Goal: Task Accomplishment & Management: Use online tool/utility

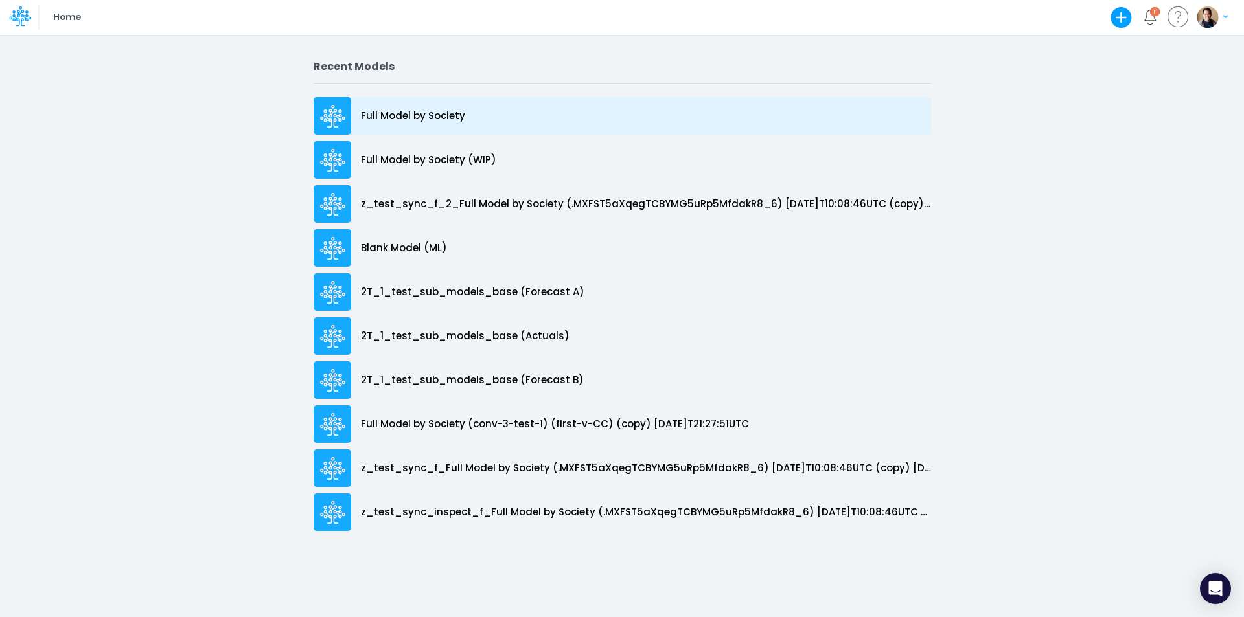
click at [433, 113] on p "Full Model by Society" at bounding box center [413, 116] width 104 height 15
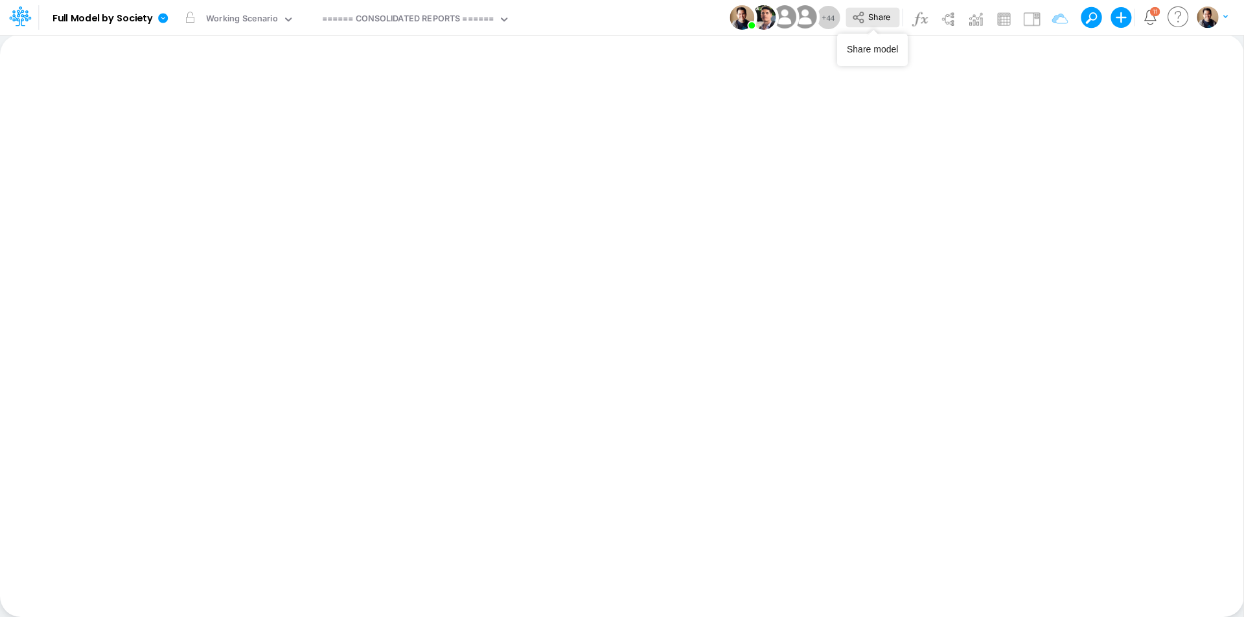
click at [888, 15] on span "Share" at bounding box center [879, 17] width 22 height 10
click at [165, 17] on icon at bounding box center [163, 18] width 12 height 12
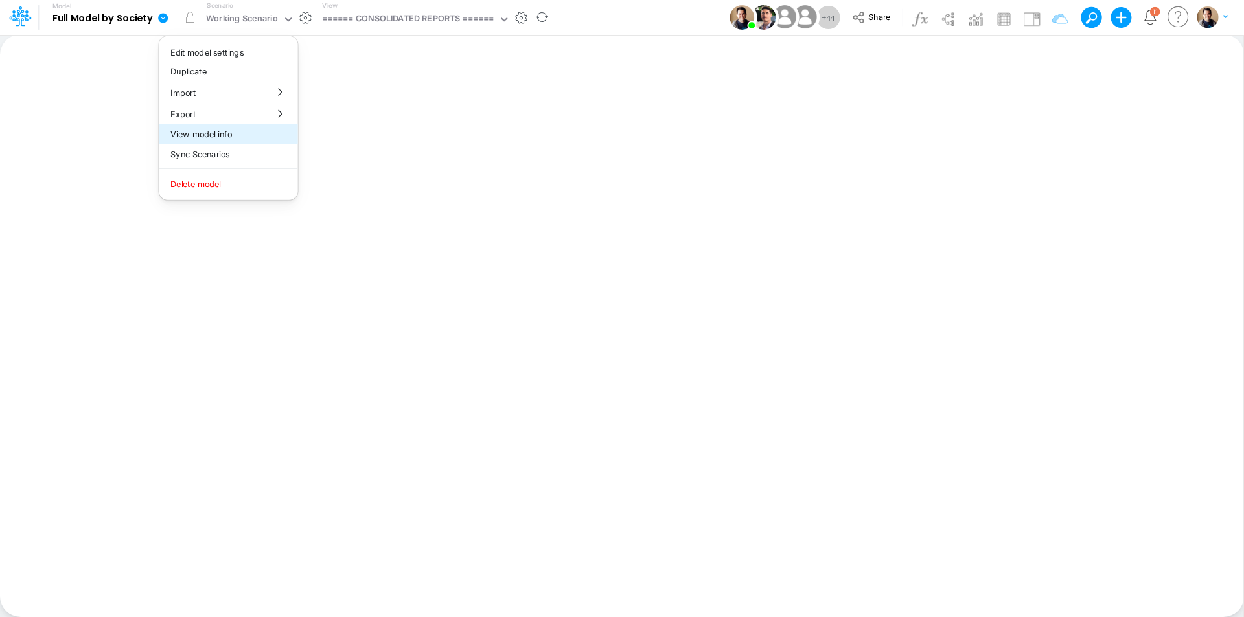
click at [220, 135] on button "View model info" at bounding box center [228, 134] width 139 height 20
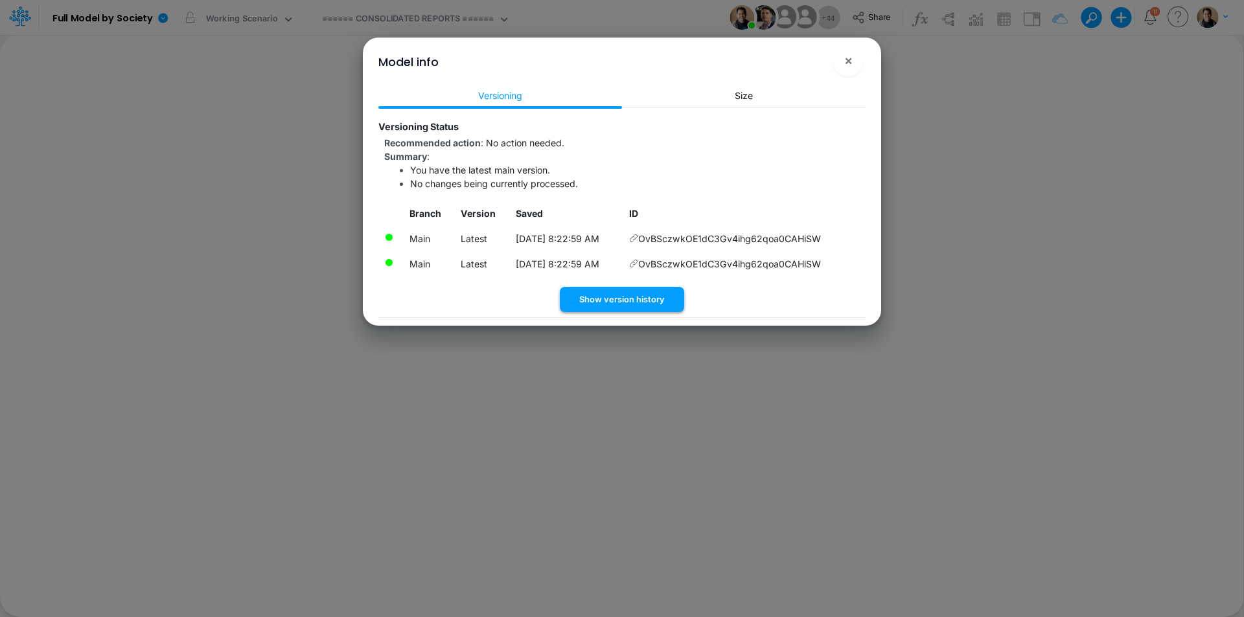
click at [662, 292] on button "Show version history" at bounding box center [622, 299] width 124 height 25
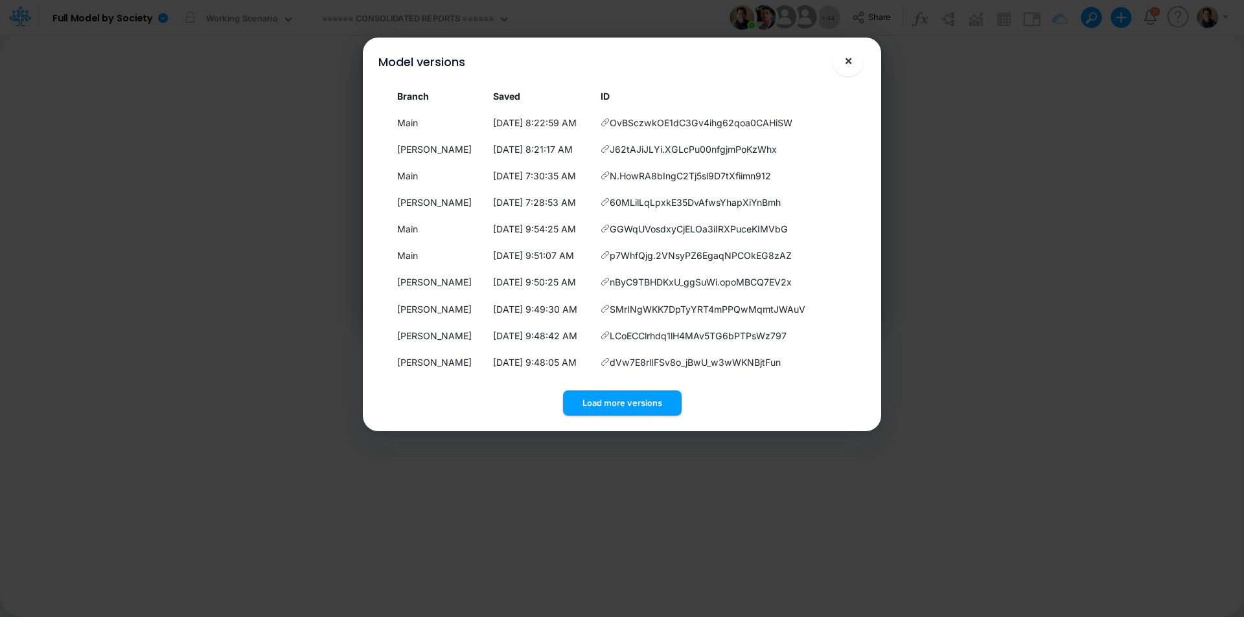
click at [845, 68] on span "×" at bounding box center [848, 60] width 8 height 16
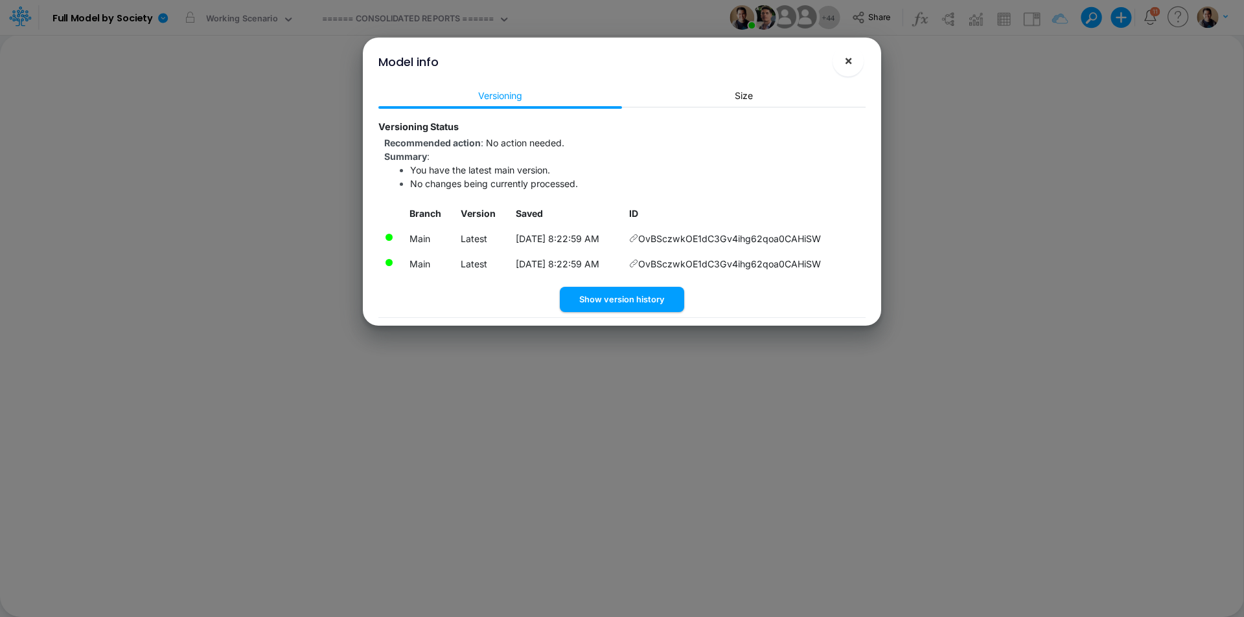
click at [844, 62] on span "×" at bounding box center [848, 60] width 8 height 16
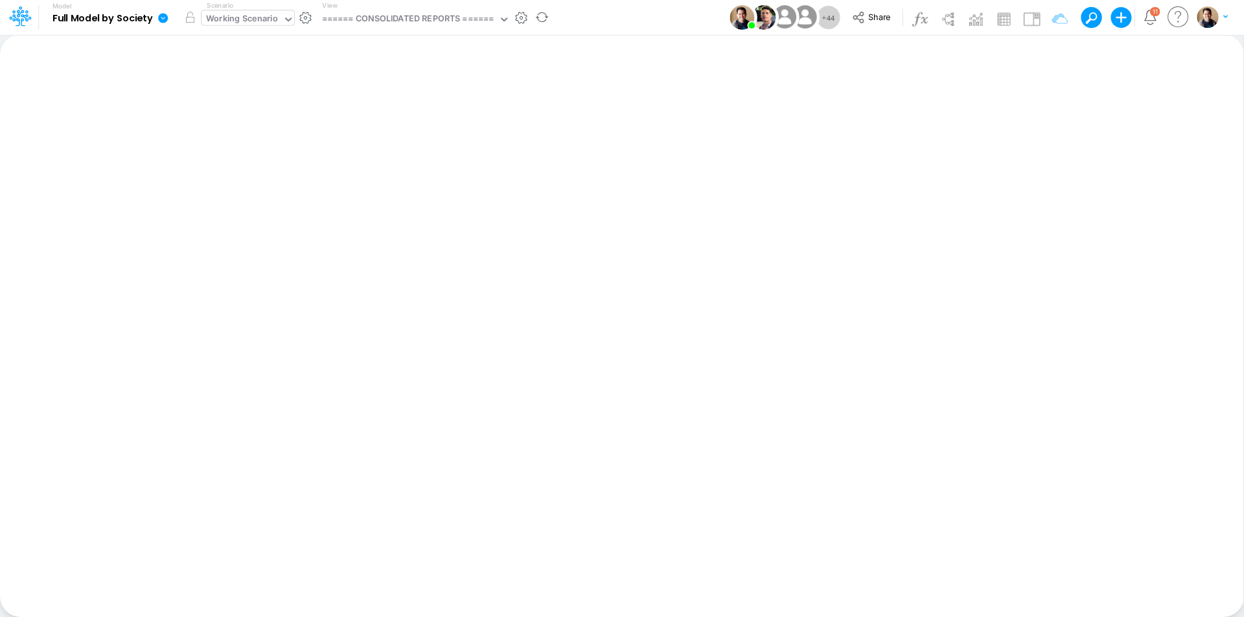
click at [253, 17] on div "Working Scenario" at bounding box center [242, 19] width 72 height 15
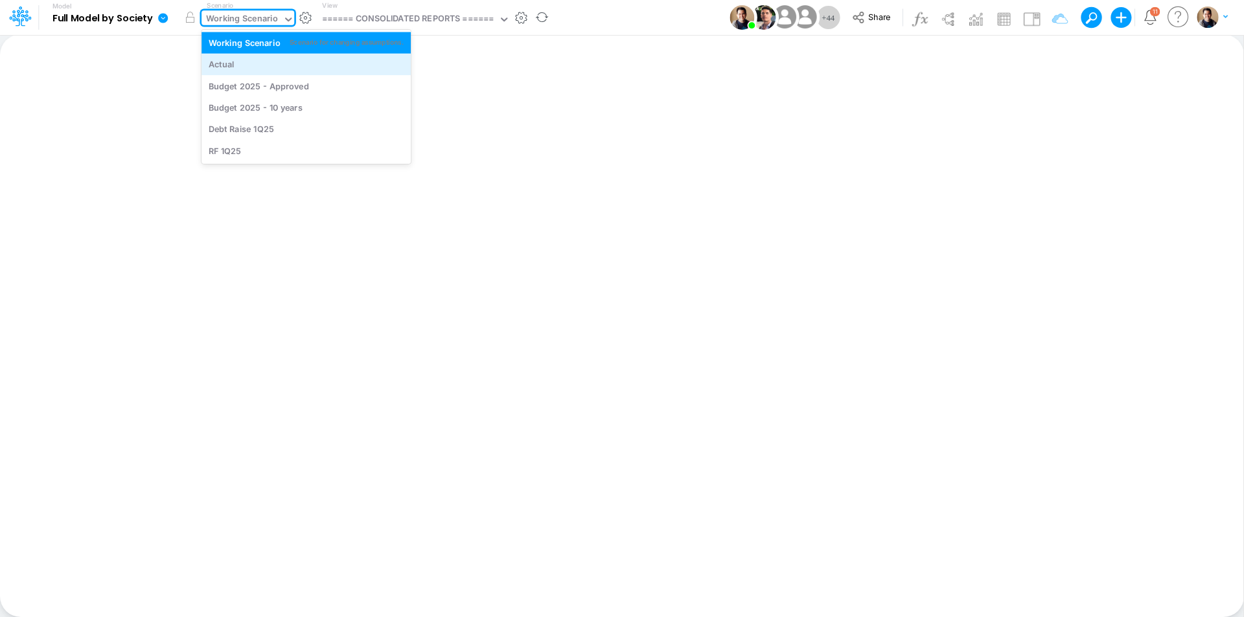
click at [247, 67] on div "Actual" at bounding box center [306, 64] width 195 height 12
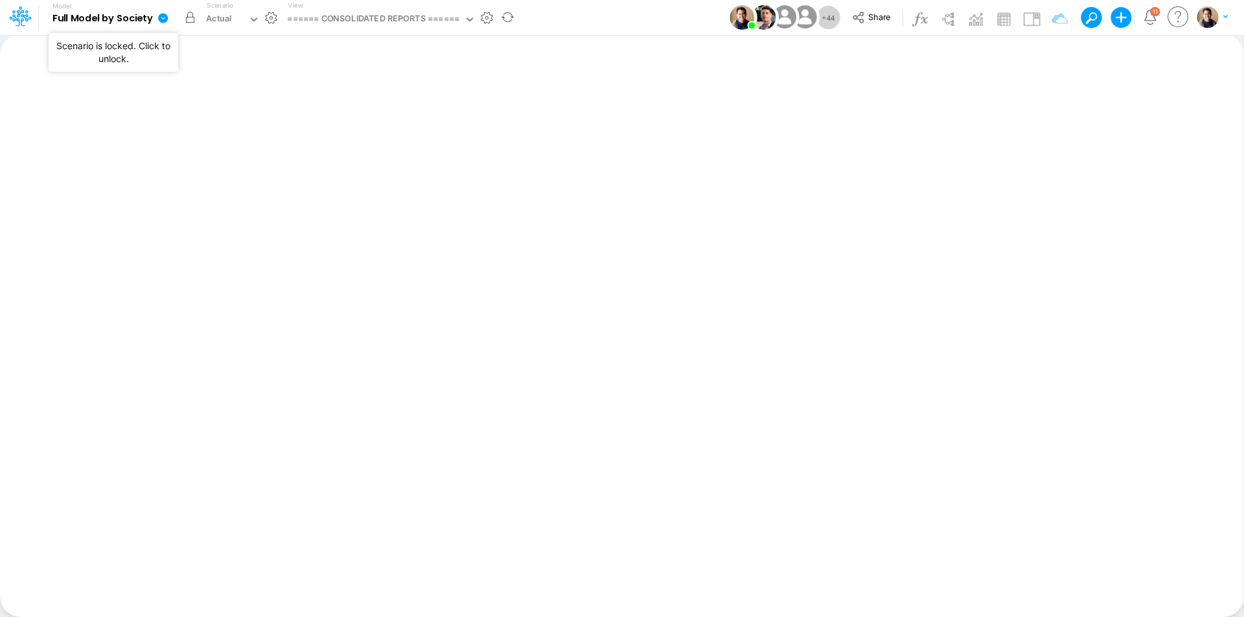
click at [190, 21] on button "button" at bounding box center [189, 17] width 23 height 23
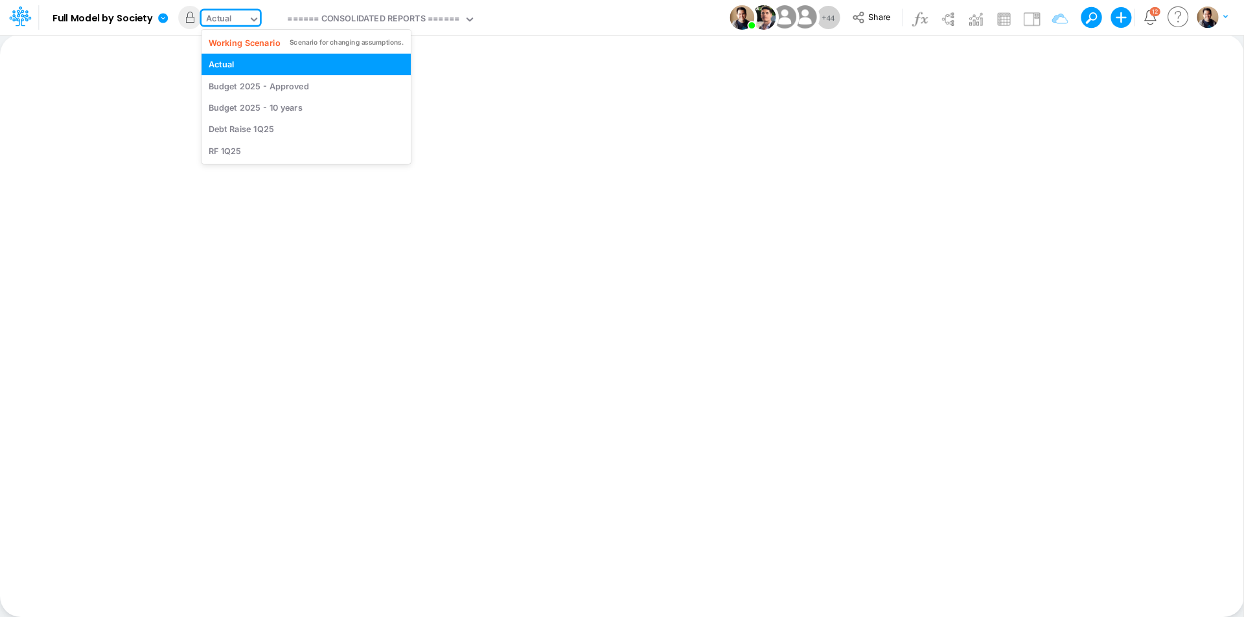
click at [226, 21] on div "Actual" at bounding box center [219, 19] width 26 height 15
click at [242, 44] on div "Working Scenario" at bounding box center [245, 42] width 72 height 12
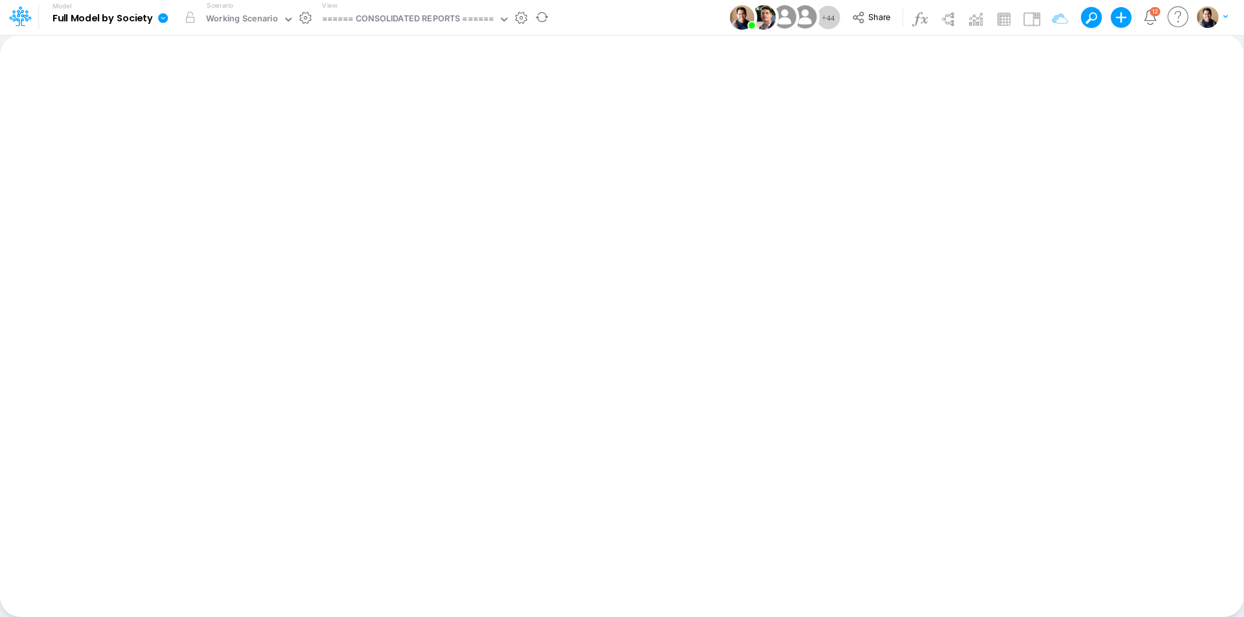
click at [165, 19] on icon at bounding box center [163, 18] width 10 height 10
click at [223, 69] on button "Duplicate" at bounding box center [228, 72] width 139 height 20
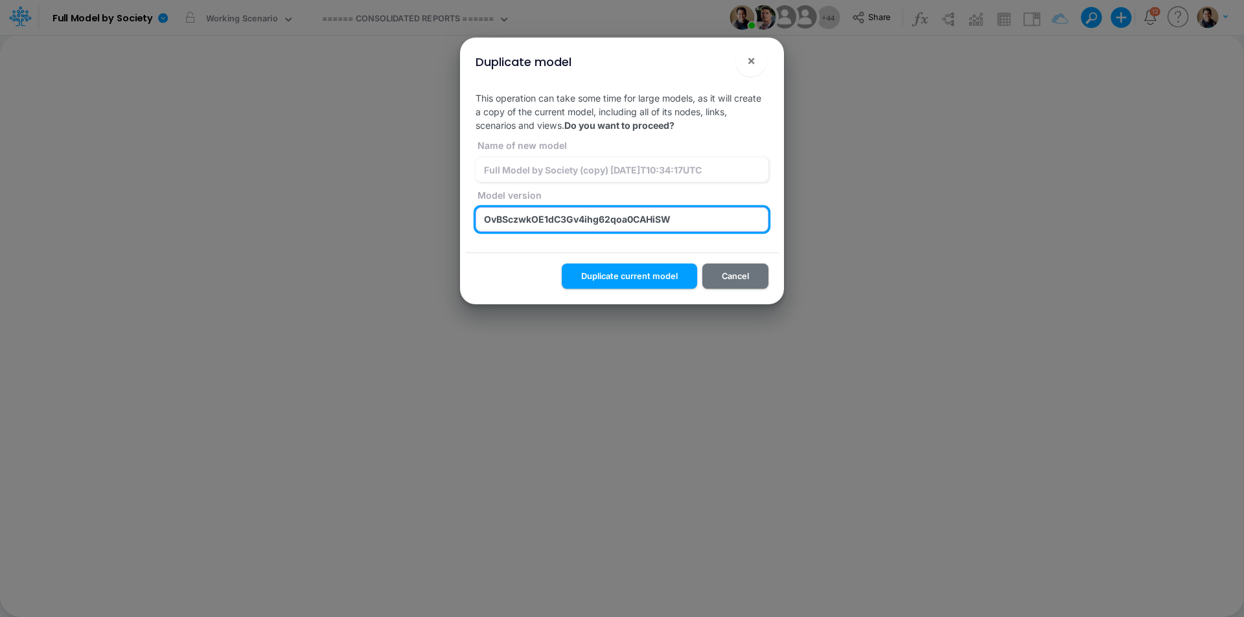
drag, startPoint x: 676, startPoint y: 214, endPoint x: 435, endPoint y: 208, distance: 241.7
click at [435, 208] on div "Duplicate model × This operation can take some time for large models, as it wil…" at bounding box center [622, 308] width 1244 height 617
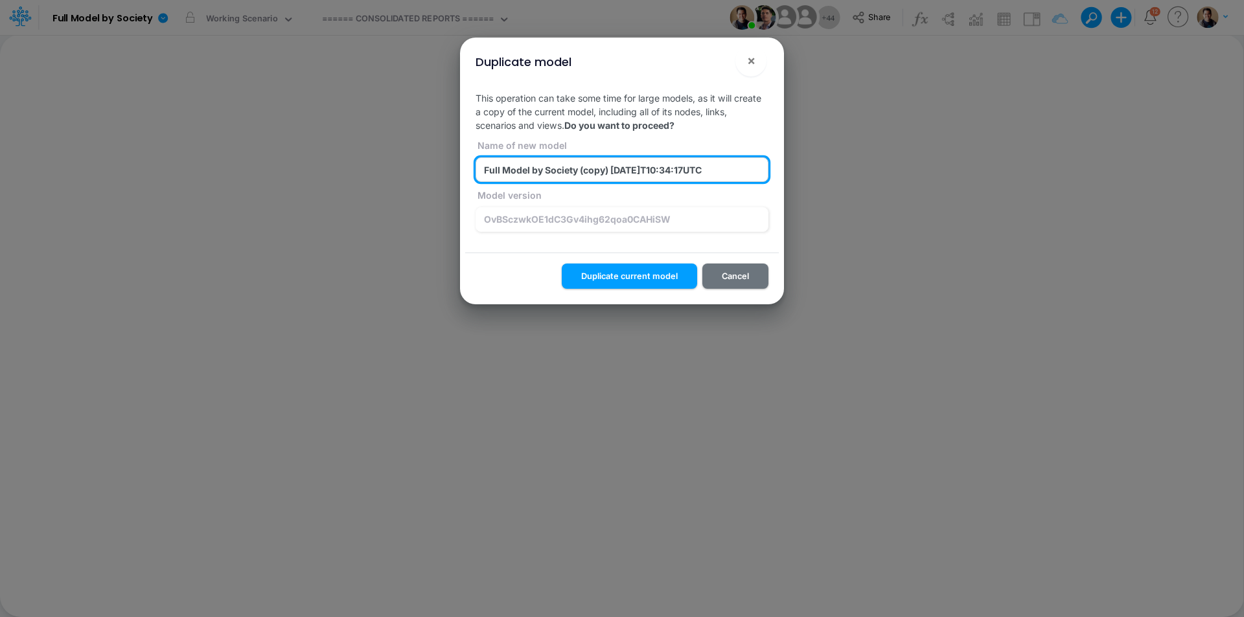
click at [596, 167] on input "Full Model by Society (copy) 2025-08-12T10:34:17UTC" at bounding box center [621, 169] width 293 height 25
paste input "OvBSczwkOE1dC3Gv4ihg62qoa0CAHiSW"
click at [502, 174] on input "Full Model by Society (OvBSczwkOE1dC3Gv4ihg62qoa0CAHiSW) 2025-08-12T10:34:17UTC" at bounding box center [621, 169] width 293 height 25
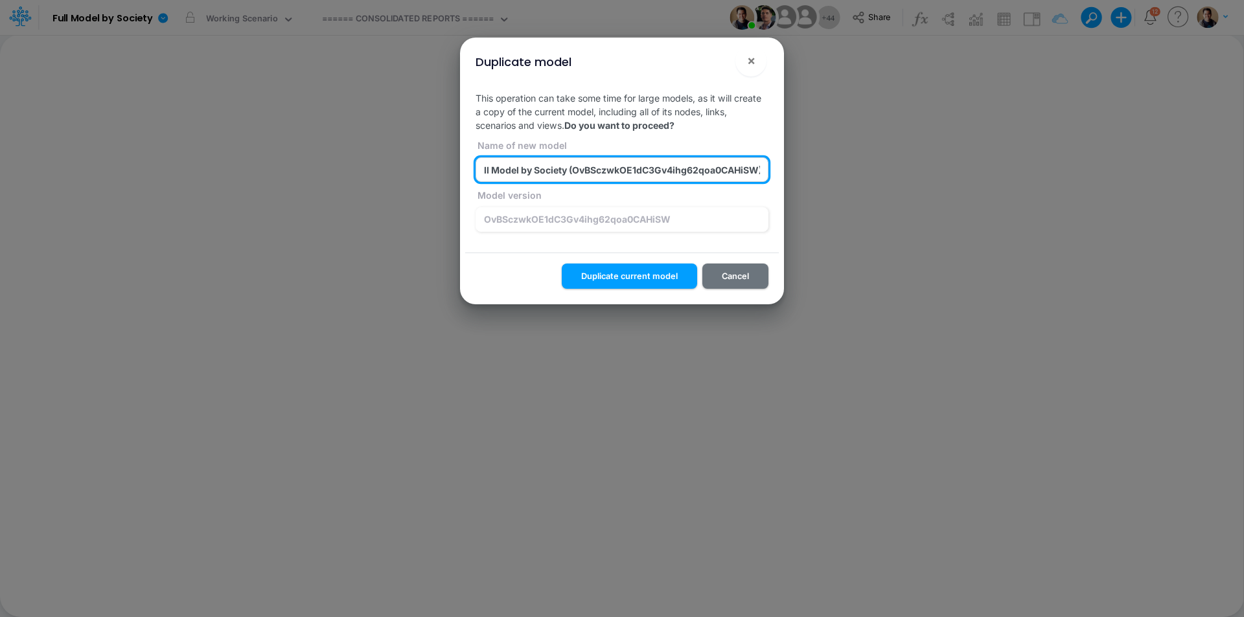
scroll to position [0, 0]
type input "z_test_sync_f_1_Full Model by Society (OvBSczwkOE1dC3Gv4ihg62qoa0CAHiSW) [DATE]…"
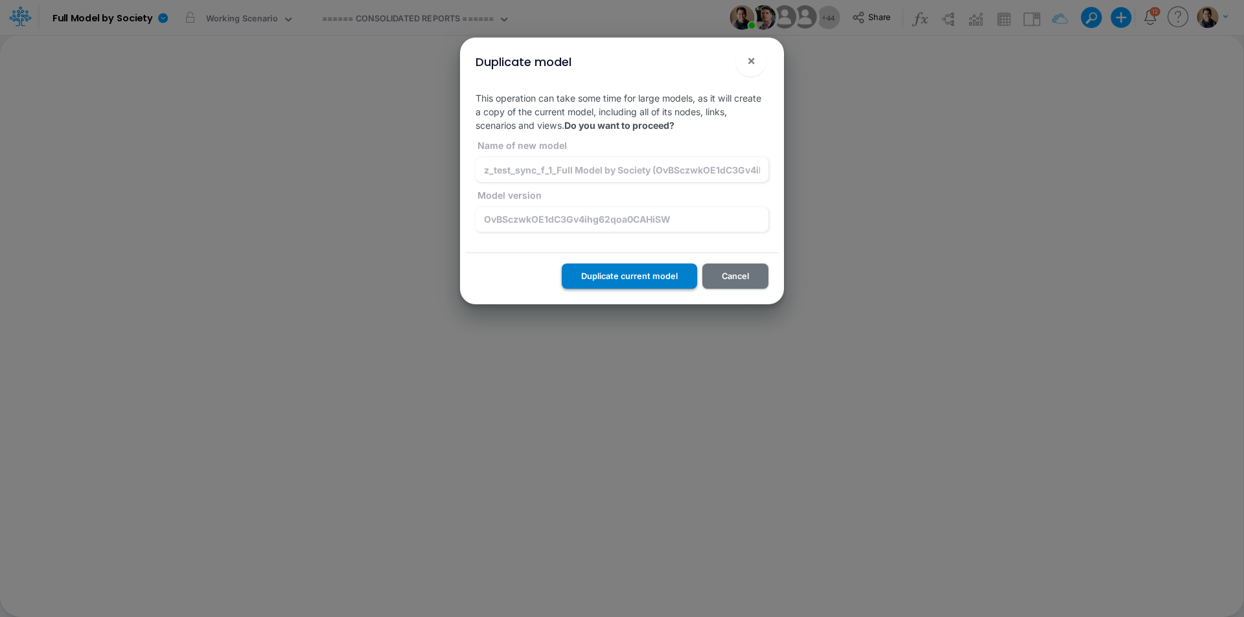
click at [641, 276] on button "Duplicate current model" at bounding box center [629, 276] width 135 height 25
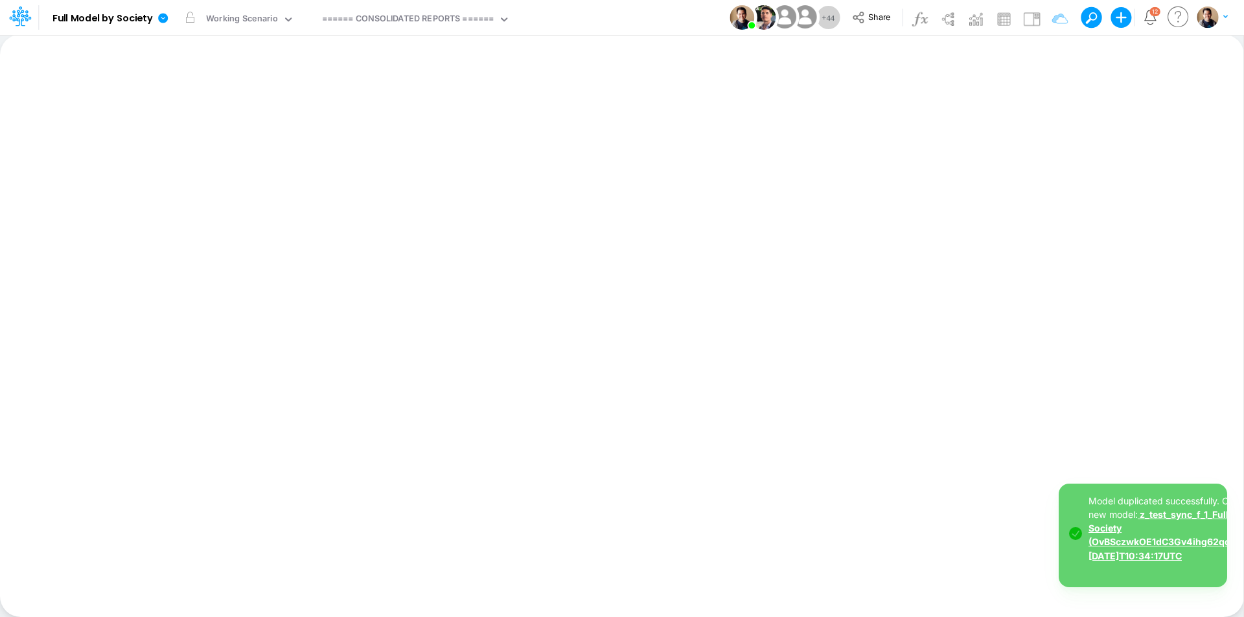
click at [1141, 540] on link "z_test_sync_f_1_Full Model by Society (OvBSczwkOE1dC3Gv4ihg62qoa0CAHiSW) [DATE]…" at bounding box center [1186, 535] width 196 height 52
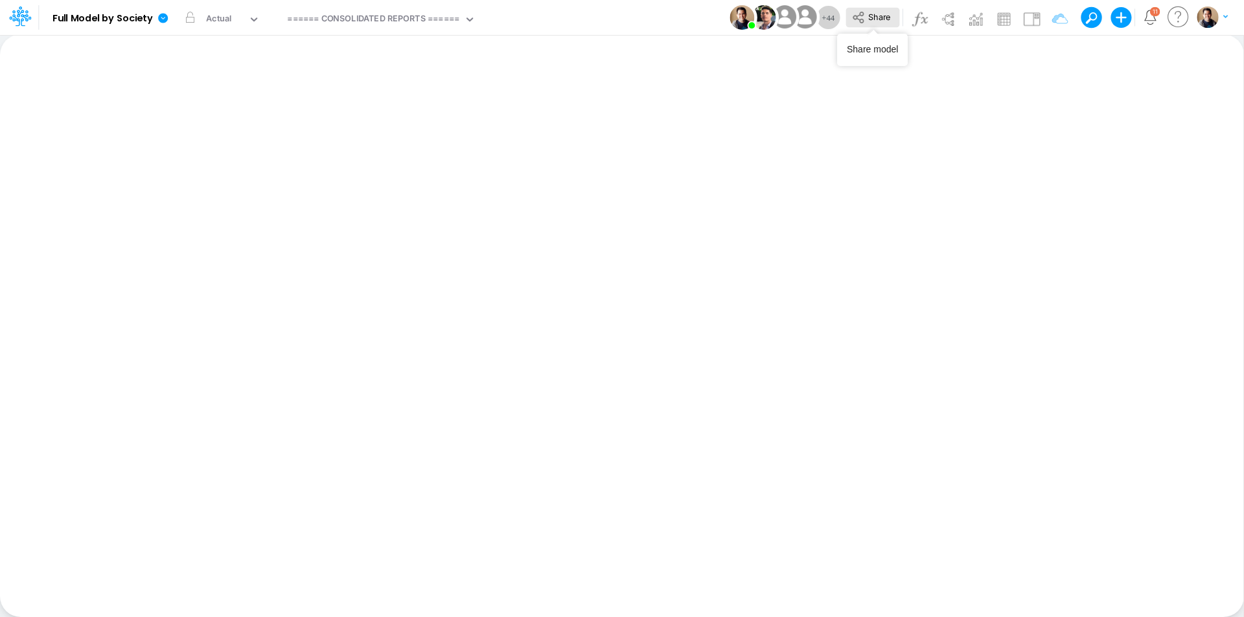
click at [875, 18] on span "Share" at bounding box center [879, 17] width 22 height 10
click at [157, 17] on icon at bounding box center [163, 18] width 12 height 12
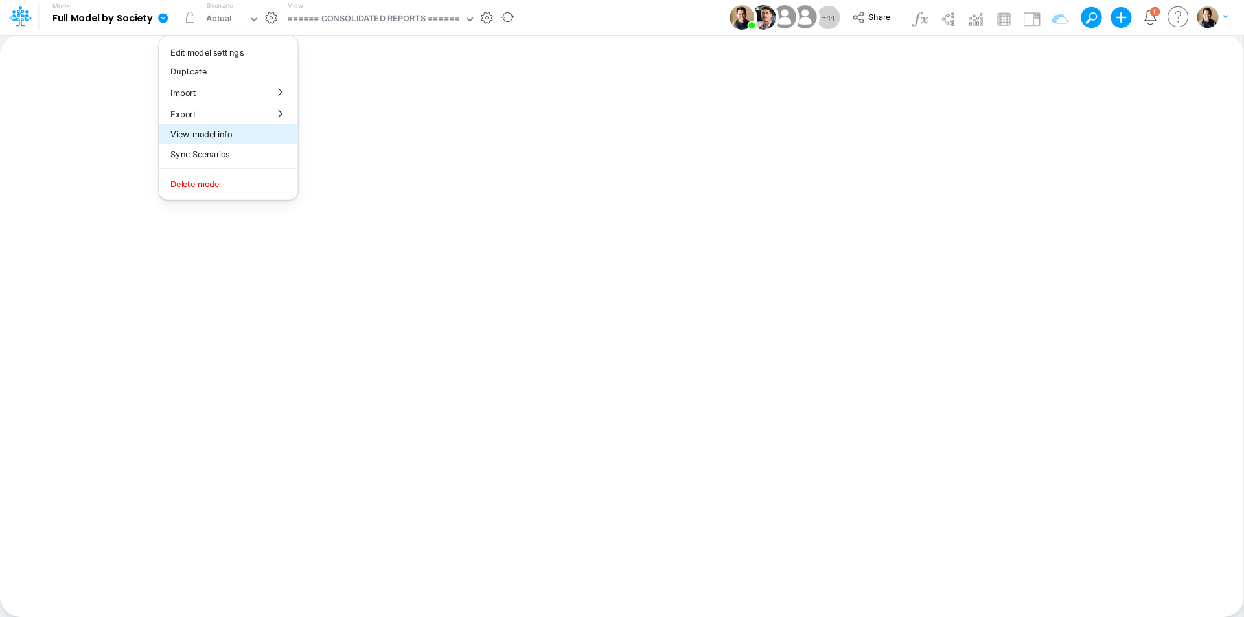
click at [203, 141] on button "View model info" at bounding box center [228, 134] width 139 height 20
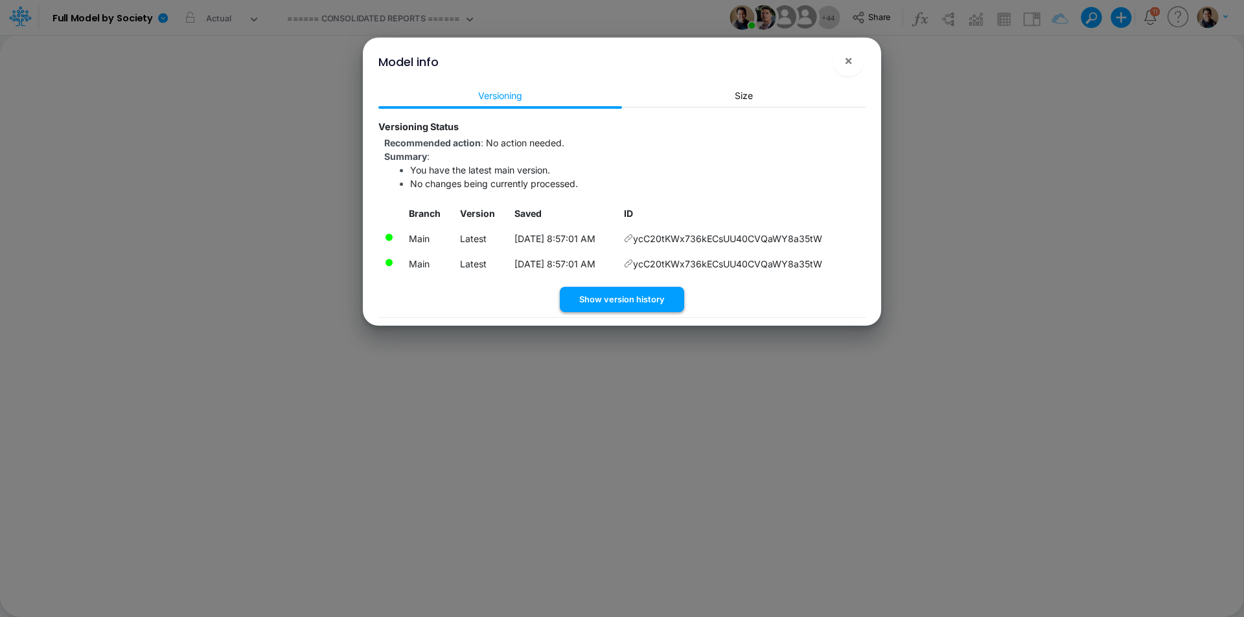
click at [641, 295] on button "Show version history" at bounding box center [622, 299] width 124 height 25
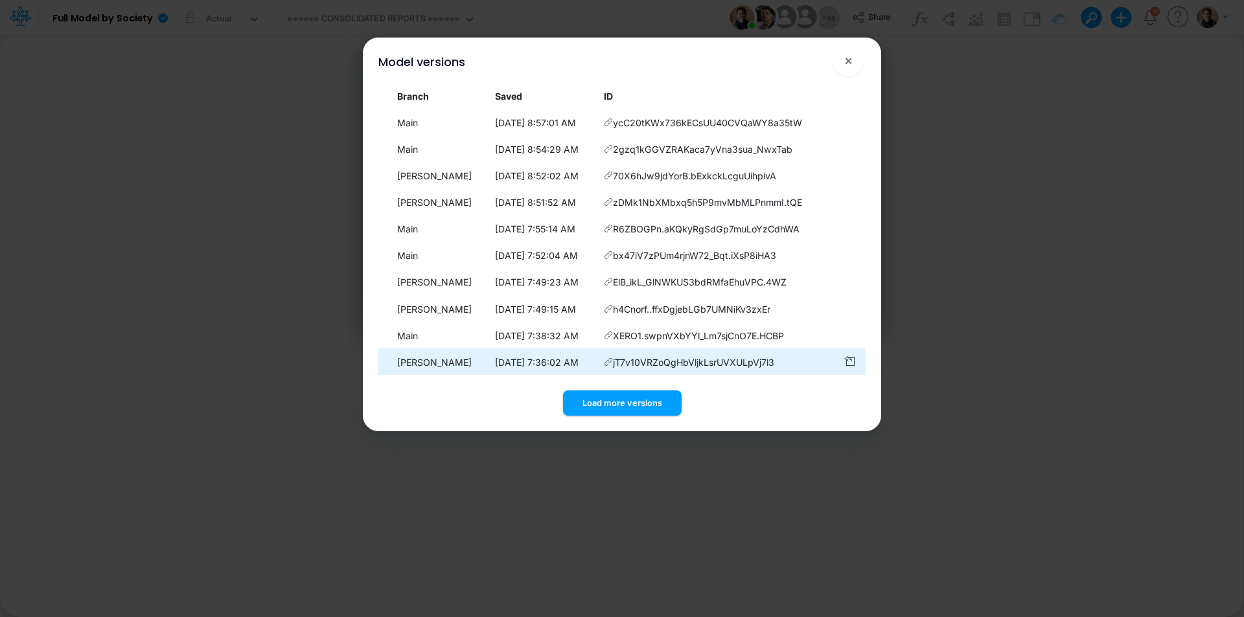
drag, startPoint x: 616, startPoint y: 401, endPoint x: 628, endPoint y: 356, distance: 46.4
click at [616, 399] on button "Load more versions" at bounding box center [622, 403] width 119 height 25
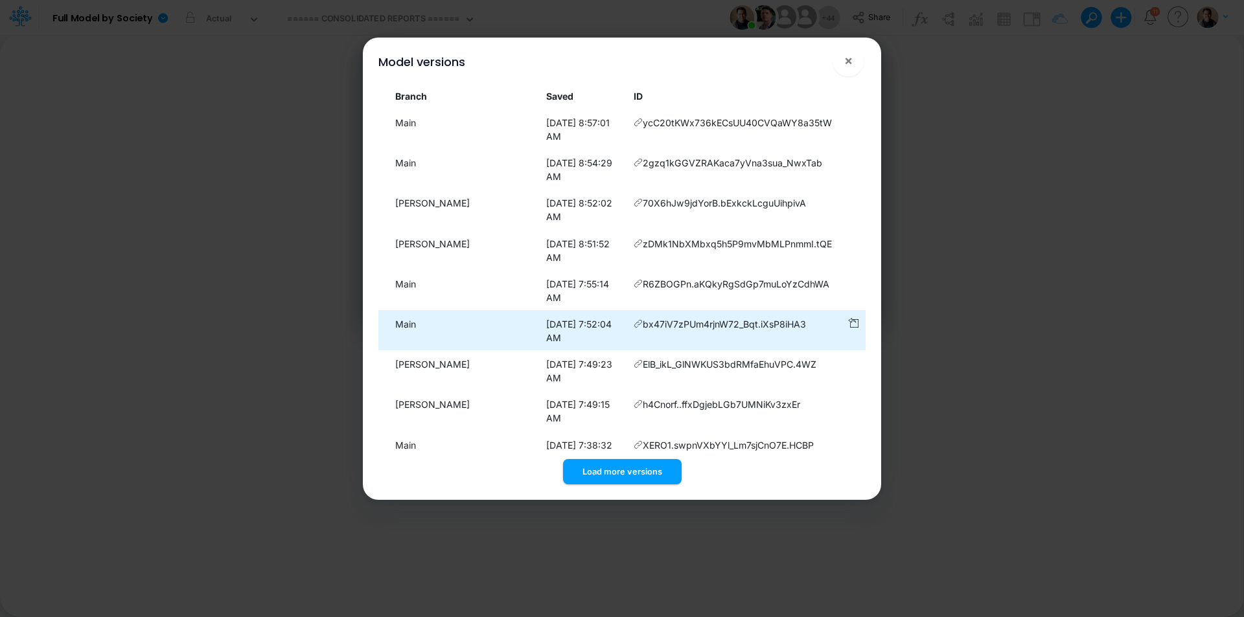
scroll to position [306, 0]
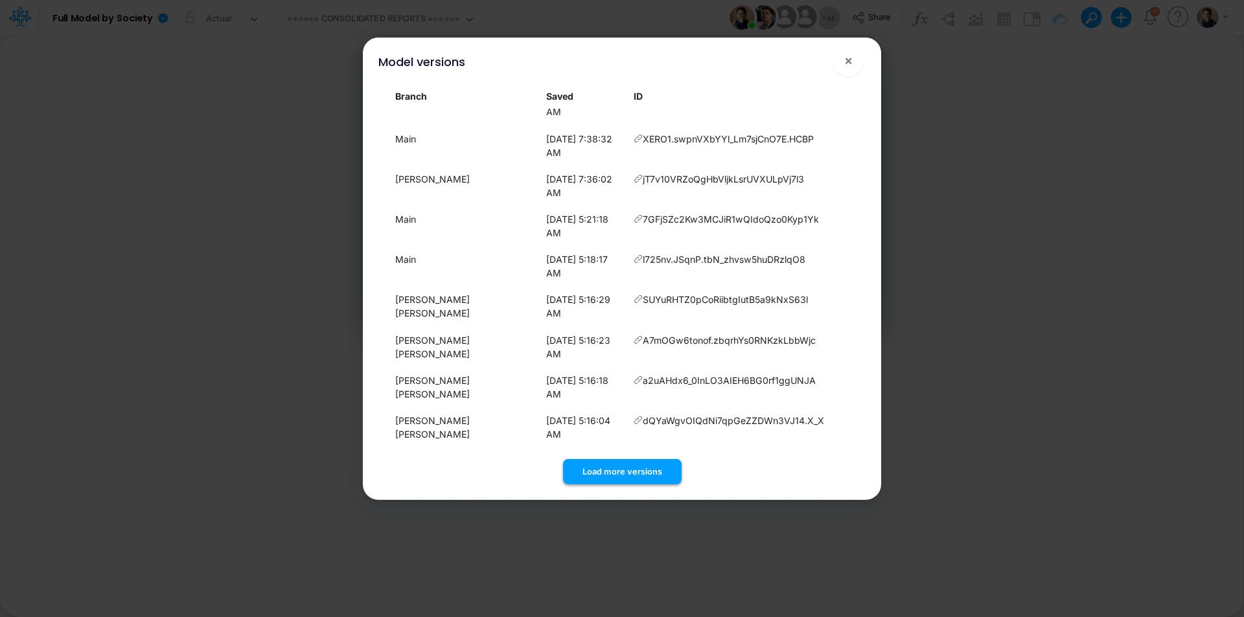
click at [604, 475] on button "Load more versions" at bounding box center [622, 471] width 119 height 25
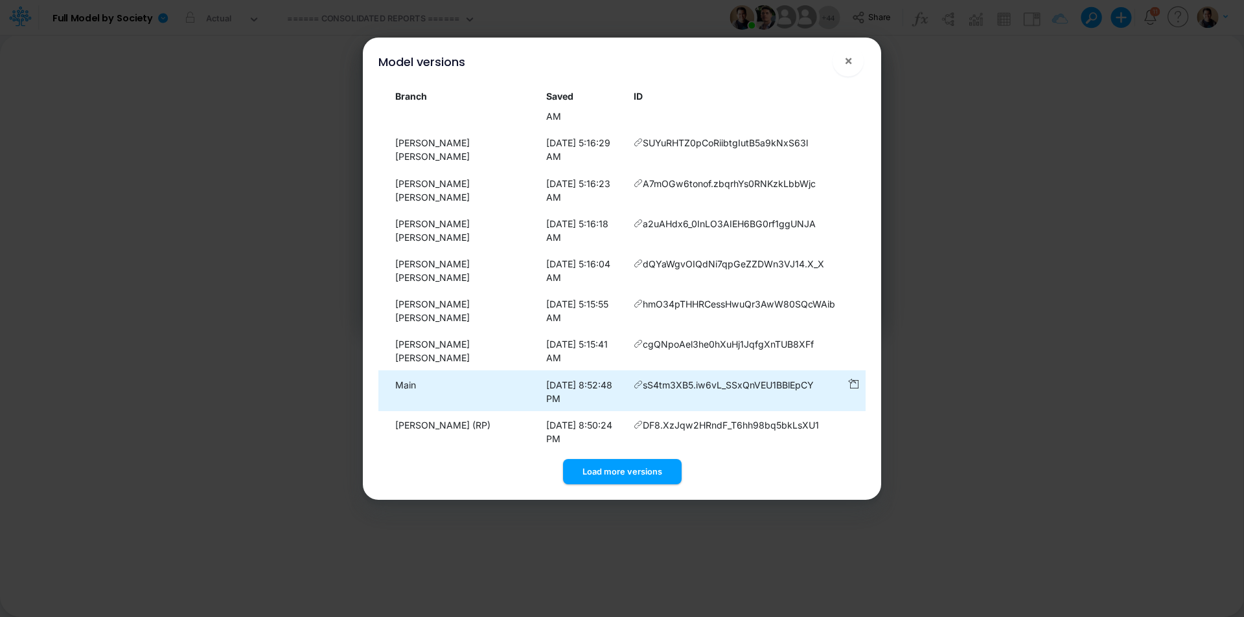
scroll to position [573, 0]
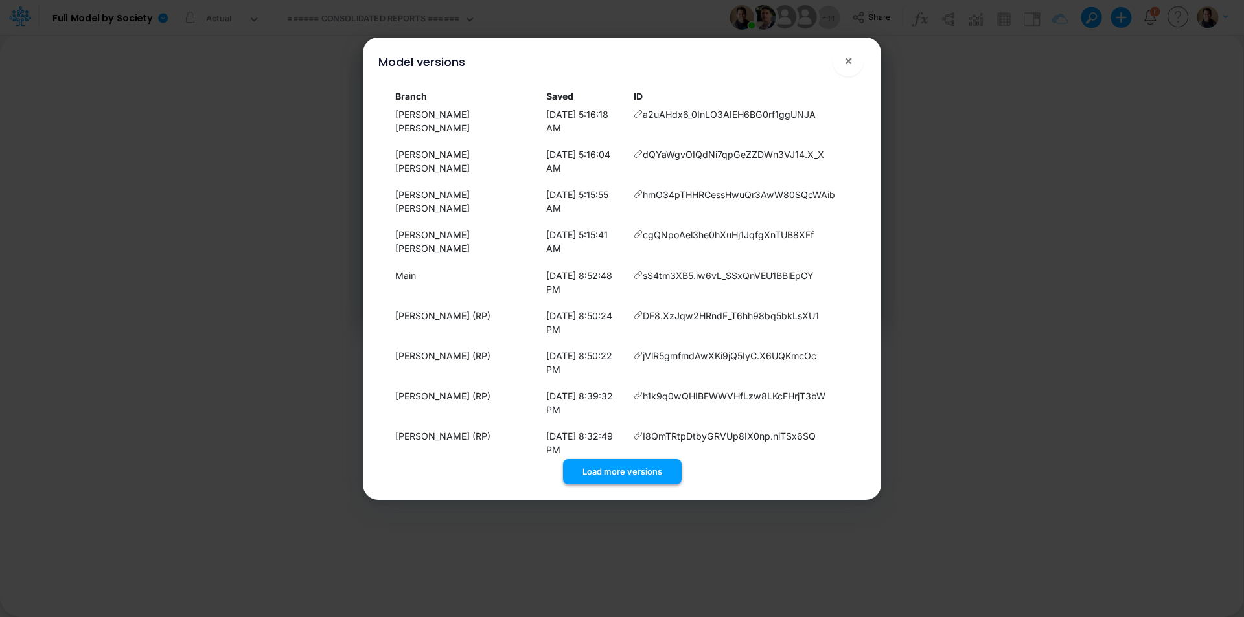
click at [643, 462] on button "Load more versions" at bounding box center [622, 471] width 119 height 25
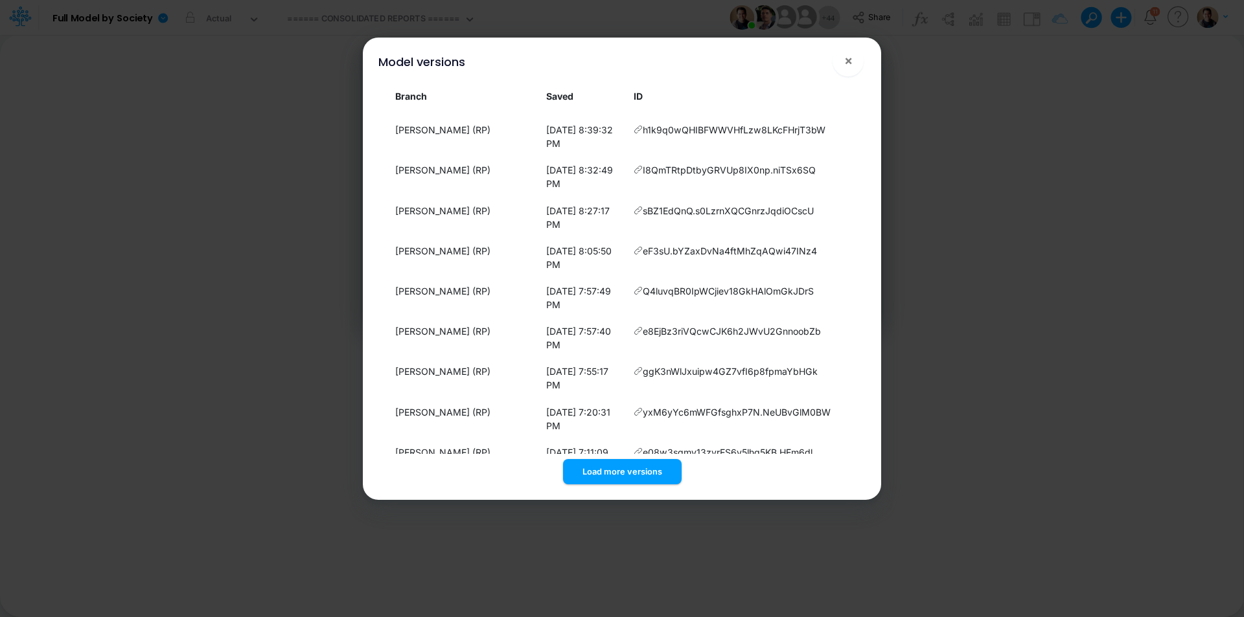
drag, startPoint x: 626, startPoint y: 470, endPoint x: 623, endPoint y: 435, distance: 35.8
click at [626, 469] on button "Load more versions" at bounding box center [622, 471] width 119 height 25
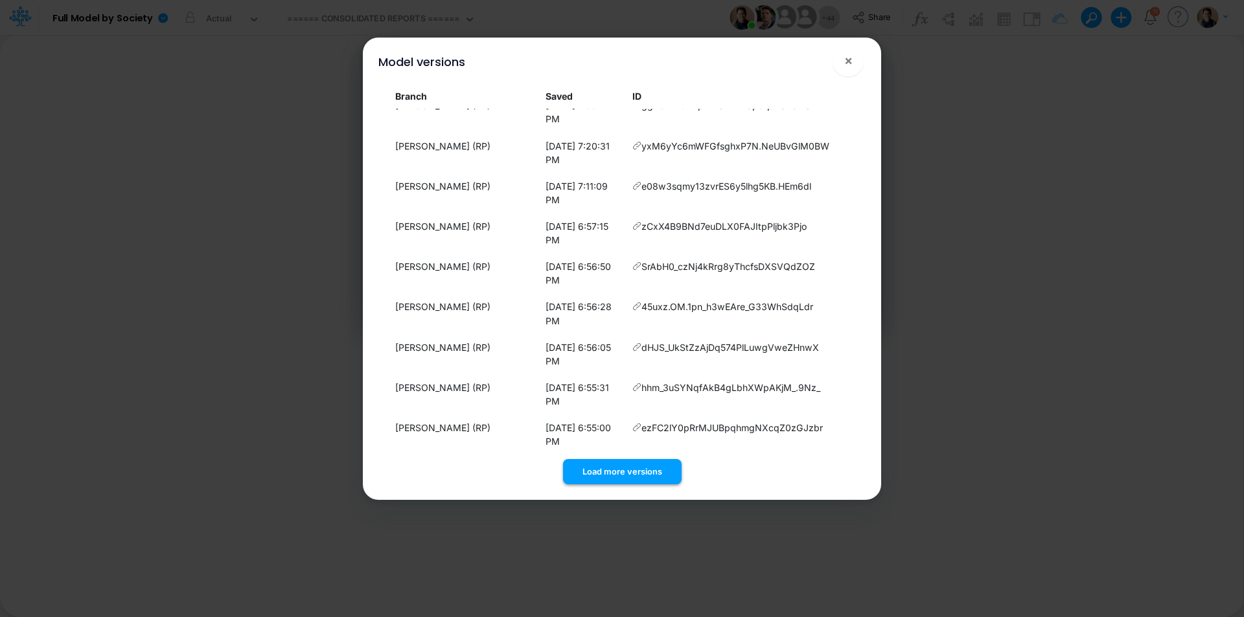
click at [618, 464] on button "Load more versions" at bounding box center [622, 471] width 119 height 25
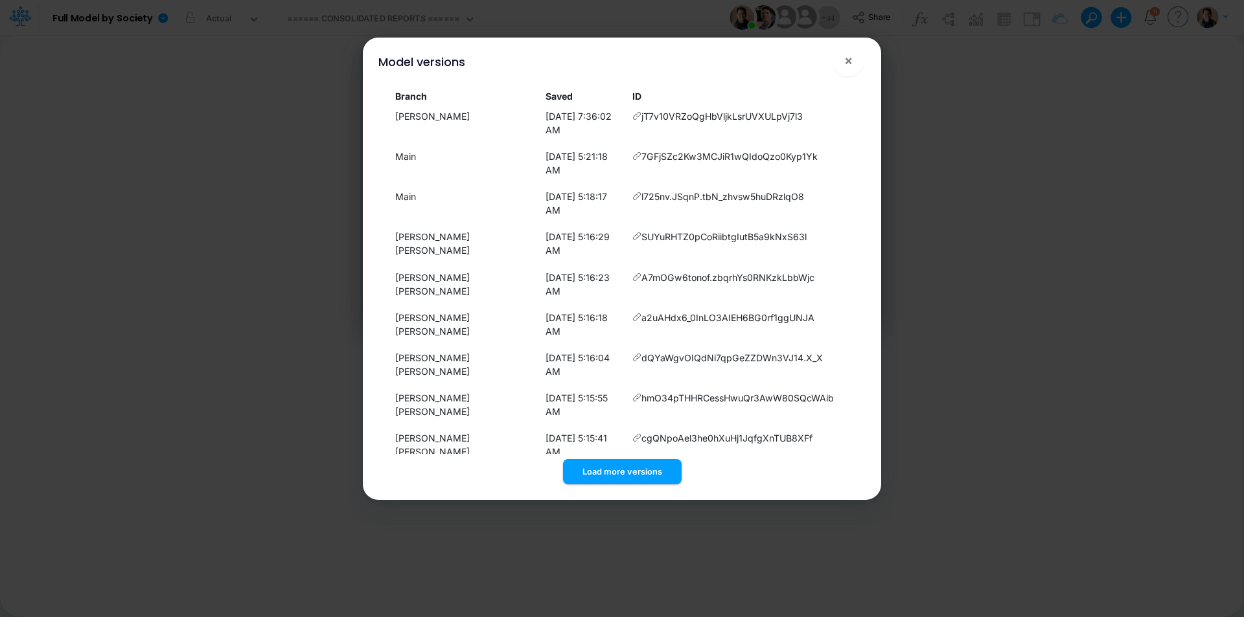
scroll to position [362, 0]
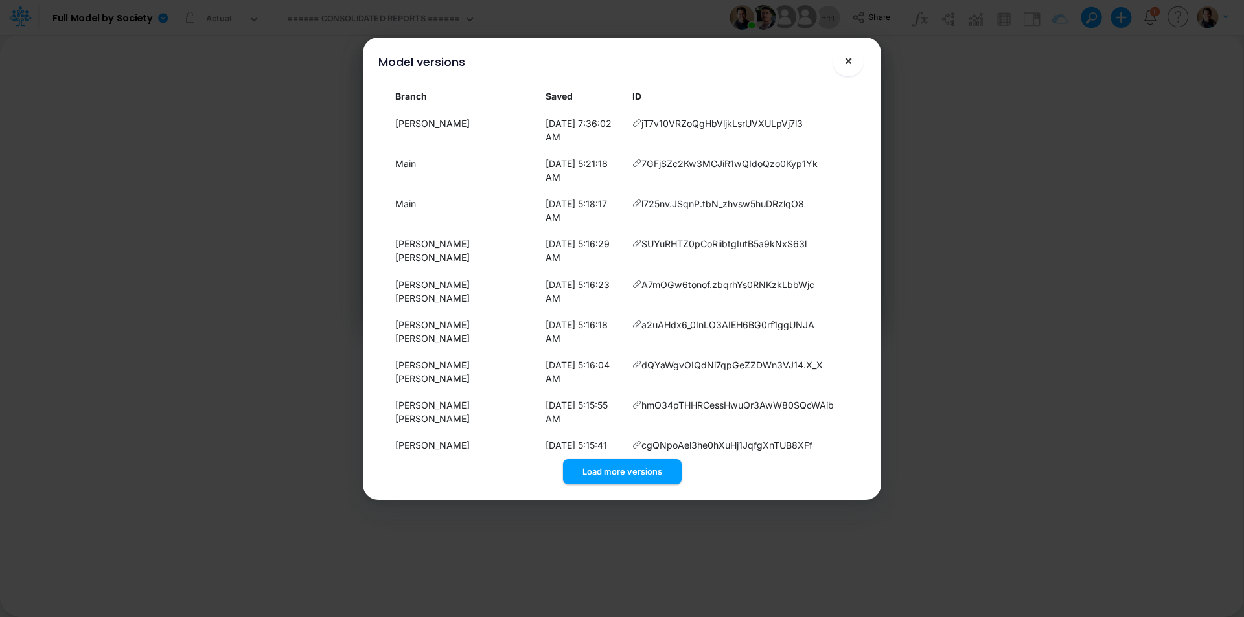
click at [850, 64] on span "×" at bounding box center [848, 60] width 8 height 16
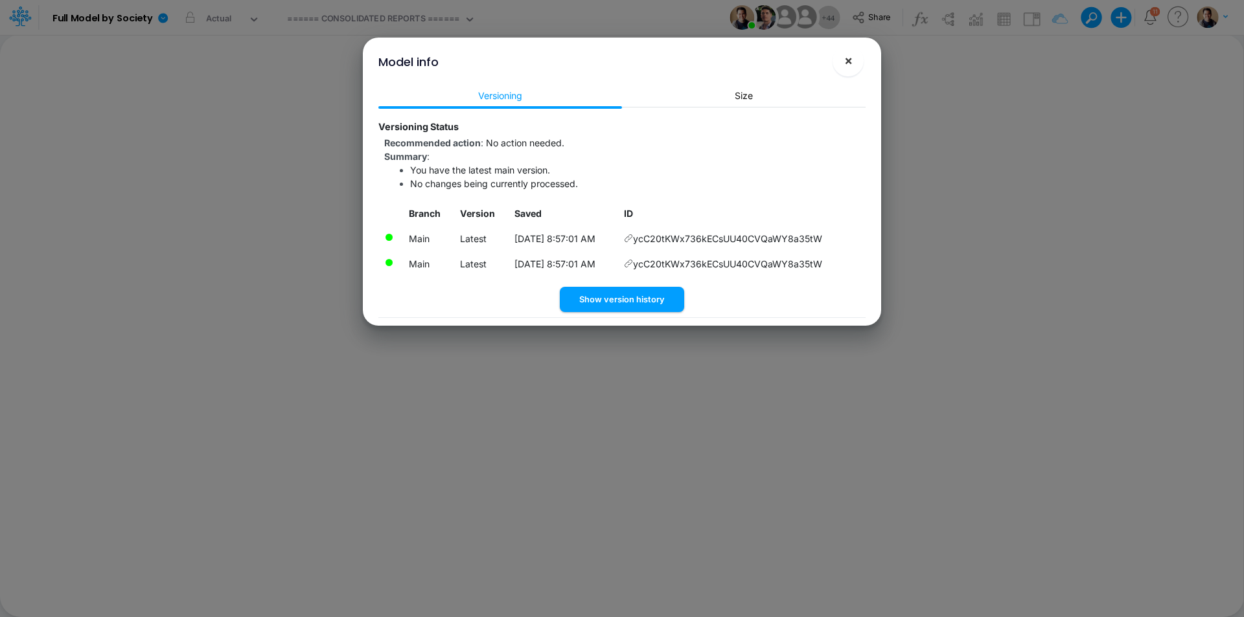
click at [847, 57] on span "×" at bounding box center [848, 60] width 8 height 16
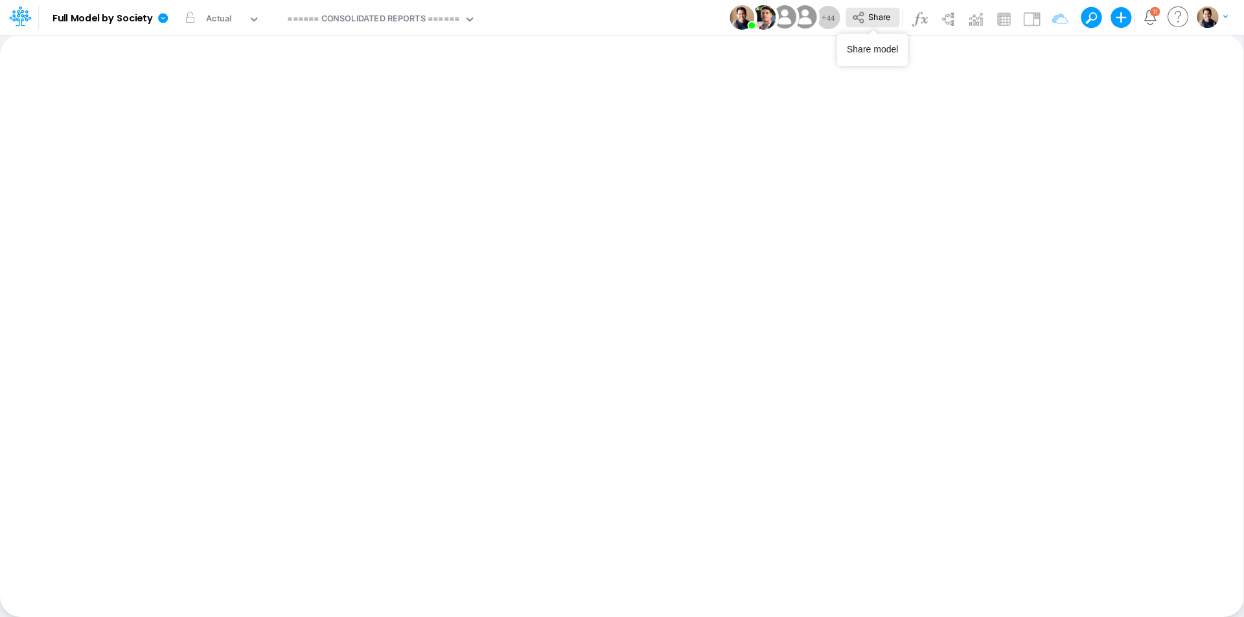
click at [862, 14] on icon at bounding box center [858, 17] width 14 height 14
click at [163, 18] on icon at bounding box center [163, 18] width 10 height 10
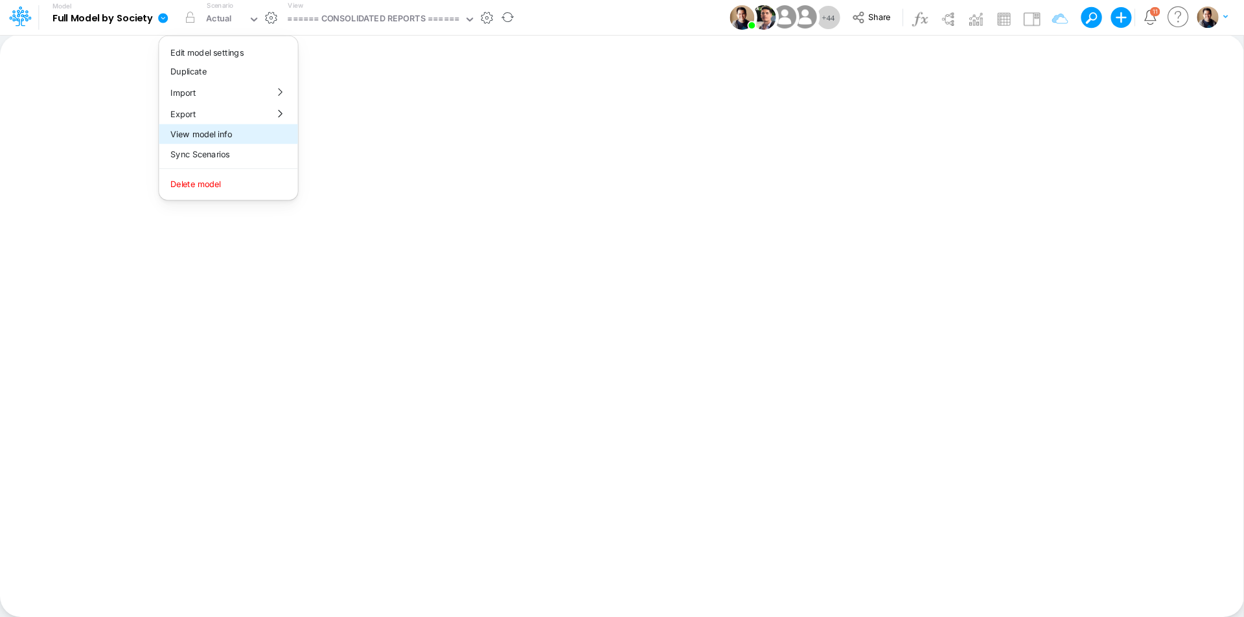
click at [231, 137] on button "View model info" at bounding box center [228, 134] width 139 height 20
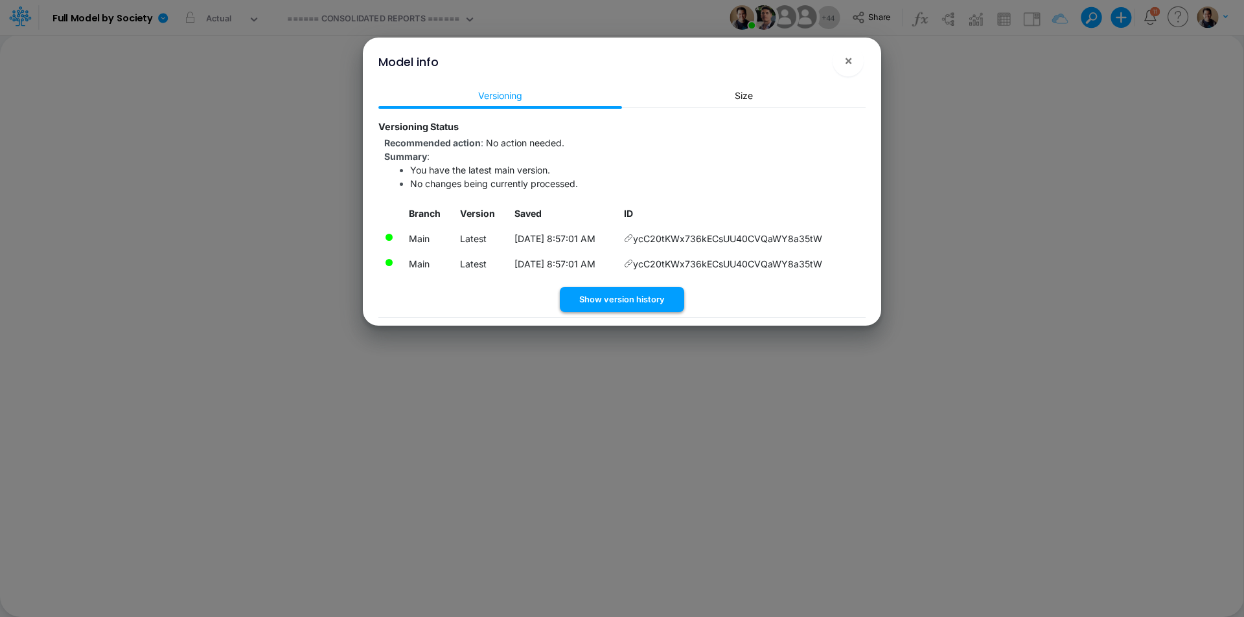
click at [654, 301] on button "Show version history" at bounding box center [622, 299] width 124 height 25
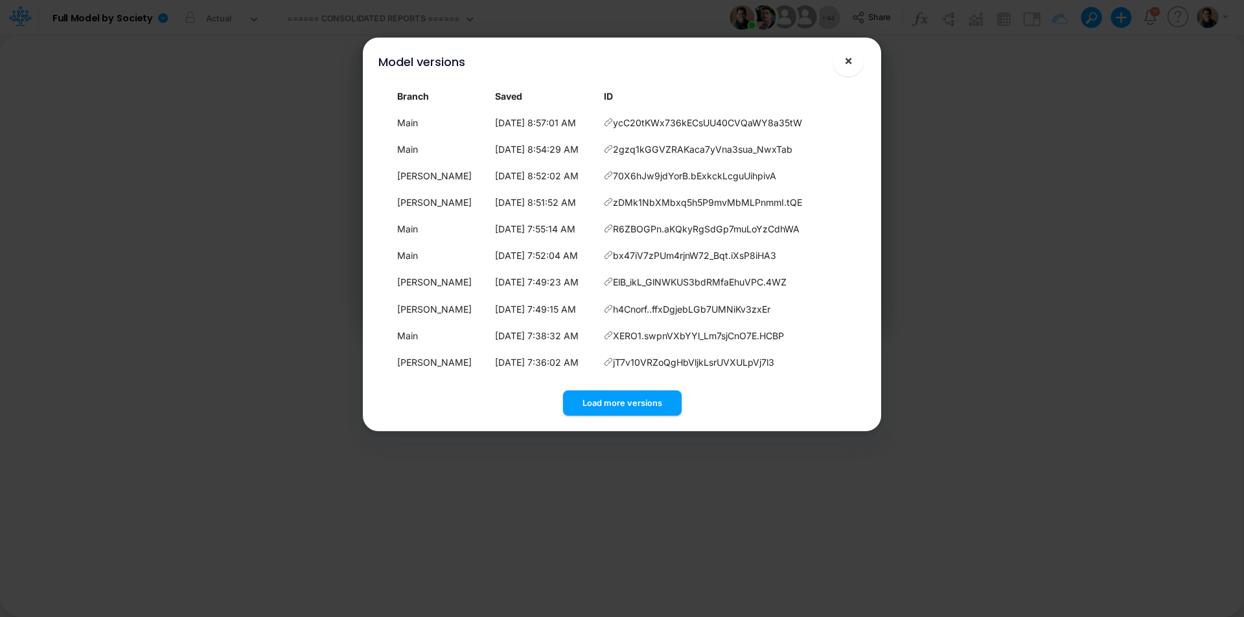
drag, startPoint x: 854, startPoint y: 60, endPoint x: 552, endPoint y: 38, distance: 302.7
click at [854, 60] on button "×" at bounding box center [847, 60] width 31 height 31
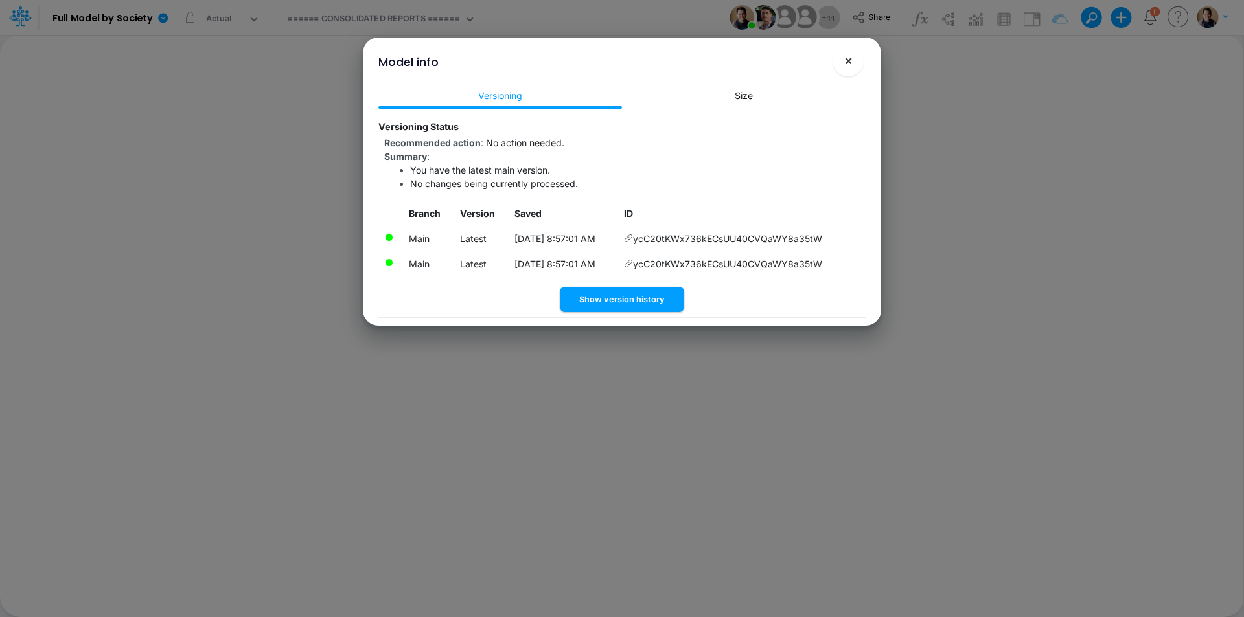
click at [849, 61] on span "×" at bounding box center [848, 60] width 8 height 16
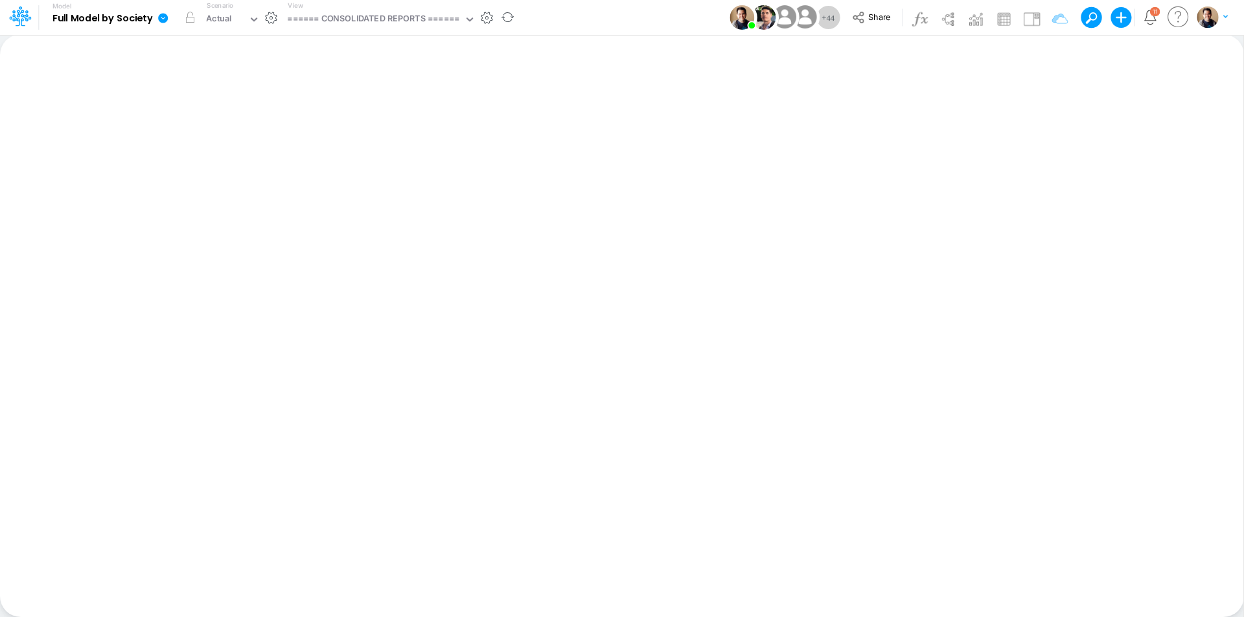
click at [163, 18] on icon at bounding box center [163, 18] width 10 height 10
click at [189, 71] on button "Duplicate" at bounding box center [228, 72] width 139 height 20
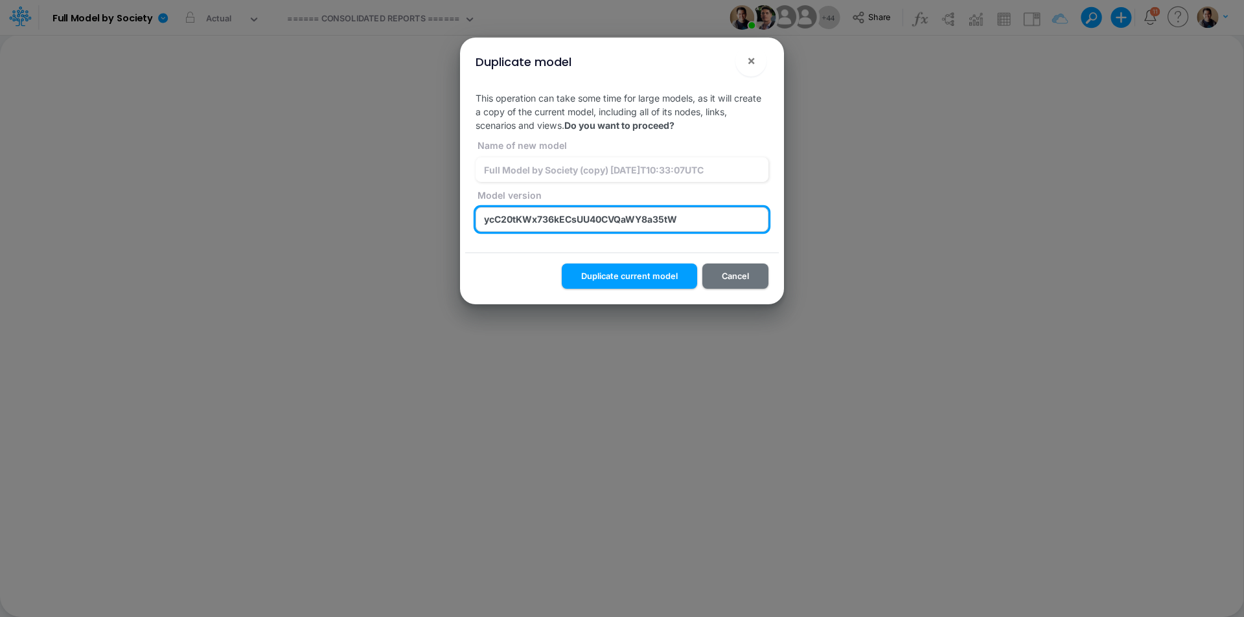
click at [652, 222] on input "ycC20tKWx736kECsUU40CVQaWY8a35tW" at bounding box center [621, 219] width 293 height 25
paste input "h1k9q0wQHIBFWWVHfLzw8LKcFHrjT3b"
type input "h1k9q0wQHIBFWWVHfLzw8LKcFHrjT3bW"
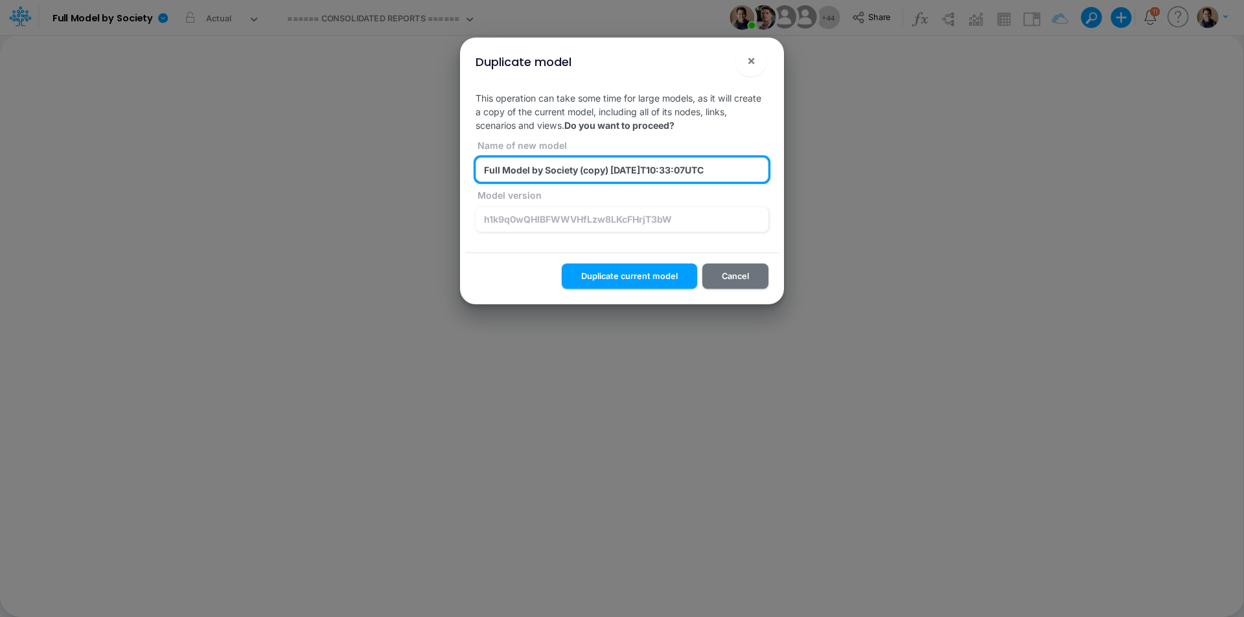
click at [593, 169] on input "Full Model by Society (copy) 2025-08-12T10:33:07UTC" at bounding box center [621, 169] width 293 height 25
click at [593, 170] on input "Full Model by Society (copy) 2025-08-12T10:33:07UTC" at bounding box center [621, 169] width 293 height 25
paste input "h1k9q0wQHIBFWWVHfLzw8LKcFHrjT3bW"
click at [602, 161] on input "z_test_sync_a_1_Full Model by Society (h1k9q0wQHIBFWWVHfLzw8LKcFHrjT3bW) 2025-0…" at bounding box center [621, 169] width 293 height 25
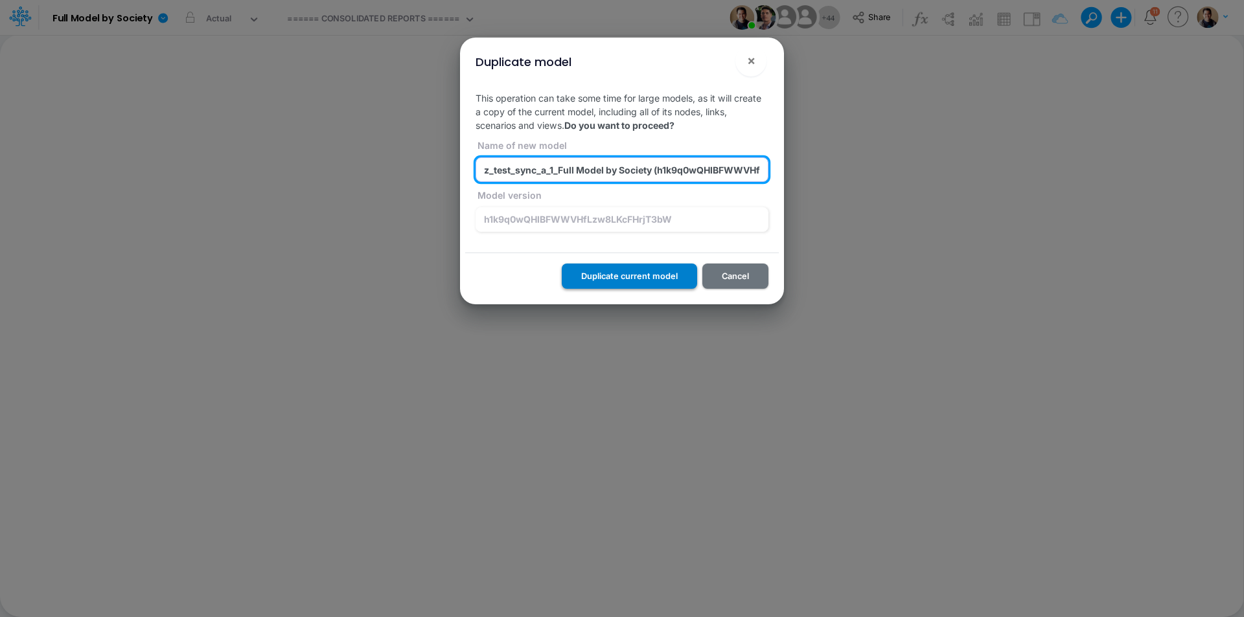
type input "z_test_sync_a_1_Full Model by Society (h1k9q0wQHIBFWWVHfLzw8LKcFHrjT3bW) 2025-0…"
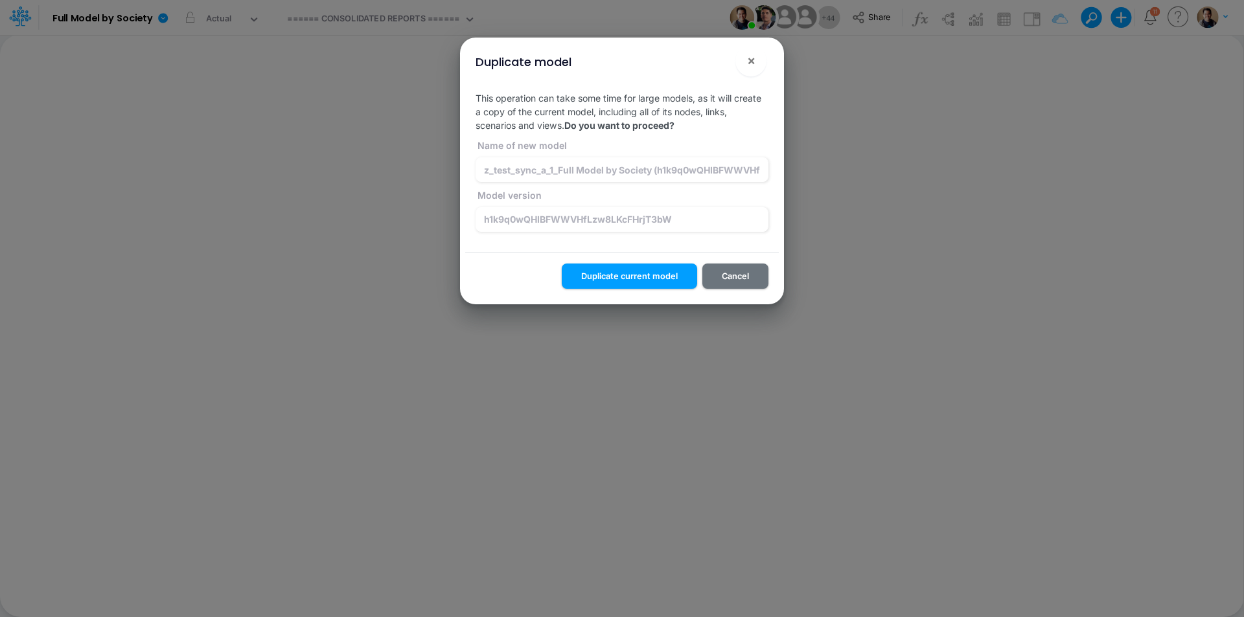
drag, startPoint x: 641, startPoint y: 276, endPoint x: 601, endPoint y: 274, distance: 39.6
click at [641, 276] on button "Duplicate current model" at bounding box center [629, 276] width 135 height 25
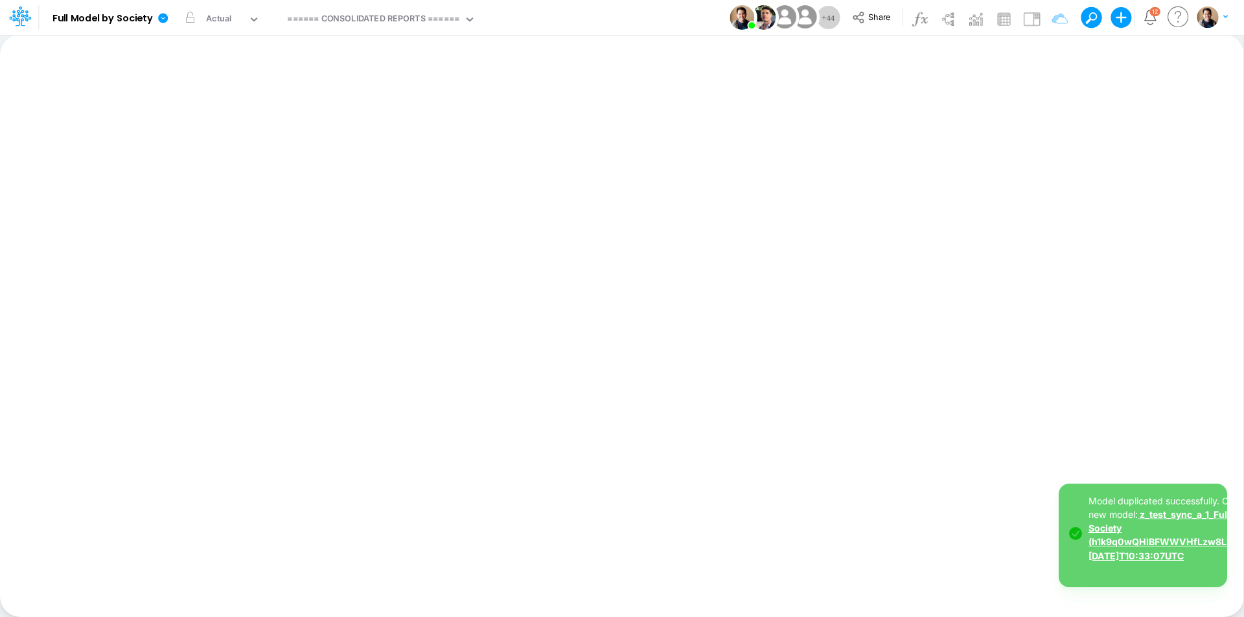
click at [1169, 541] on link "z_test_sync_a_1_Full Model by Society (h1k9q0wQHIBFWWVHfLzw8LKcFHrjT3bW) 2025-0…" at bounding box center [1187, 535] width 198 height 52
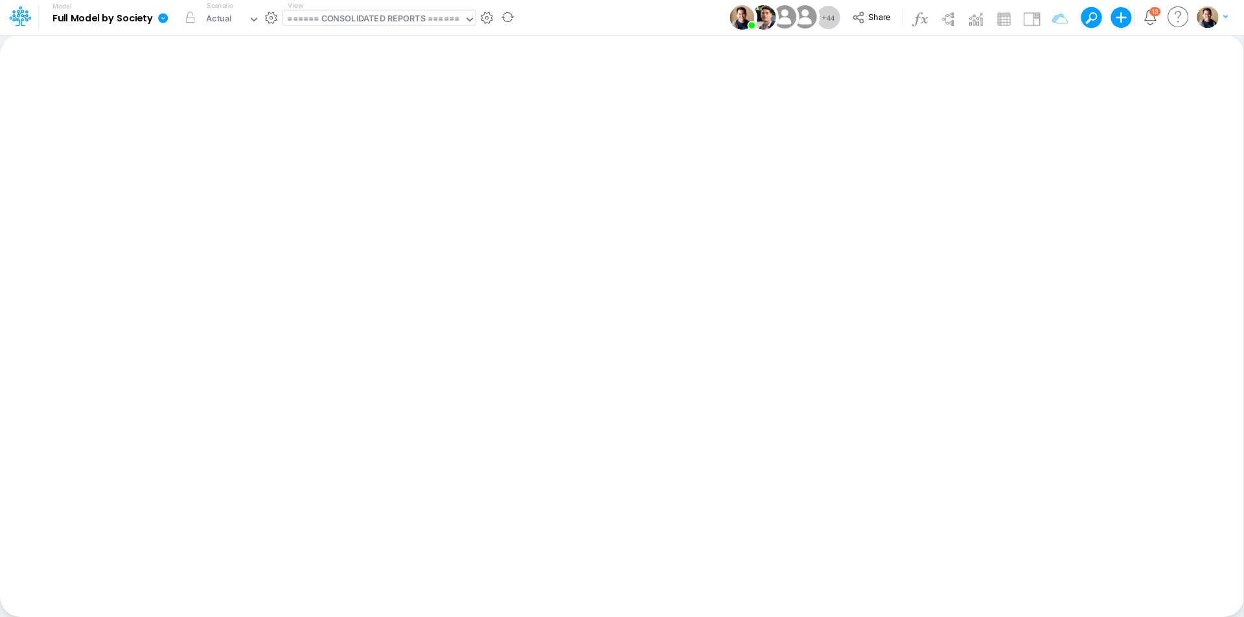
click at [395, 22] on div "====== CONSOLIDATED REPORTS ======" at bounding box center [373, 19] width 172 height 15
click at [334, 14] on div "====== CONSOLIDATED REPORTS ======" at bounding box center [373, 19] width 172 height 15
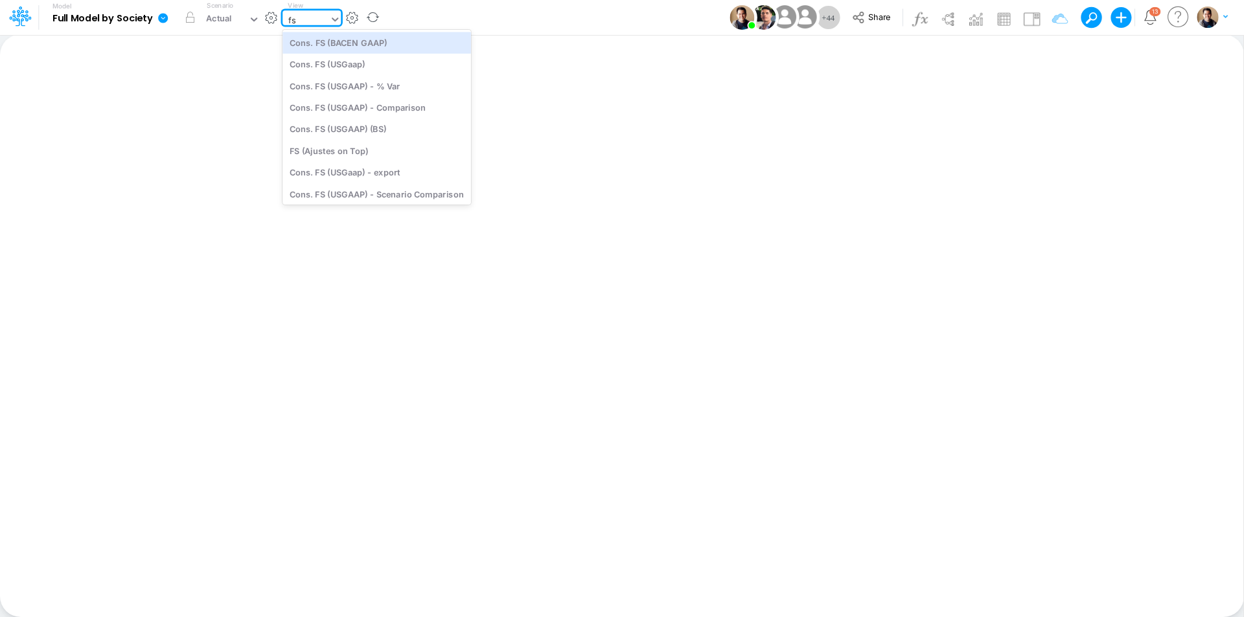
type input "fs ("
click at [360, 62] on div "Cons. FS (USGaap)" at bounding box center [376, 64] width 189 height 21
type input "Consolidated FS - USGAAP"
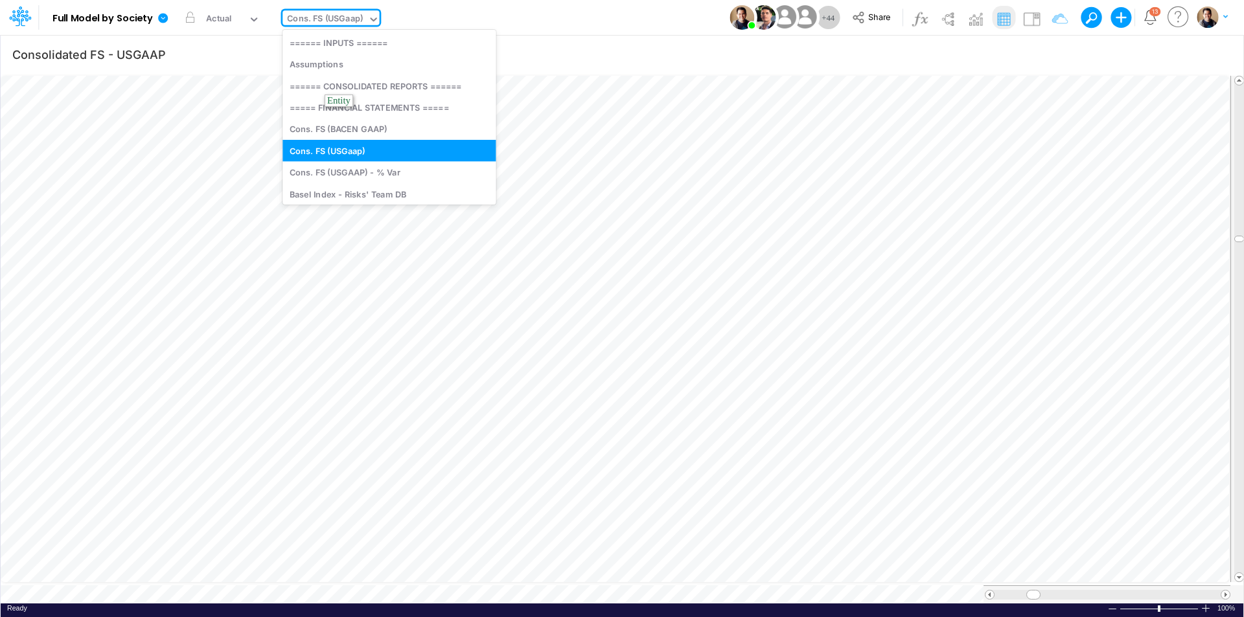
click at [326, 18] on div "Cons. FS (USGaap)" at bounding box center [325, 19] width 76 height 15
type input "bs"
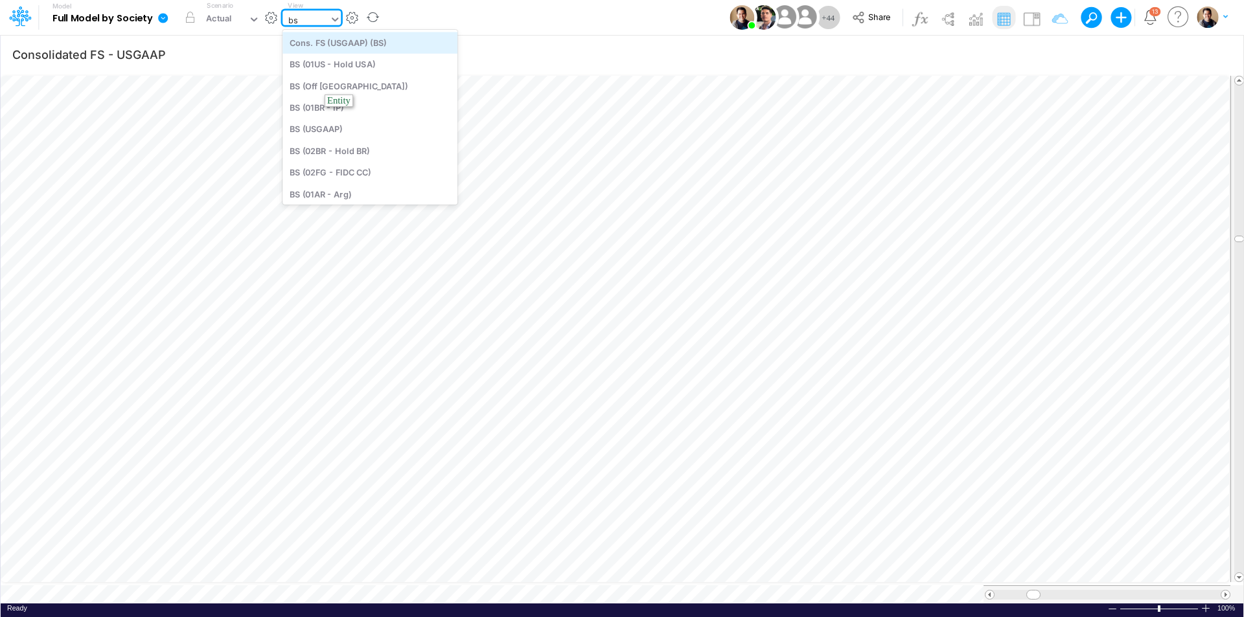
click at [383, 42] on div "Cons. FS (USGAAP) (BS)" at bounding box center [369, 42] width 175 height 21
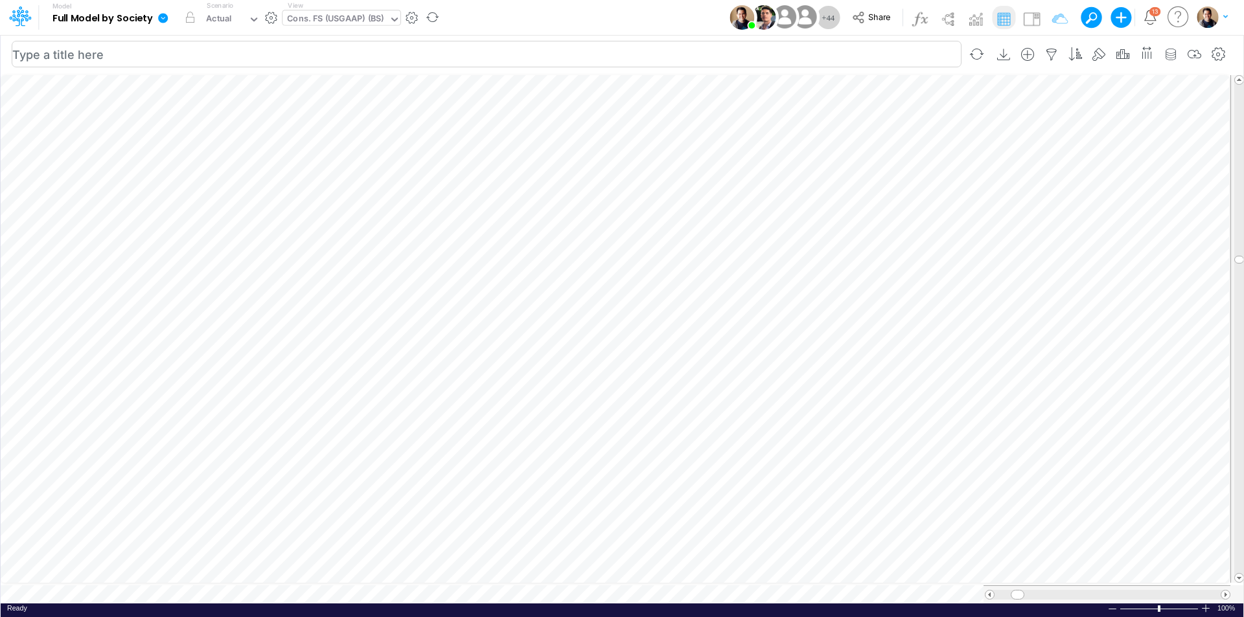
scroll to position [6, 0]
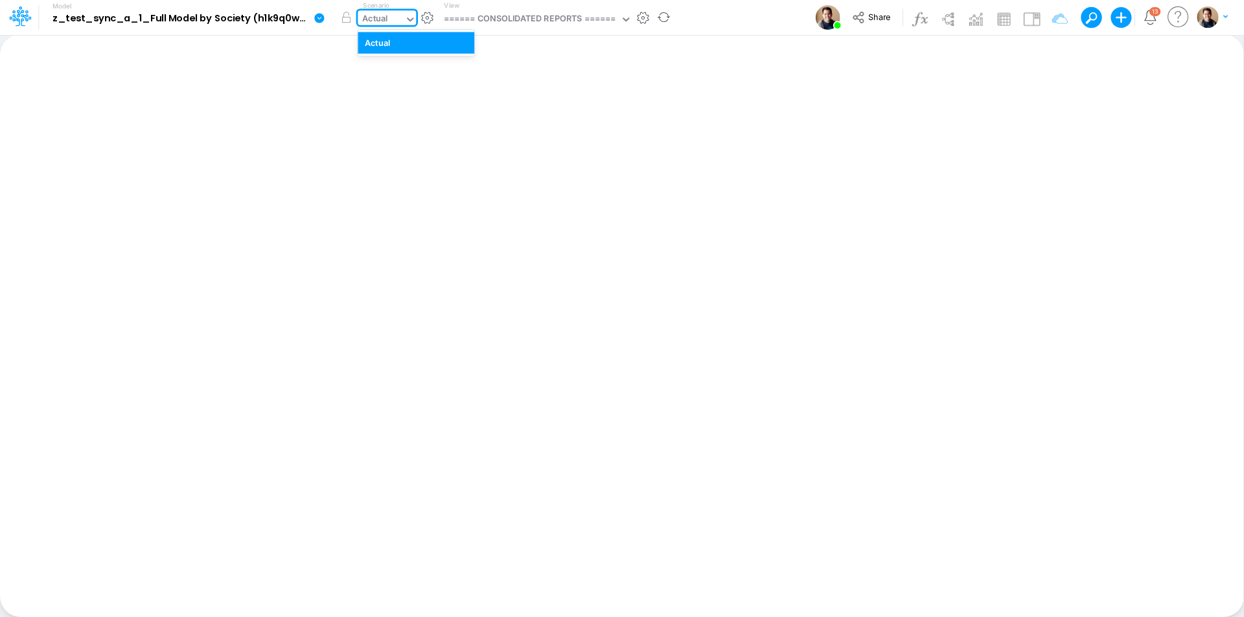
click at [363, 14] on div "Actual" at bounding box center [376, 19] width 26 height 15
click at [372, 16] on div "Actual" at bounding box center [376, 19] width 26 height 15
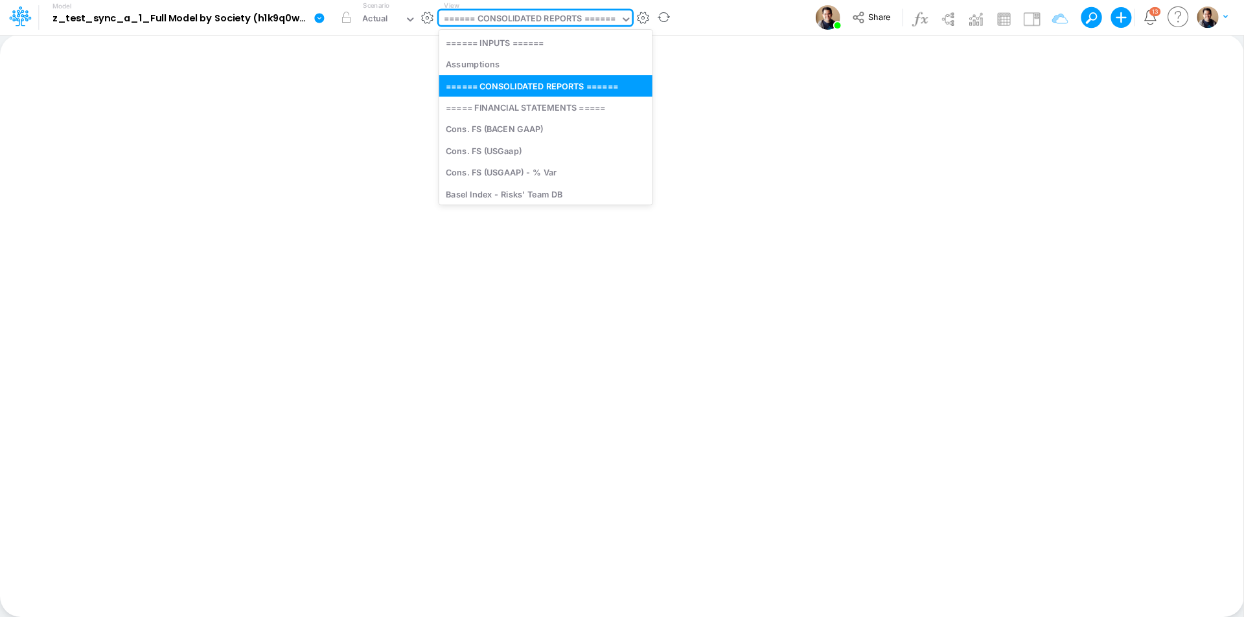
click at [564, 19] on div "====== CONSOLIDATED REPORTS ======" at bounding box center [530, 19] width 172 height 15
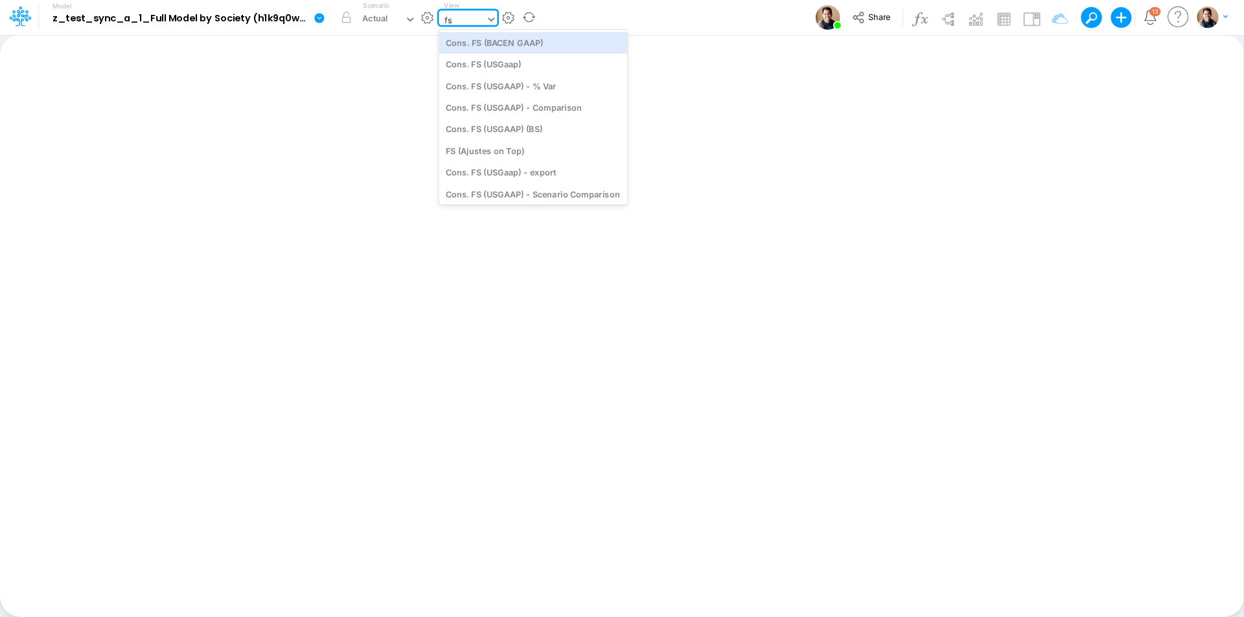
type input "f"
type input "fs"
click at [538, 71] on div "Cons. FS (USGaap)" at bounding box center [533, 64] width 189 height 21
type input "Consolidated FS - USGAAP"
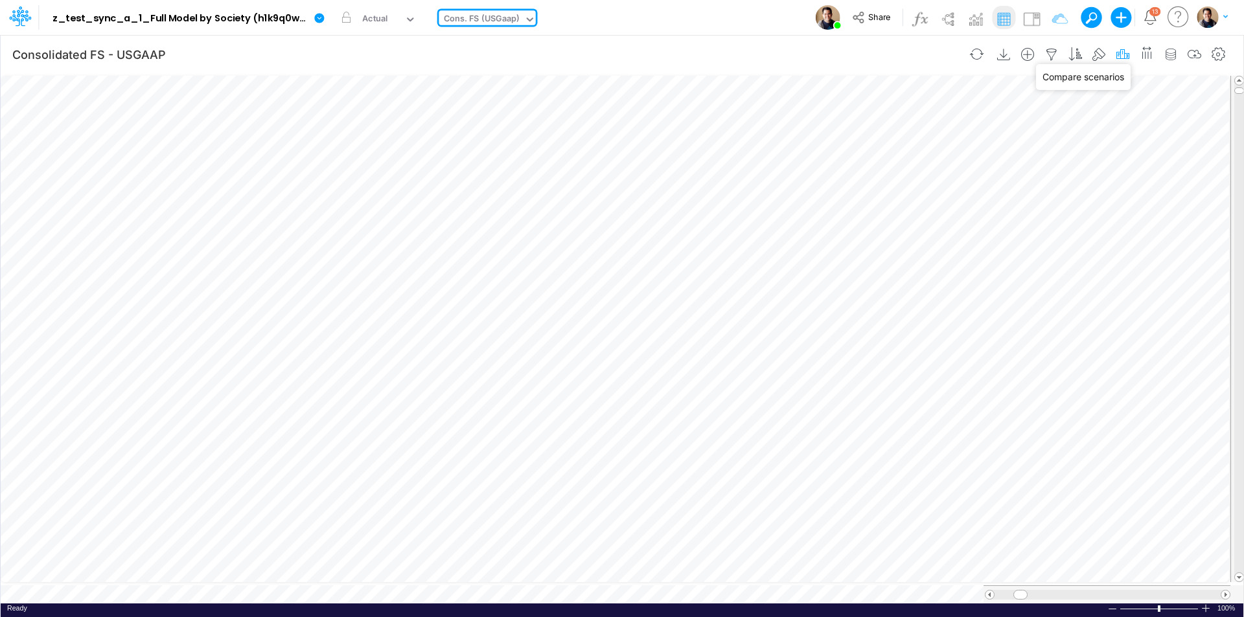
click at [1126, 55] on icon "button" at bounding box center [1122, 55] width 19 height 14
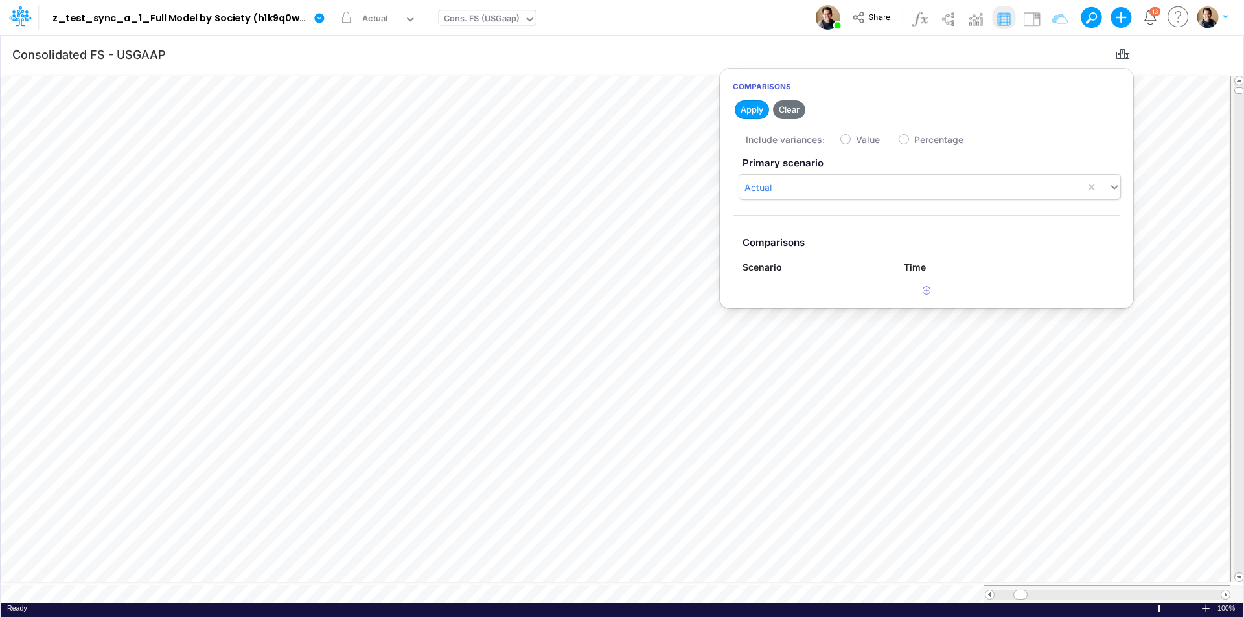
click at [779, 189] on div "Actual" at bounding box center [912, 187] width 346 height 21
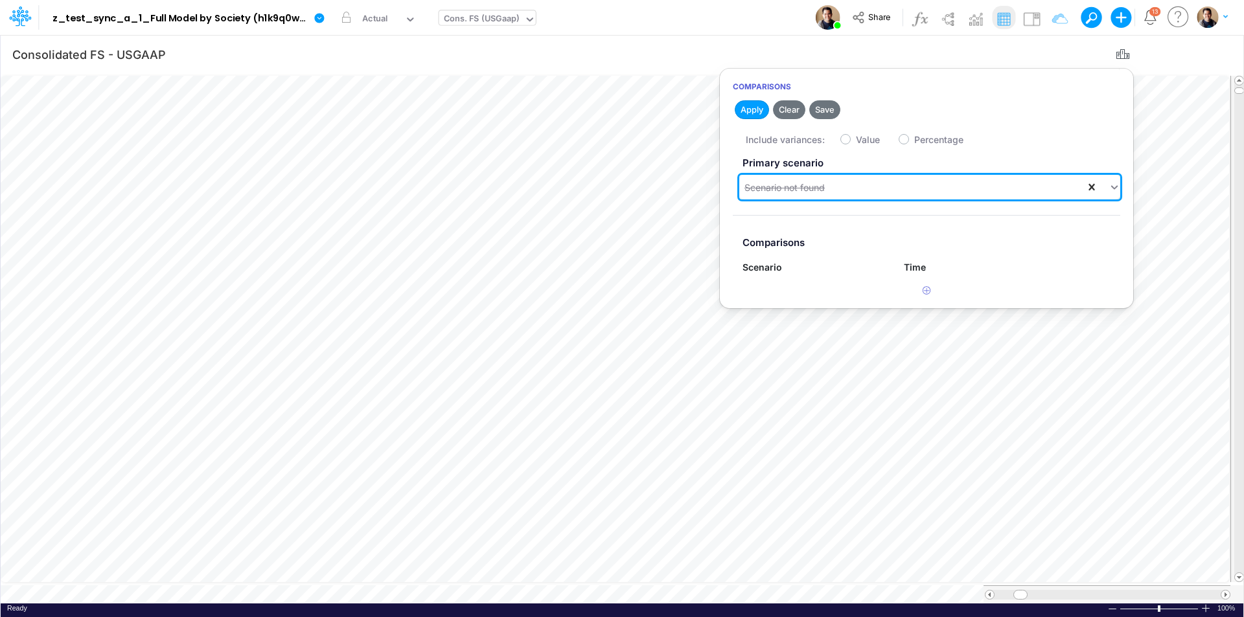
click at [1096, 185] on icon at bounding box center [1091, 187] width 13 height 13
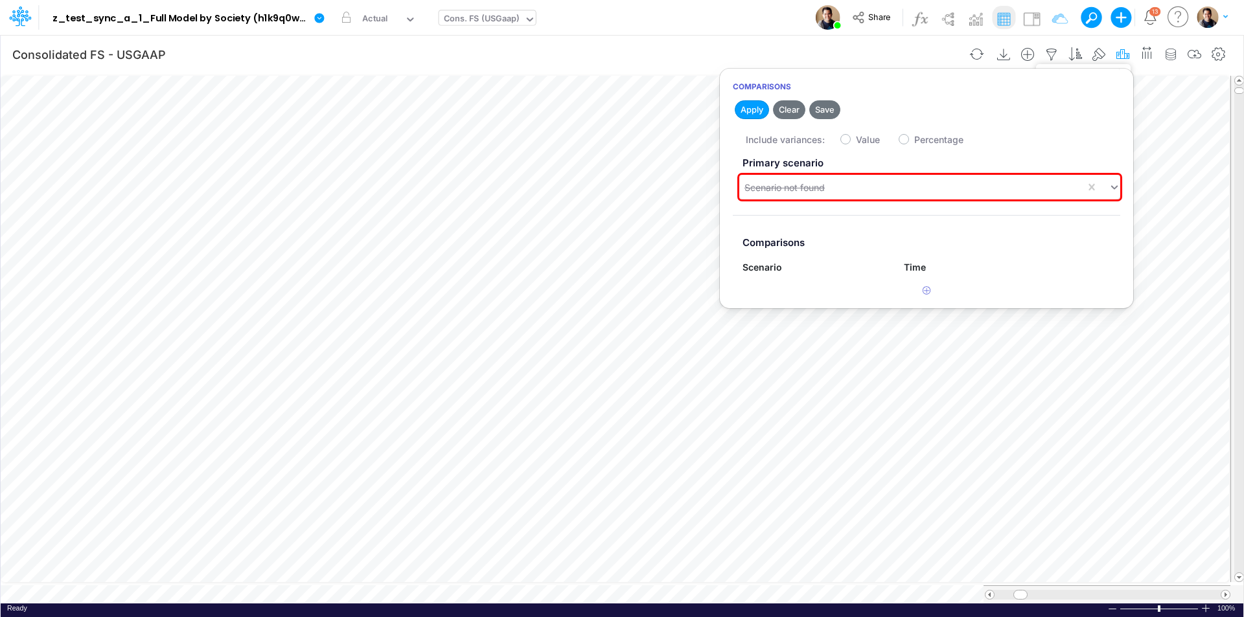
click at [1123, 48] on icon "button" at bounding box center [1122, 55] width 19 height 14
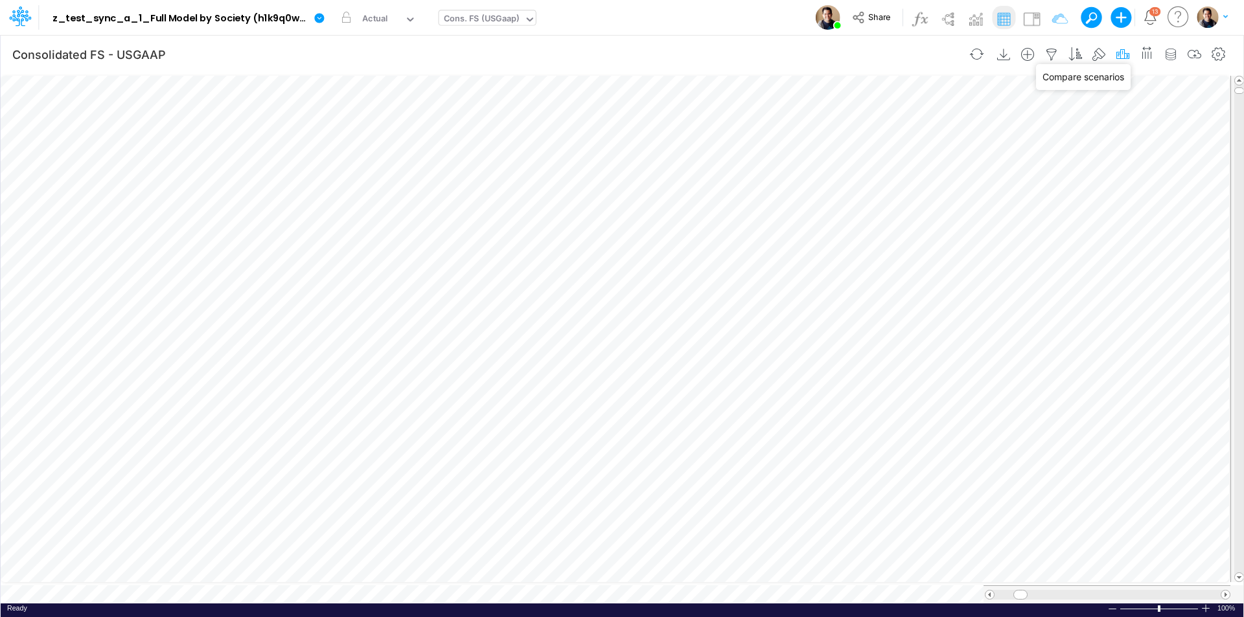
click at [1125, 52] on icon "button" at bounding box center [1122, 55] width 19 height 14
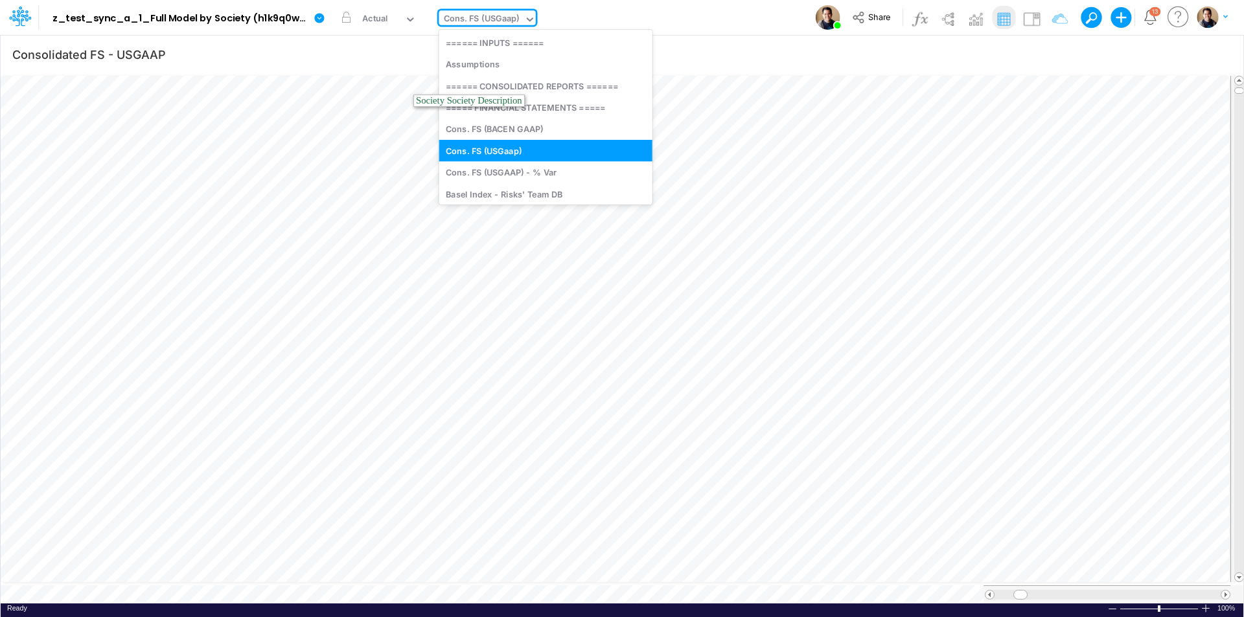
click at [485, 14] on div "Cons. FS (USGaap)" at bounding box center [482, 19] width 76 height 15
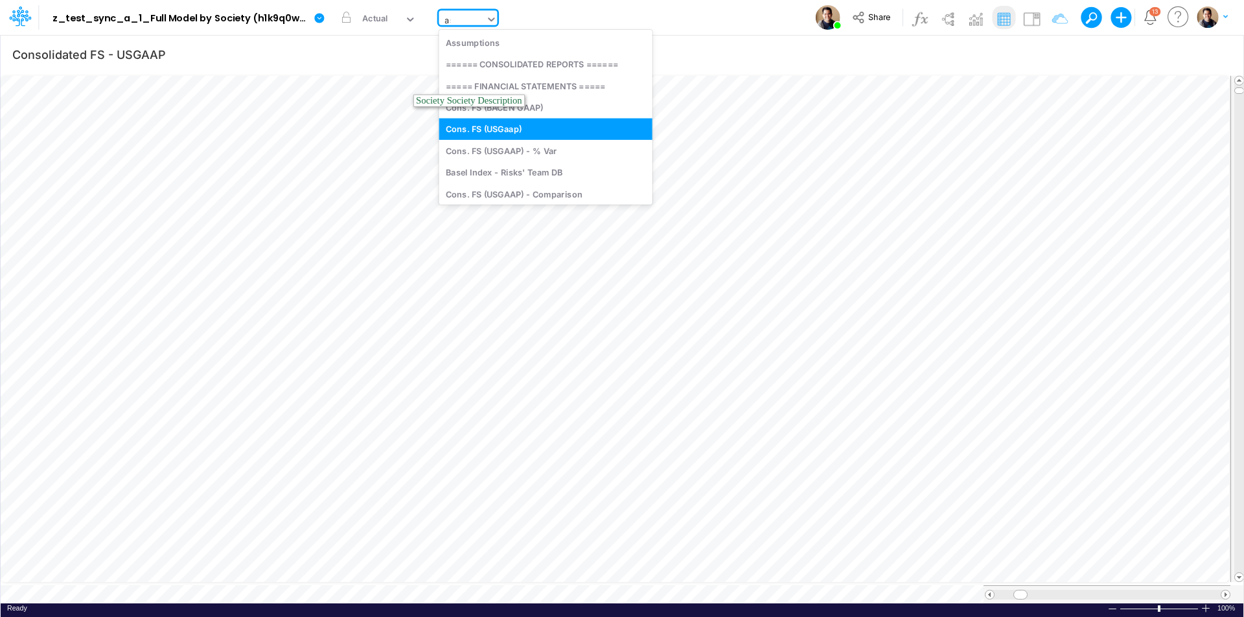
type input "ass"
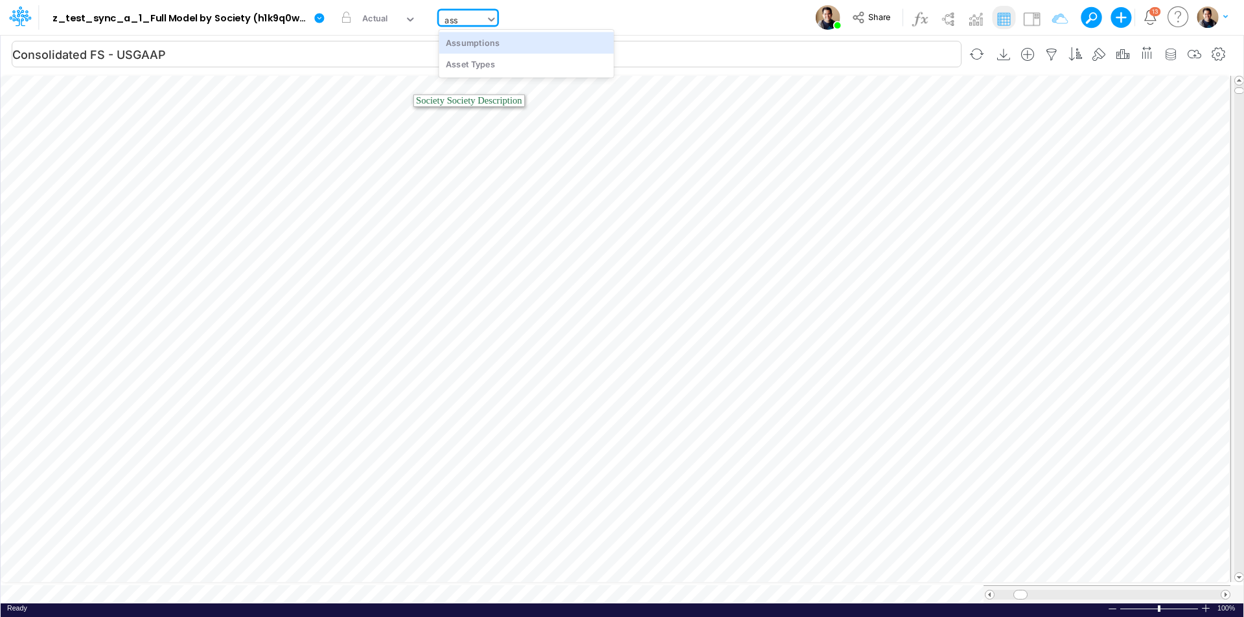
click at [510, 44] on div "Assumptions" at bounding box center [526, 42] width 175 height 21
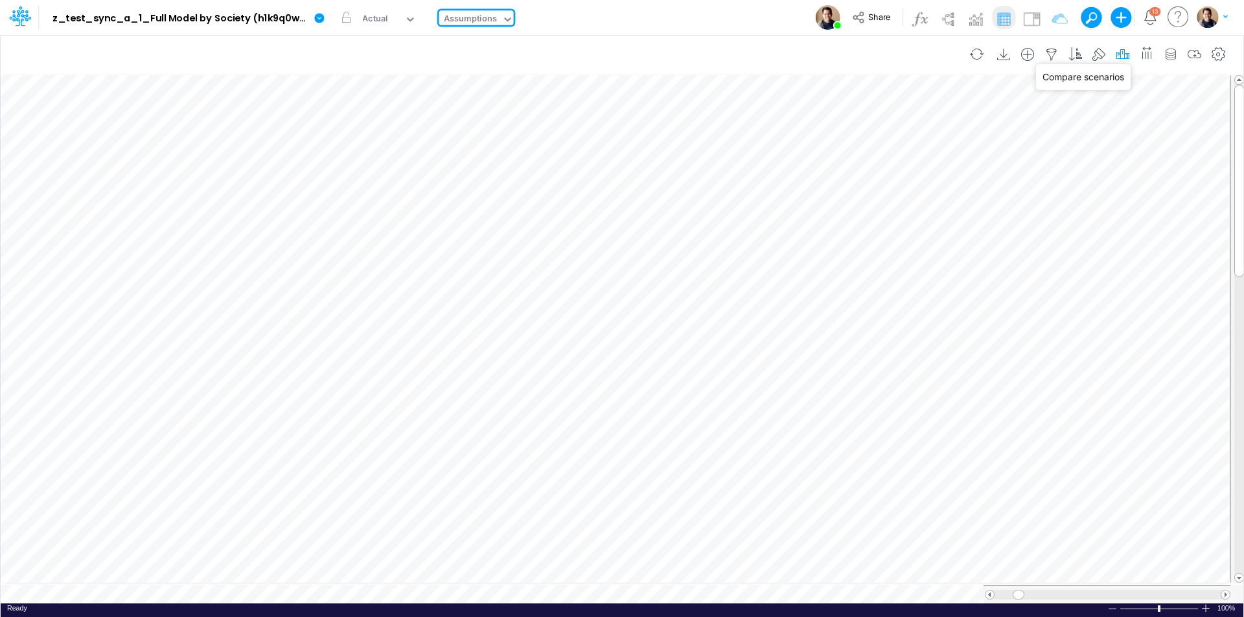
click at [1121, 51] on icon "button" at bounding box center [1122, 55] width 19 height 14
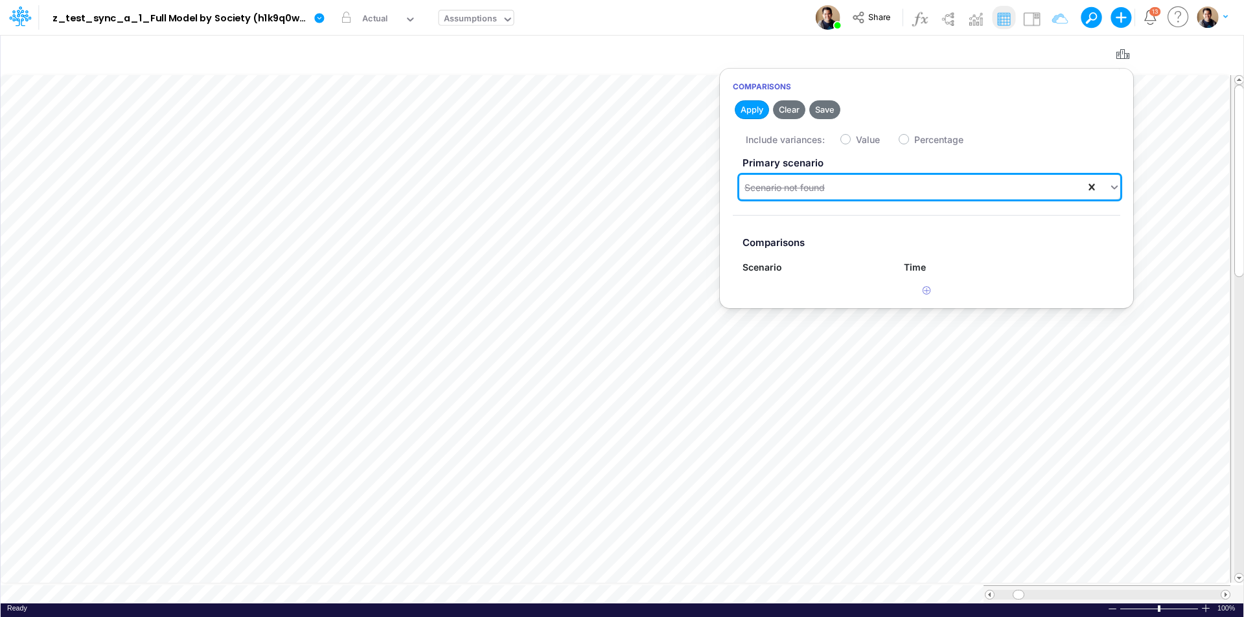
click at [1089, 184] on icon at bounding box center [1091, 187] width 13 height 13
click at [815, 103] on button "Save" at bounding box center [824, 109] width 31 height 19
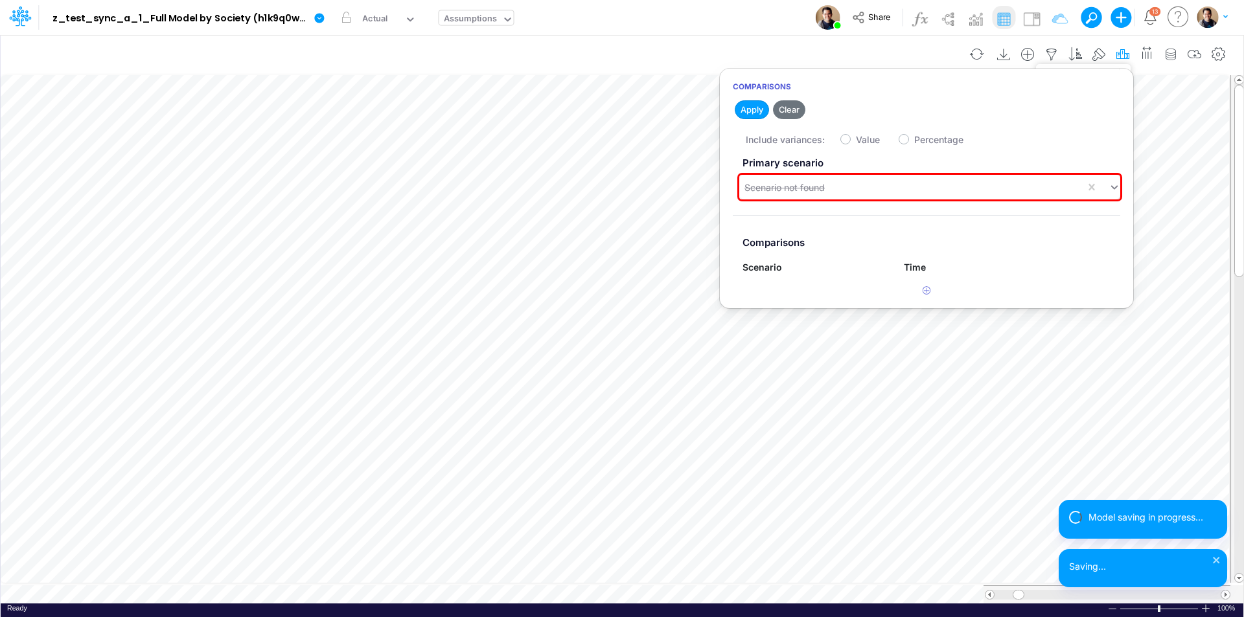
click at [1121, 53] on icon "button" at bounding box center [1122, 55] width 19 height 14
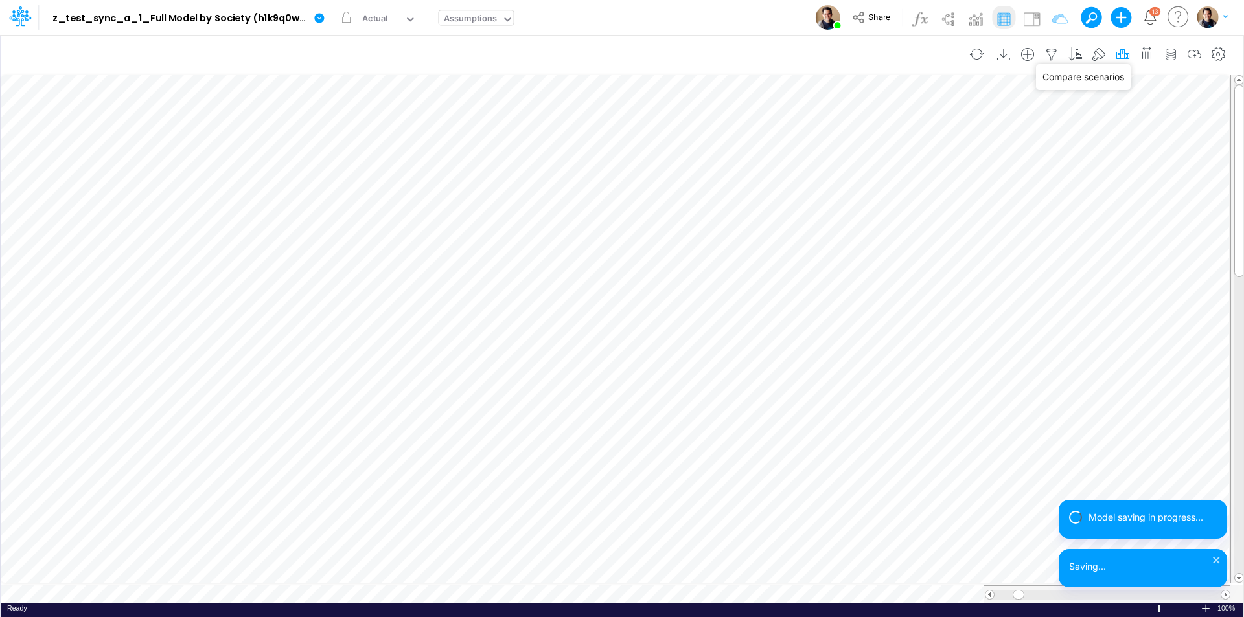
click at [1121, 52] on icon "button" at bounding box center [1122, 55] width 19 height 14
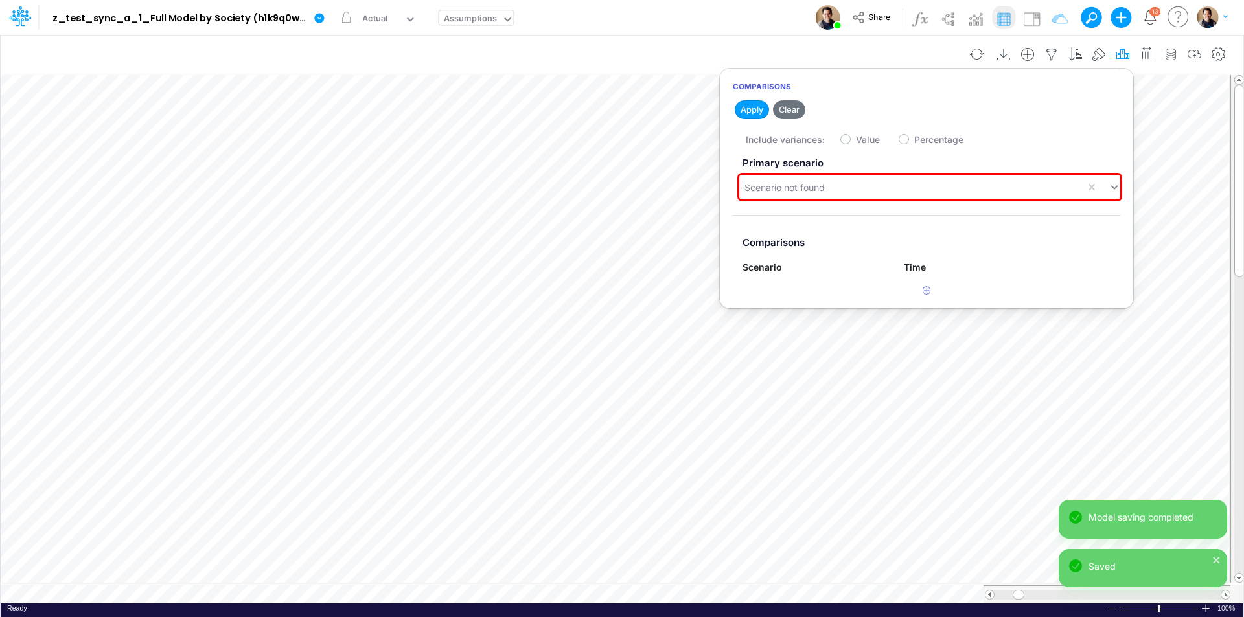
click at [1123, 44] on button "button" at bounding box center [1123, 54] width 24 height 26
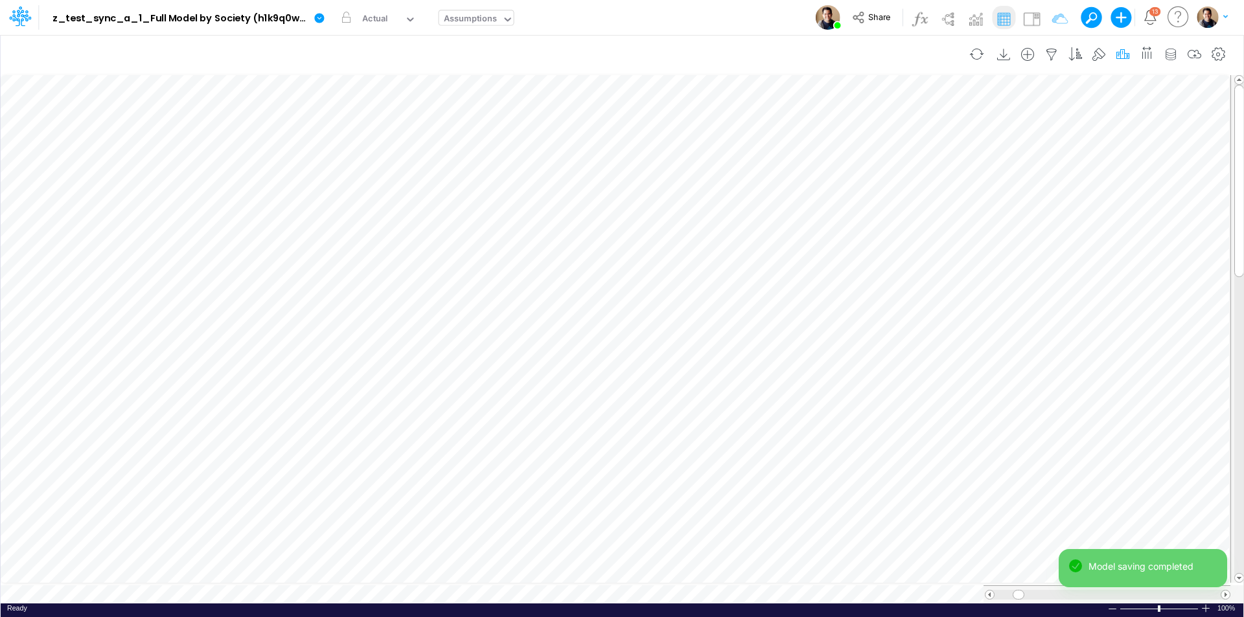
click at [1119, 52] on icon "button" at bounding box center [1122, 55] width 19 height 14
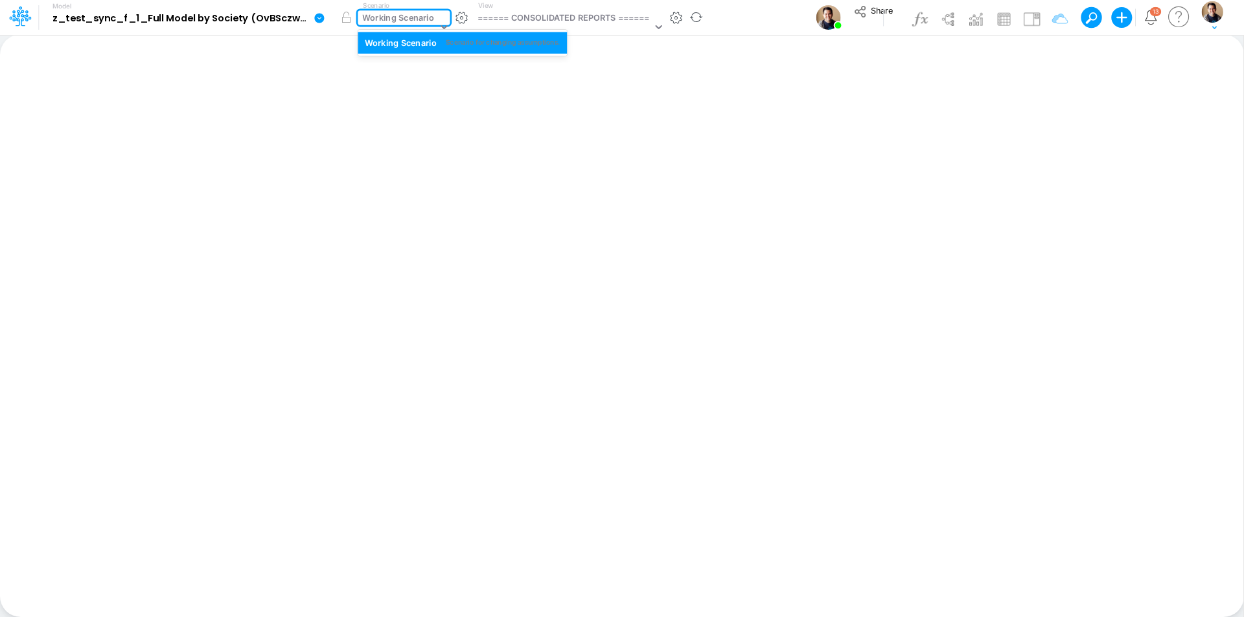
click at [394, 20] on div "Working Scenario" at bounding box center [399, 19] width 72 height 15
click at [412, 23] on div "Working Scenario" at bounding box center [399, 19] width 72 height 15
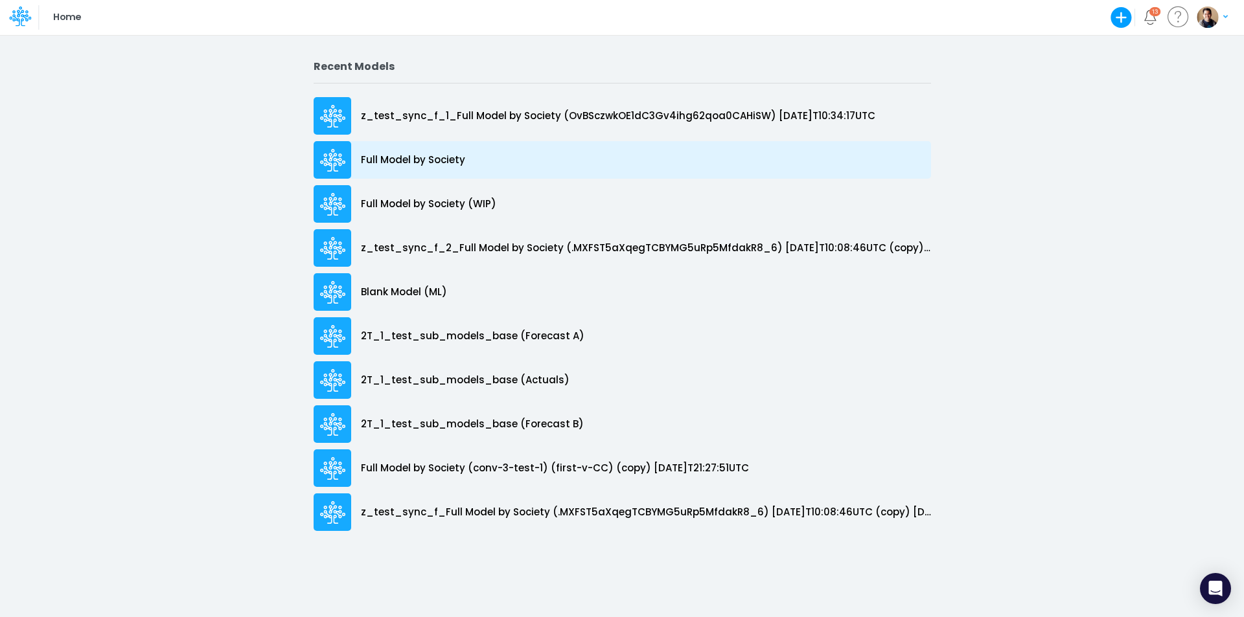
click at [433, 156] on p "Full Model by Society" at bounding box center [413, 160] width 104 height 15
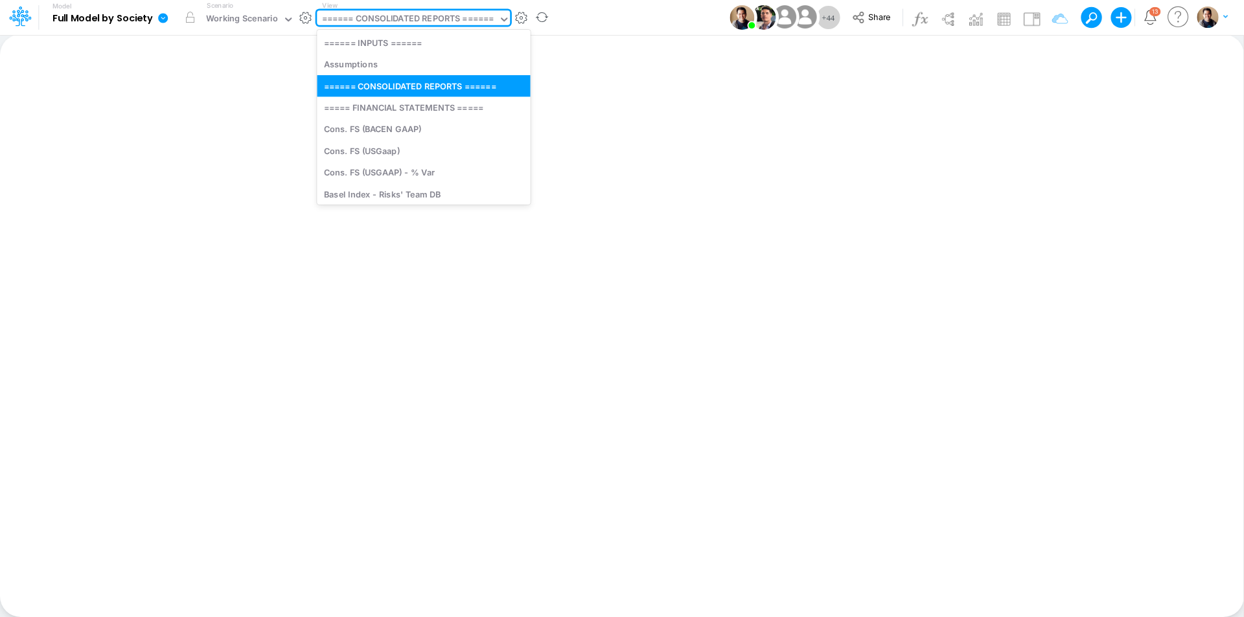
click at [376, 28] on div "====== CONSOLIDATED REPORTS ======" at bounding box center [407, 19] width 181 height 19
click at [162, 16] on icon at bounding box center [163, 18] width 10 height 10
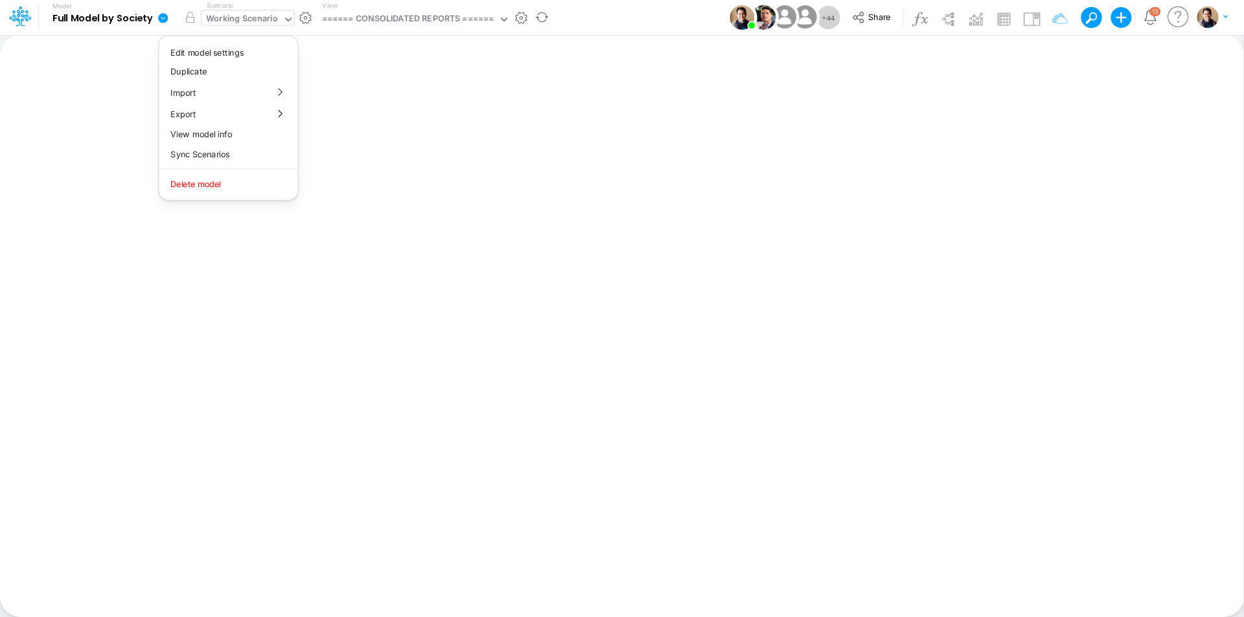
click at [266, 22] on div "Working Scenario" at bounding box center [242, 19] width 72 height 15
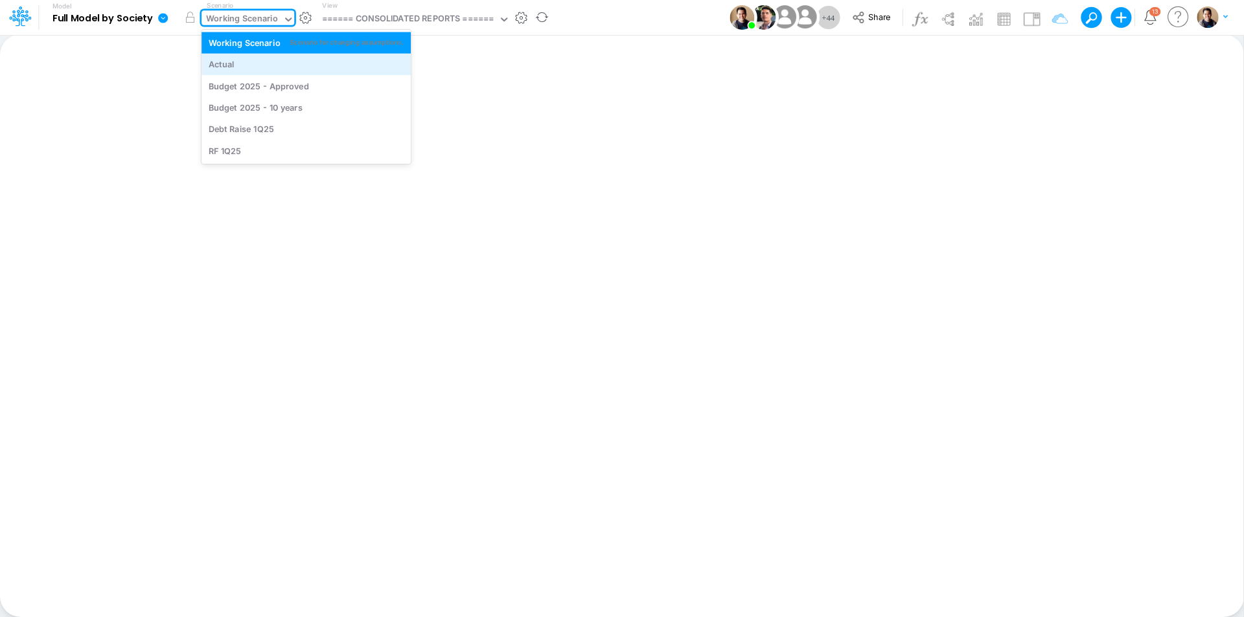
click at [258, 62] on div "Actual" at bounding box center [306, 64] width 195 height 12
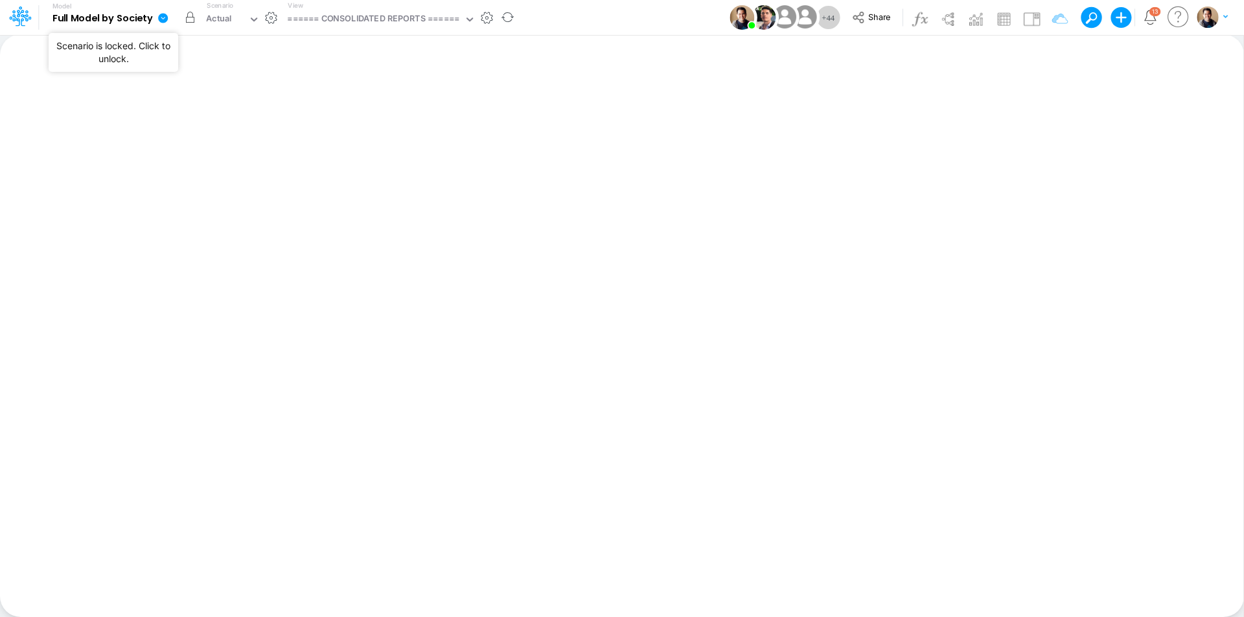
click at [187, 15] on button "button" at bounding box center [189, 17] width 23 height 23
click at [165, 16] on icon at bounding box center [163, 18] width 10 height 10
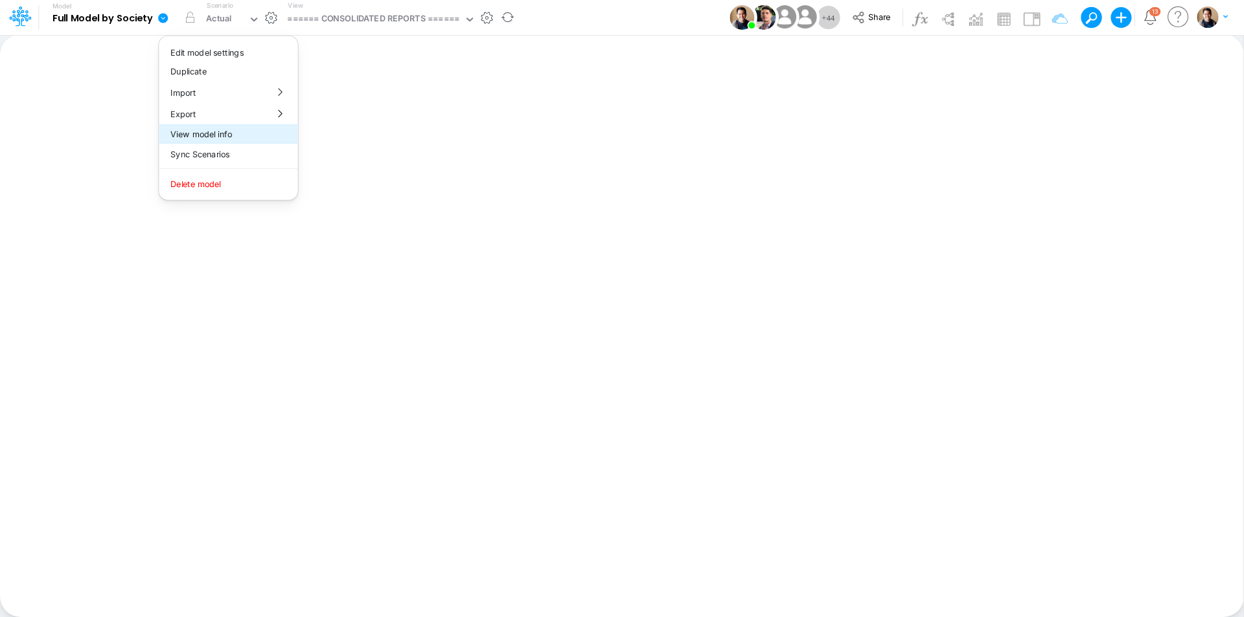
click at [229, 136] on button "View model info" at bounding box center [228, 134] width 139 height 20
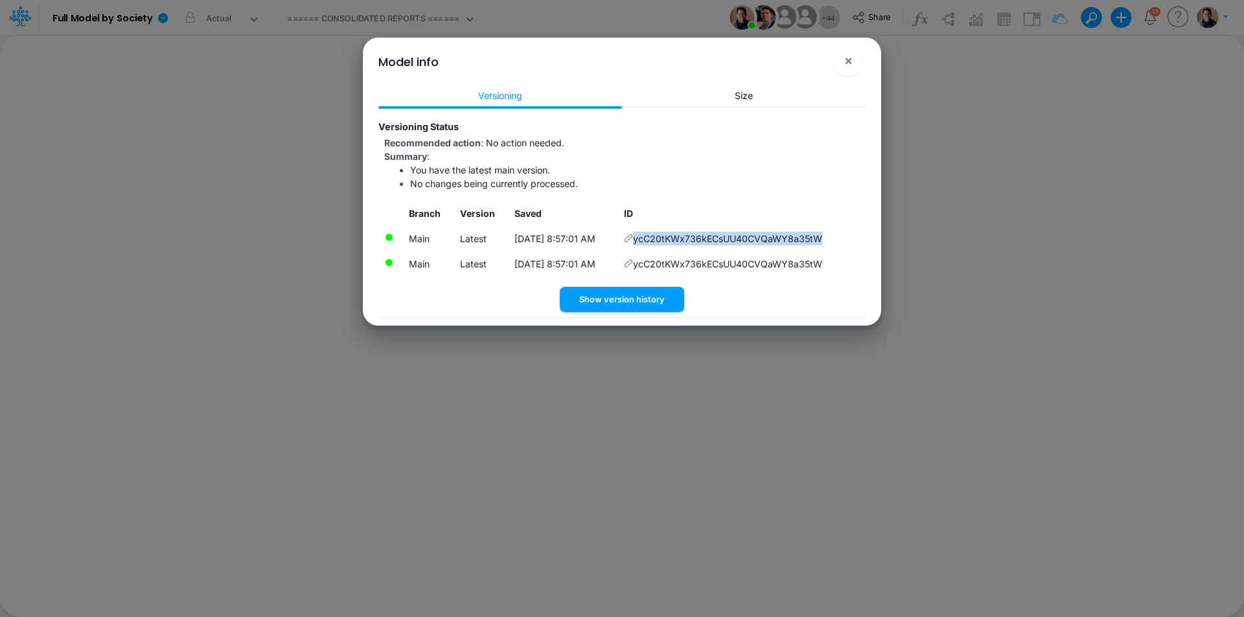
drag, startPoint x: 832, startPoint y: 239, endPoint x: 643, endPoint y: 237, distance: 189.2
click at [643, 237] on td "ycC20tKWx736kECsUU40CVQaWY8a35tW" at bounding box center [741, 238] width 247 height 25
copy span "ycC20tKWx736kECsUU40CVQaWY8a35tW"
click at [621, 296] on button "Show version history" at bounding box center [622, 299] width 124 height 25
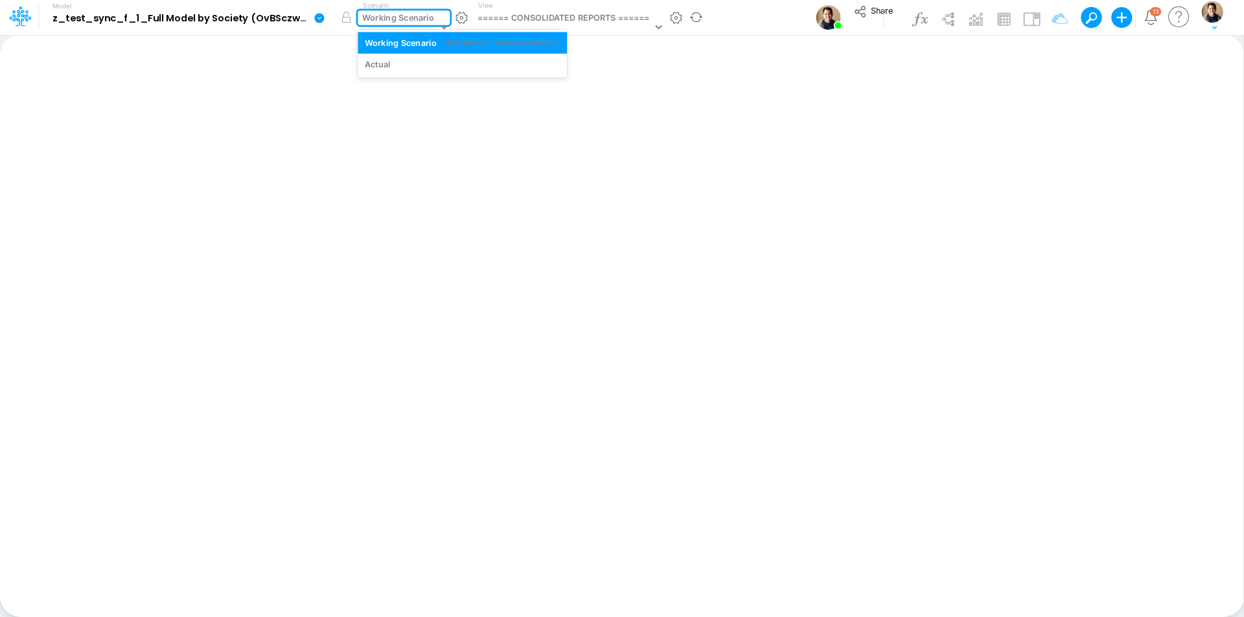
click at [406, 14] on div "Working Scenario" at bounding box center [399, 19] width 72 height 15
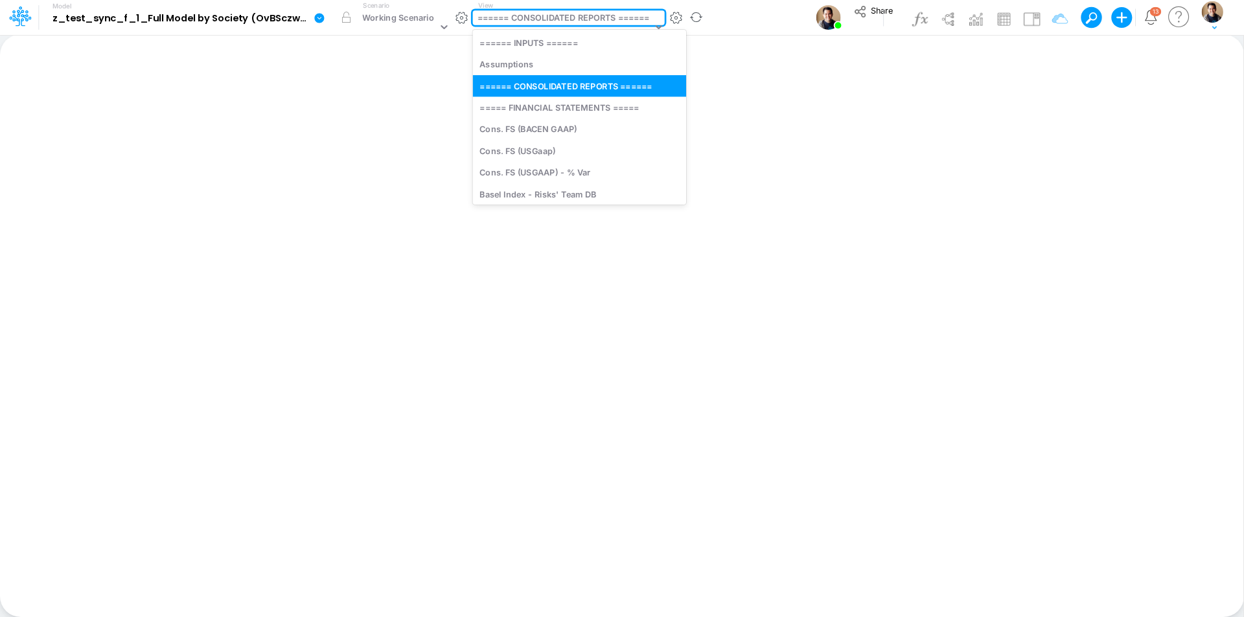
click at [486, 18] on div "====== CONSOLIDATED REPORTS ======" at bounding box center [563, 19] width 172 height 15
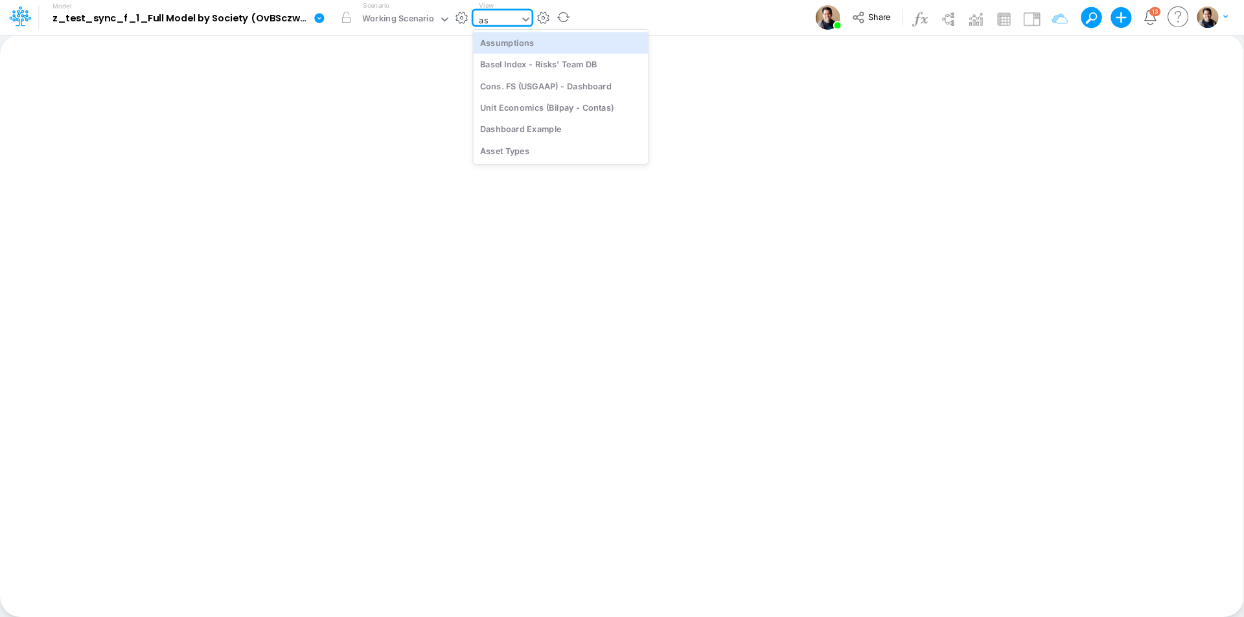
type input "ass"
drag, startPoint x: 510, startPoint y: 43, endPoint x: 376, endPoint y: 24, distance: 135.4
click at [512, 43] on div "Assumptions" at bounding box center [561, 42] width 175 height 21
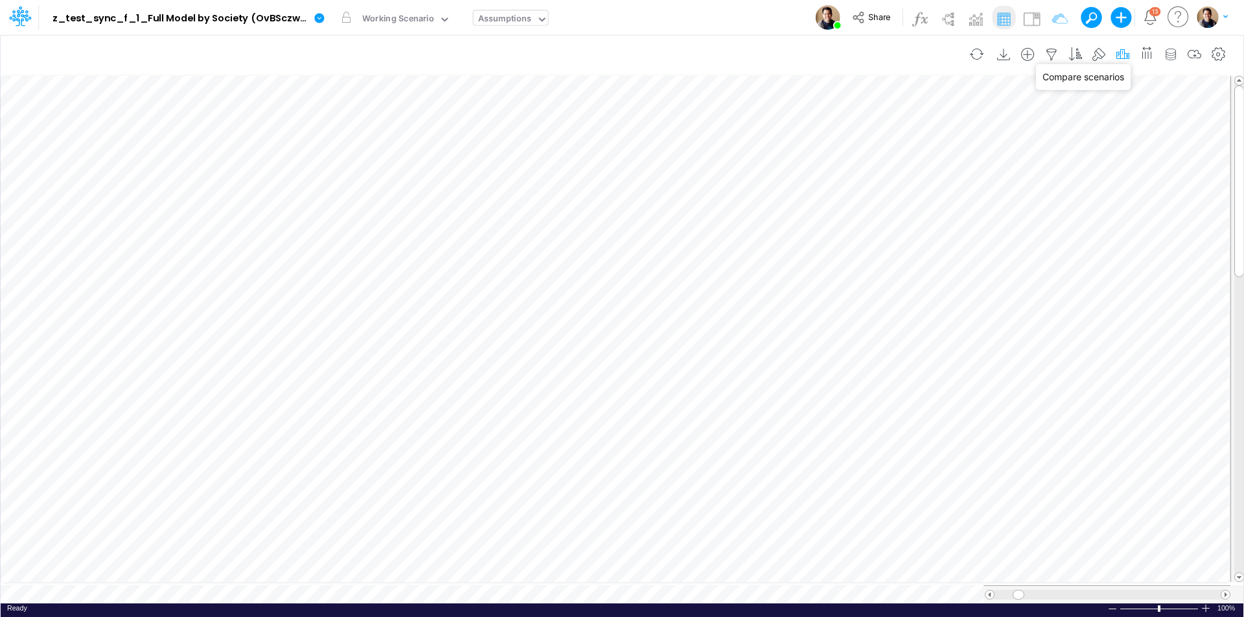
click at [1118, 54] on icon "button" at bounding box center [1122, 55] width 19 height 14
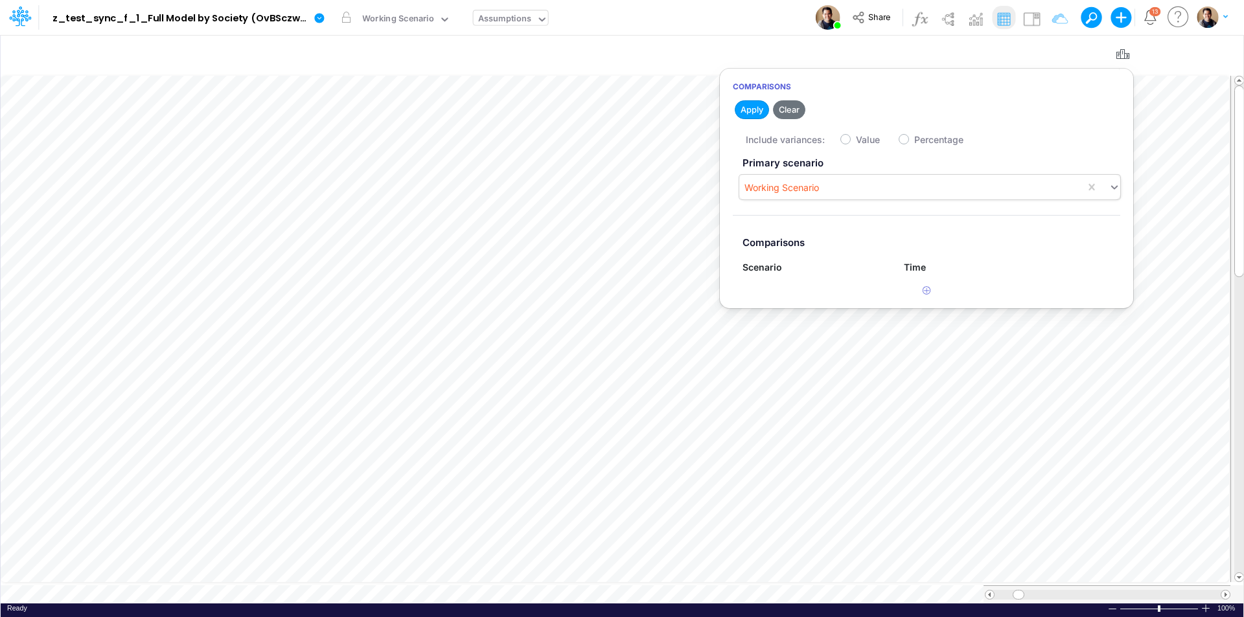
click at [909, 187] on div "Working Scenario" at bounding box center [912, 187] width 346 height 21
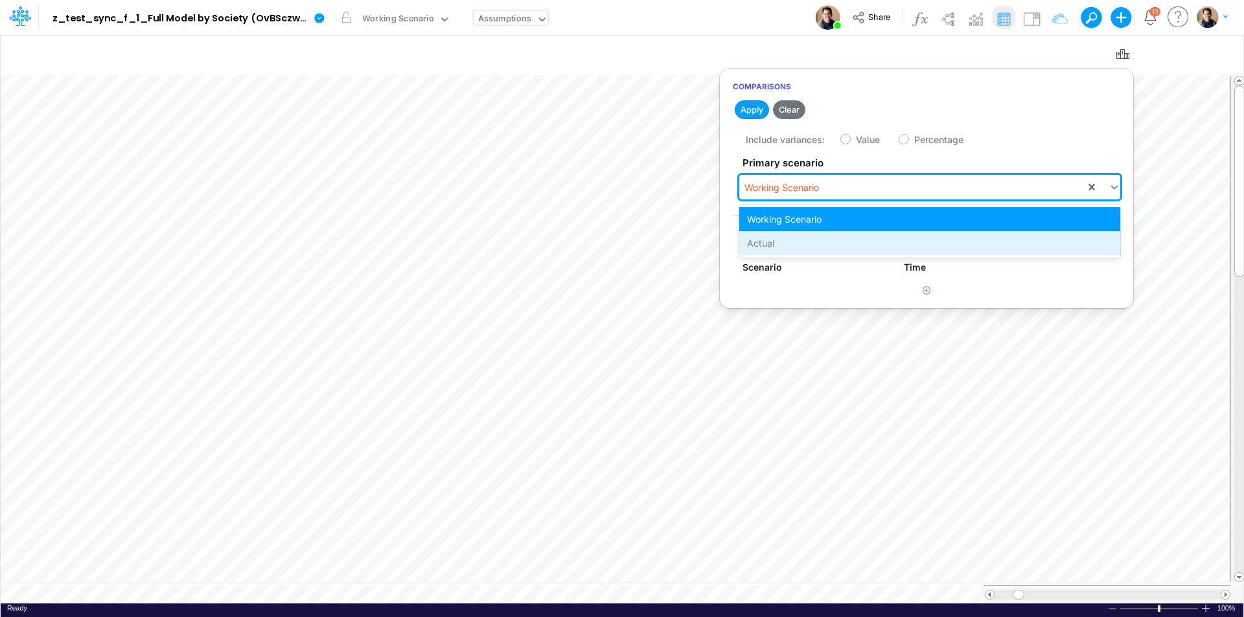
click at [900, 241] on div "Actual" at bounding box center [929, 243] width 381 height 24
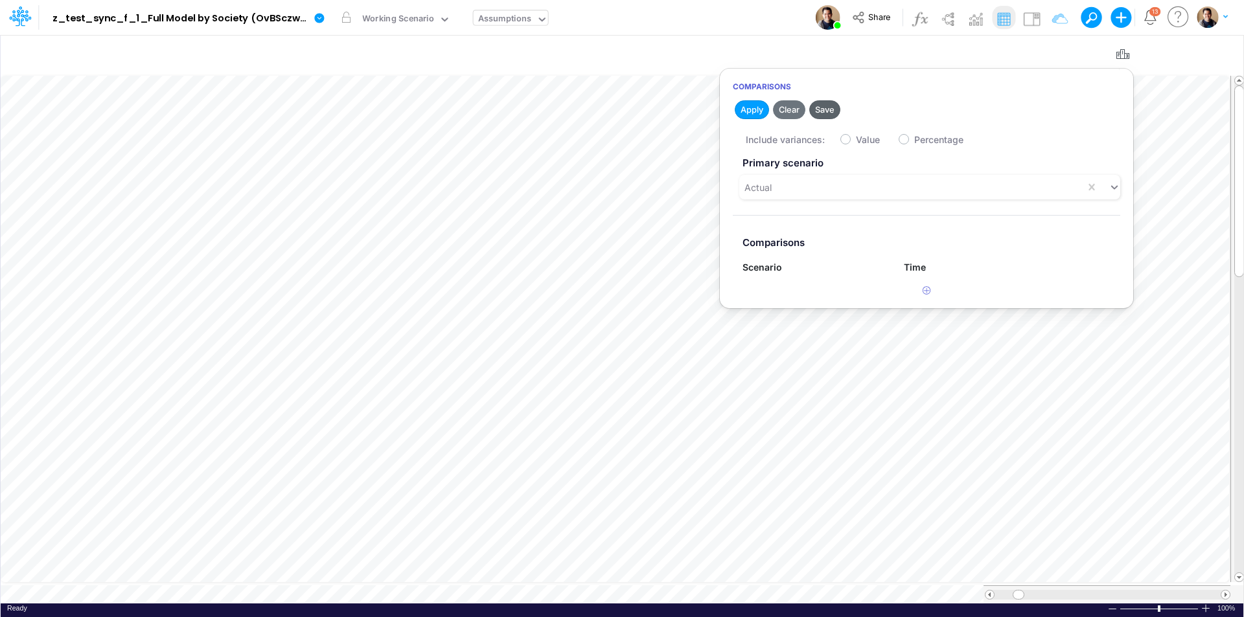
click at [826, 106] on button "Save" at bounding box center [824, 109] width 31 height 19
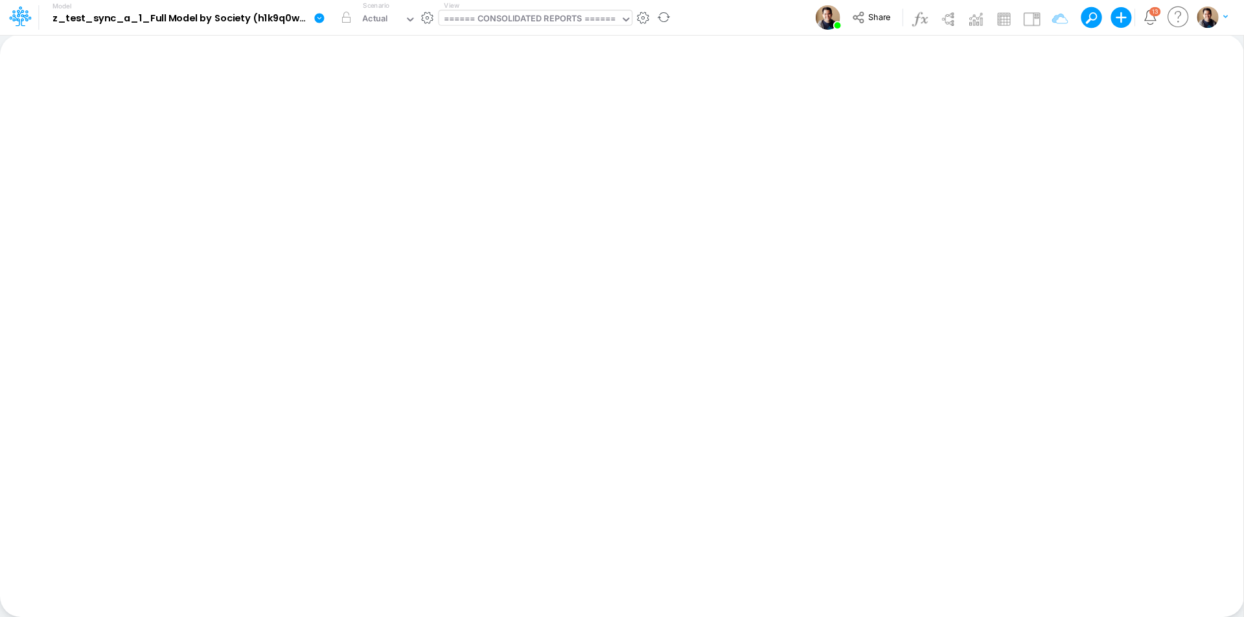
click at [530, 19] on div "====== CONSOLIDATED REPORTS ======" at bounding box center [530, 19] width 172 height 15
type input "assum"
click at [544, 41] on div "Assumptions" at bounding box center [526, 42] width 175 height 21
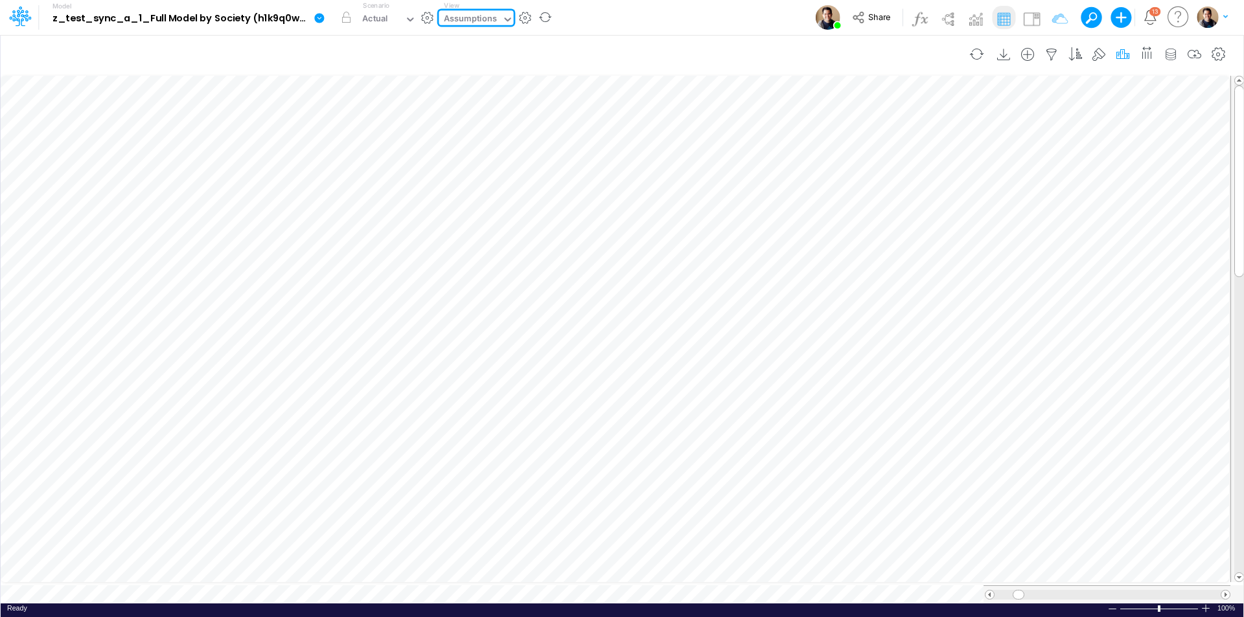
click at [1121, 54] on icon "button" at bounding box center [1122, 55] width 19 height 14
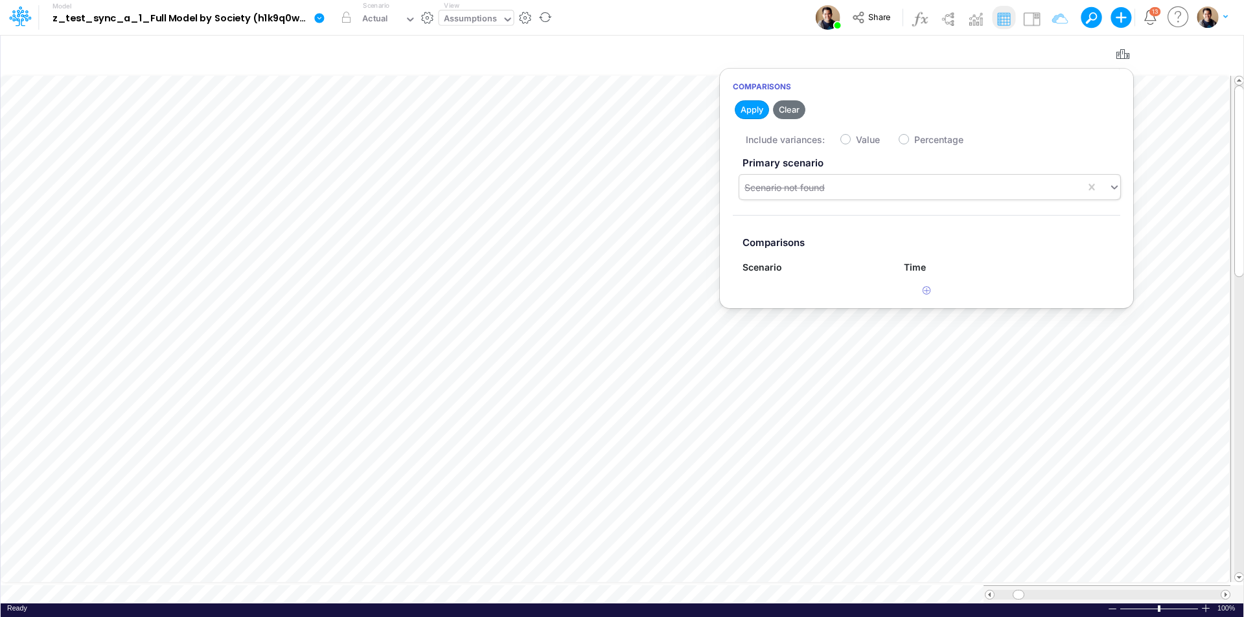
click at [869, 194] on div "Scenario not found" at bounding box center [912, 187] width 346 height 21
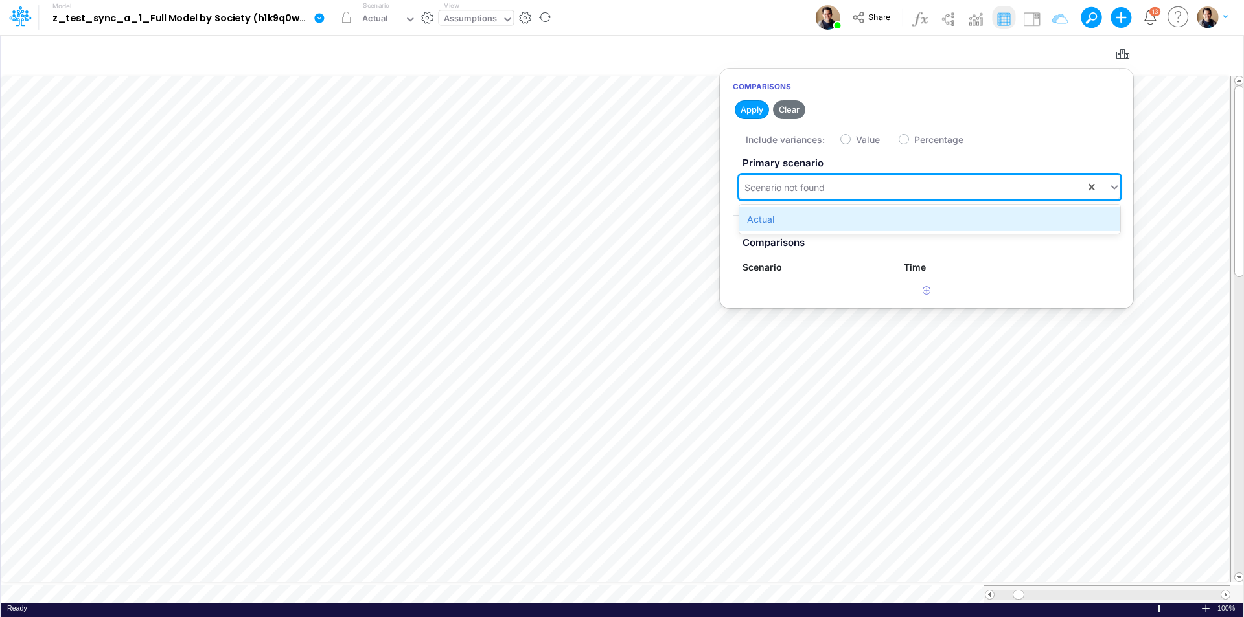
click at [853, 221] on div "Actual" at bounding box center [929, 219] width 381 height 24
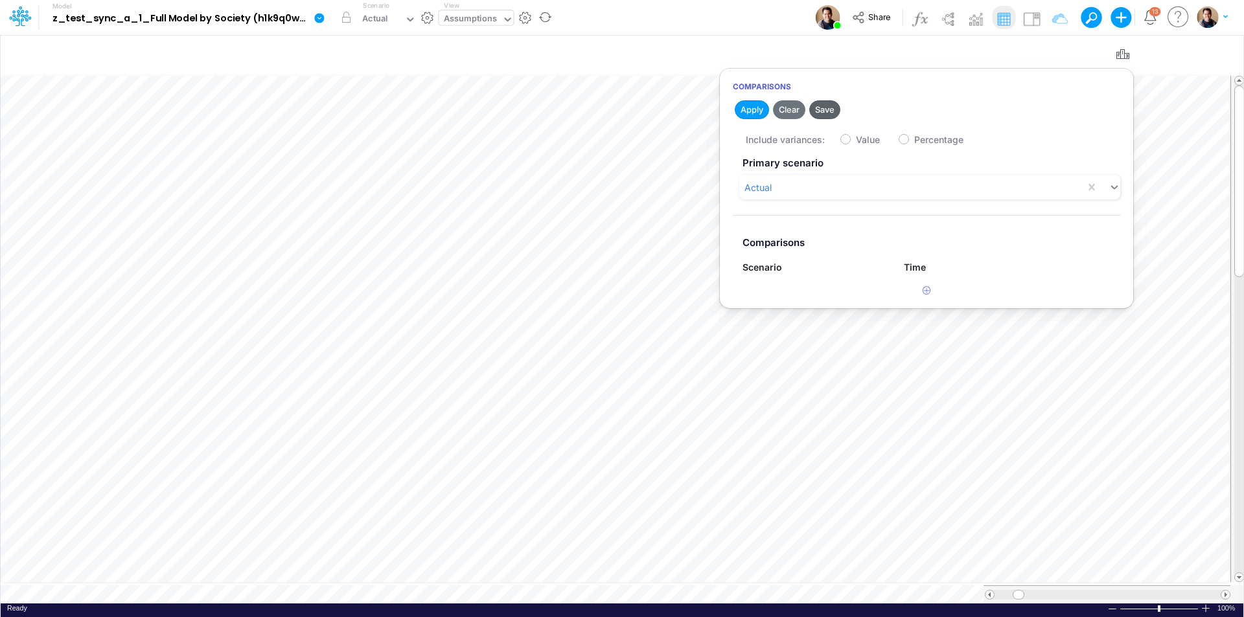
click at [825, 111] on button "Save" at bounding box center [824, 109] width 31 height 19
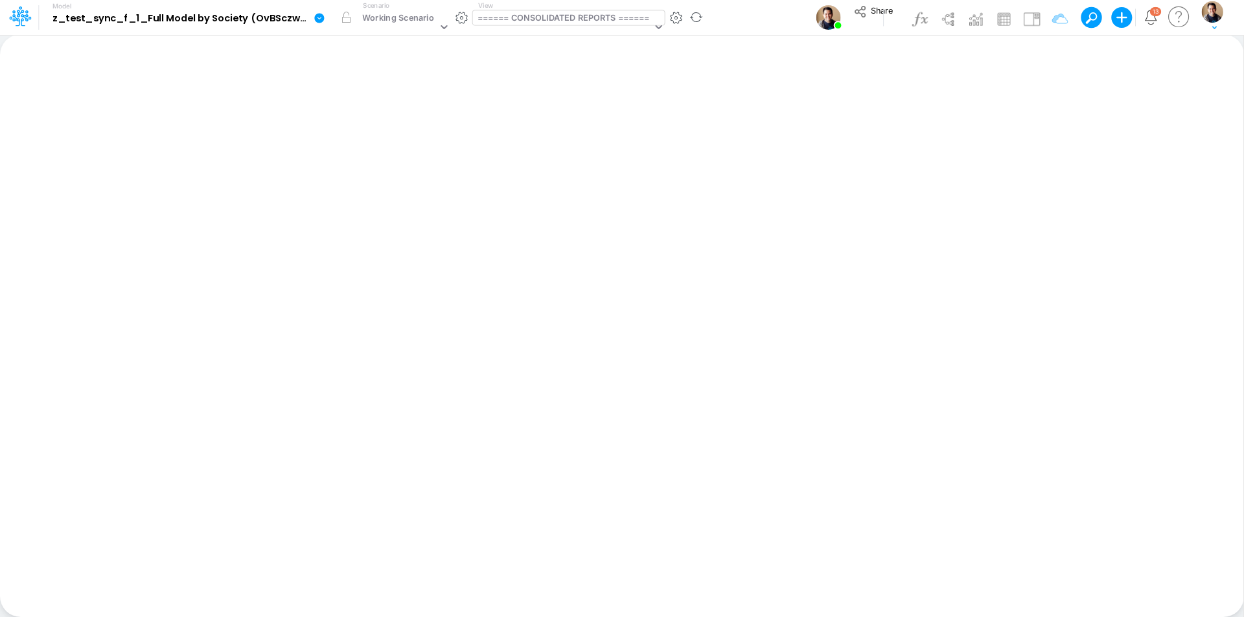
click at [549, 20] on div "====== CONSOLIDATED REPORTS ======" at bounding box center [563, 19] width 172 height 15
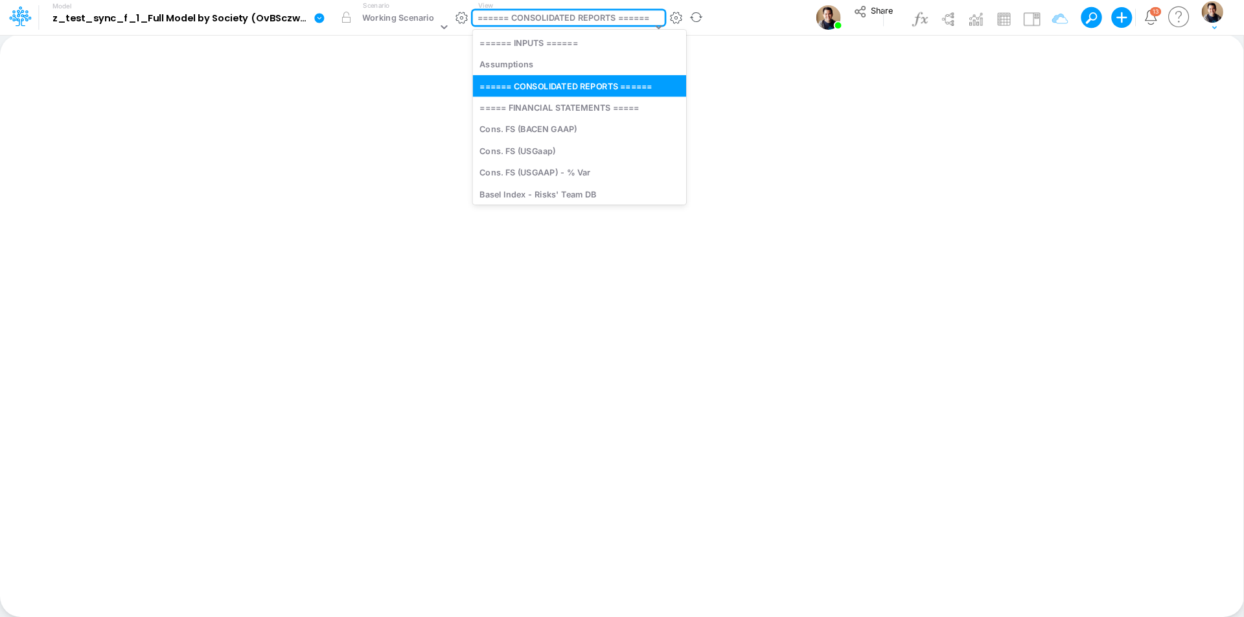
type input "as"
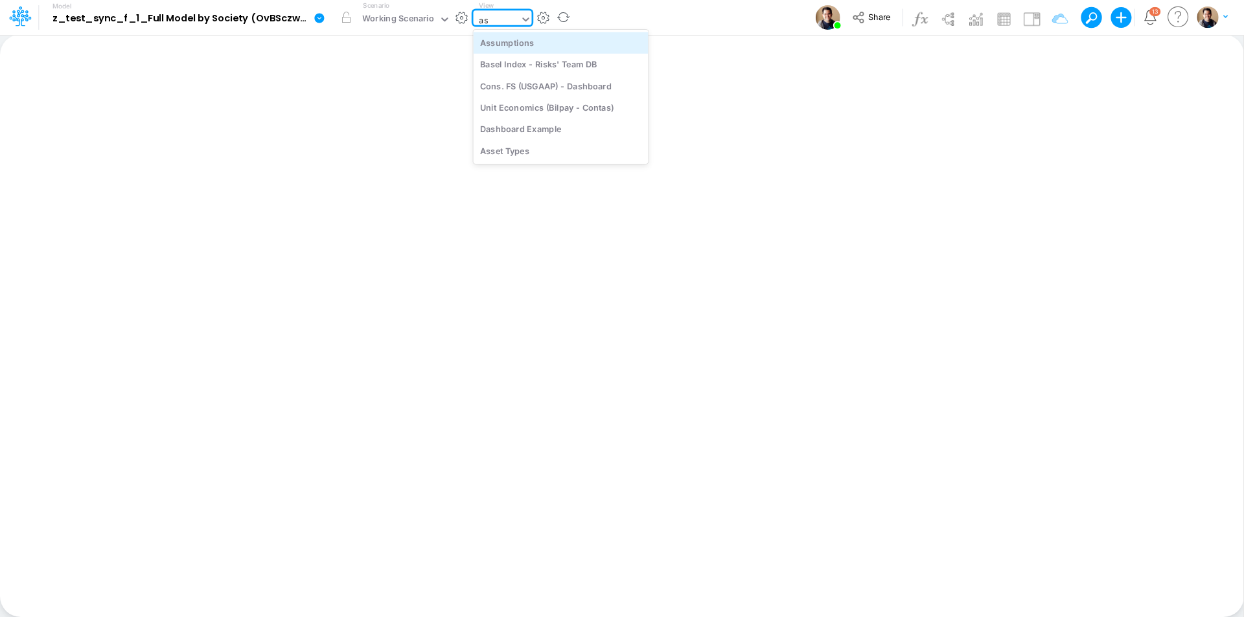
click at [548, 39] on div "Assumptions" at bounding box center [561, 42] width 175 height 21
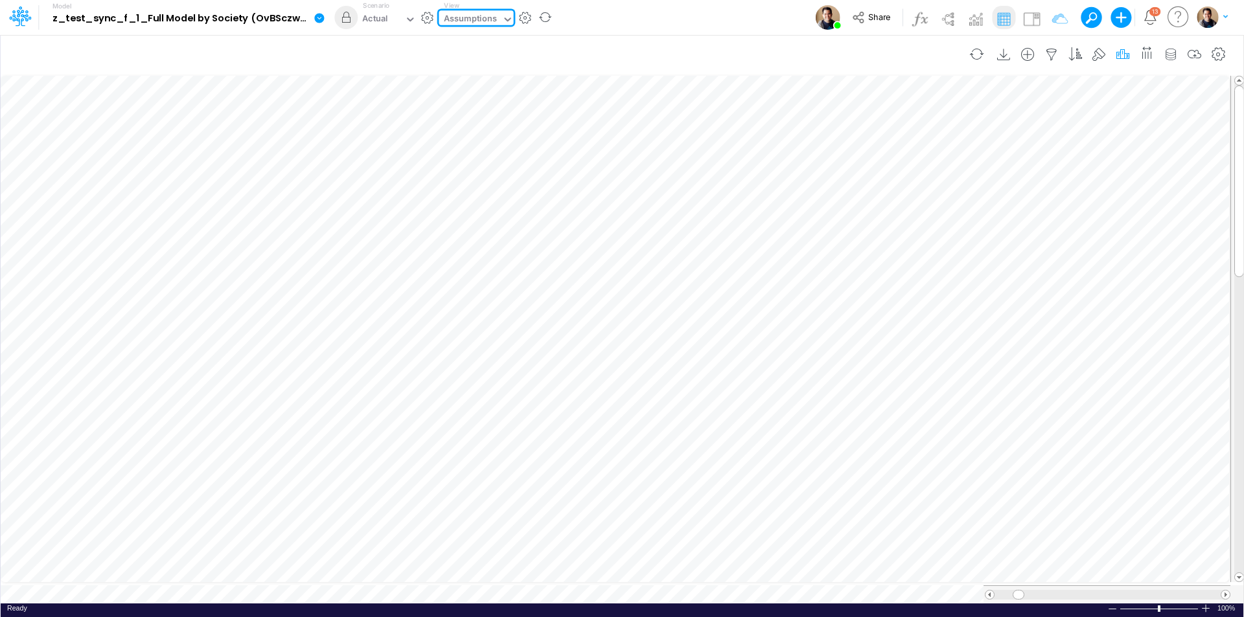
click at [1121, 54] on icon "button" at bounding box center [1122, 55] width 19 height 14
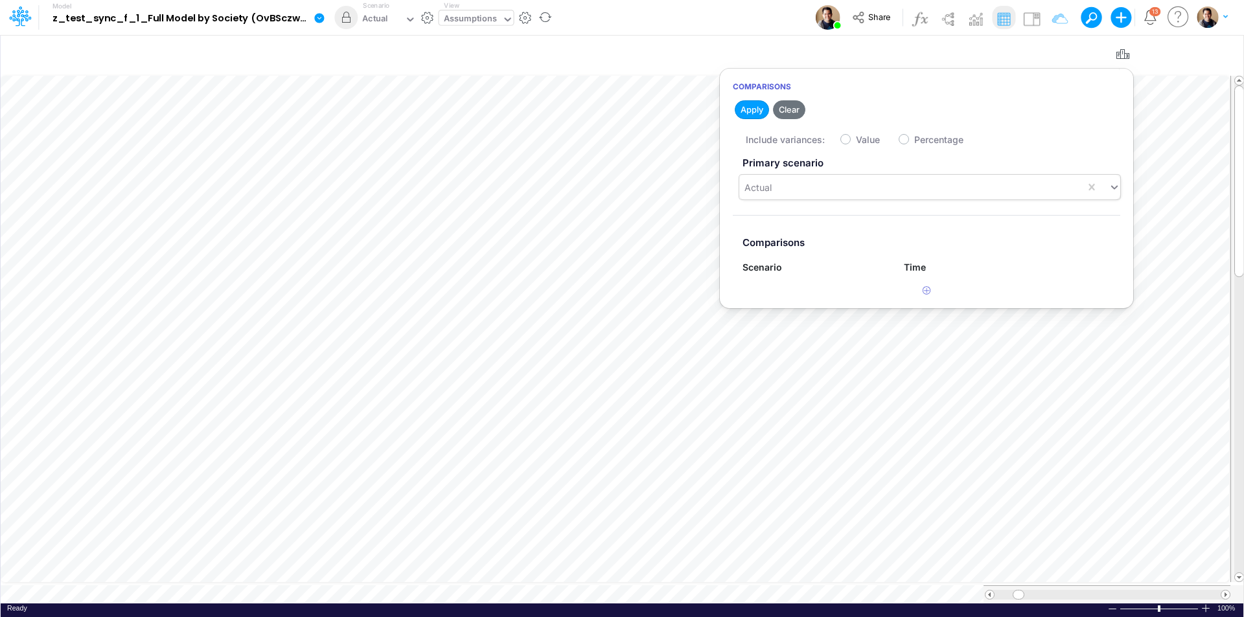
click at [992, 191] on div "Actual" at bounding box center [912, 187] width 346 height 21
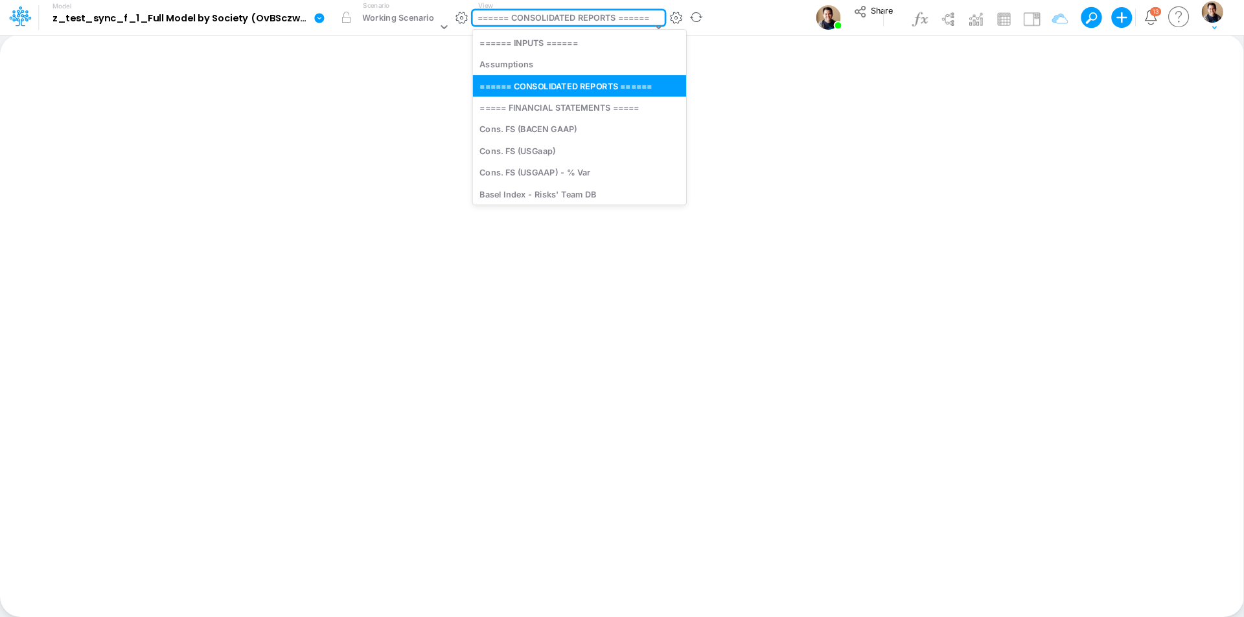
click at [625, 24] on div "====== CONSOLIDATED REPORTS ======" at bounding box center [563, 19] width 172 height 15
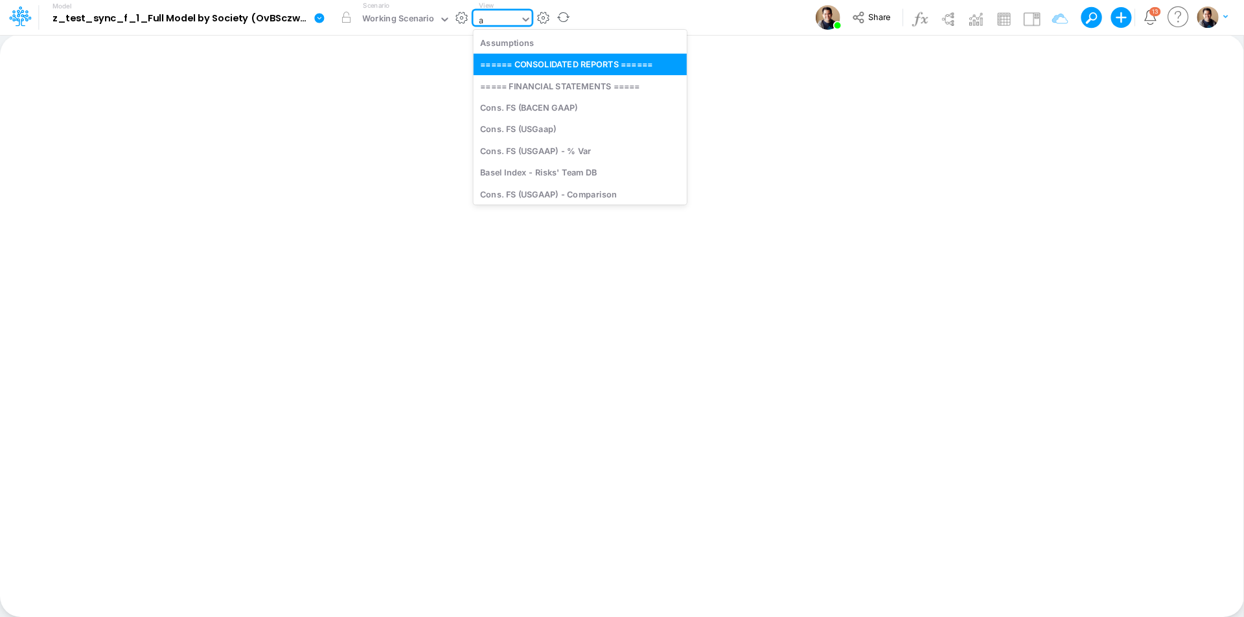
type input "as"
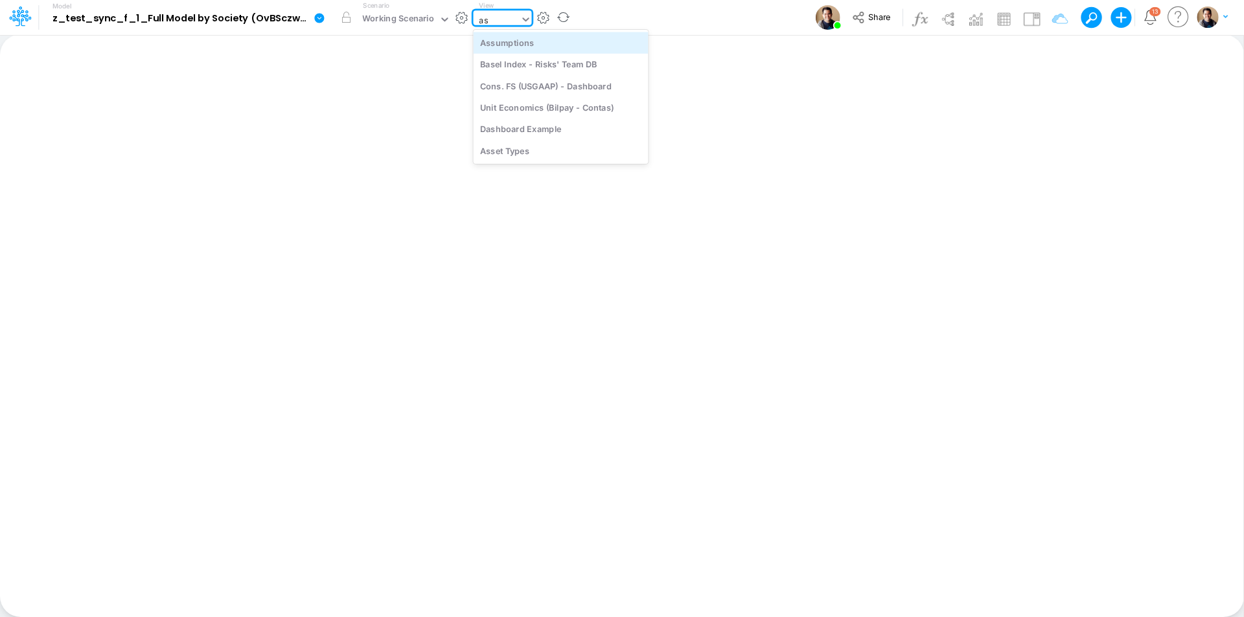
click at [580, 42] on div "Assumptions" at bounding box center [561, 42] width 175 height 21
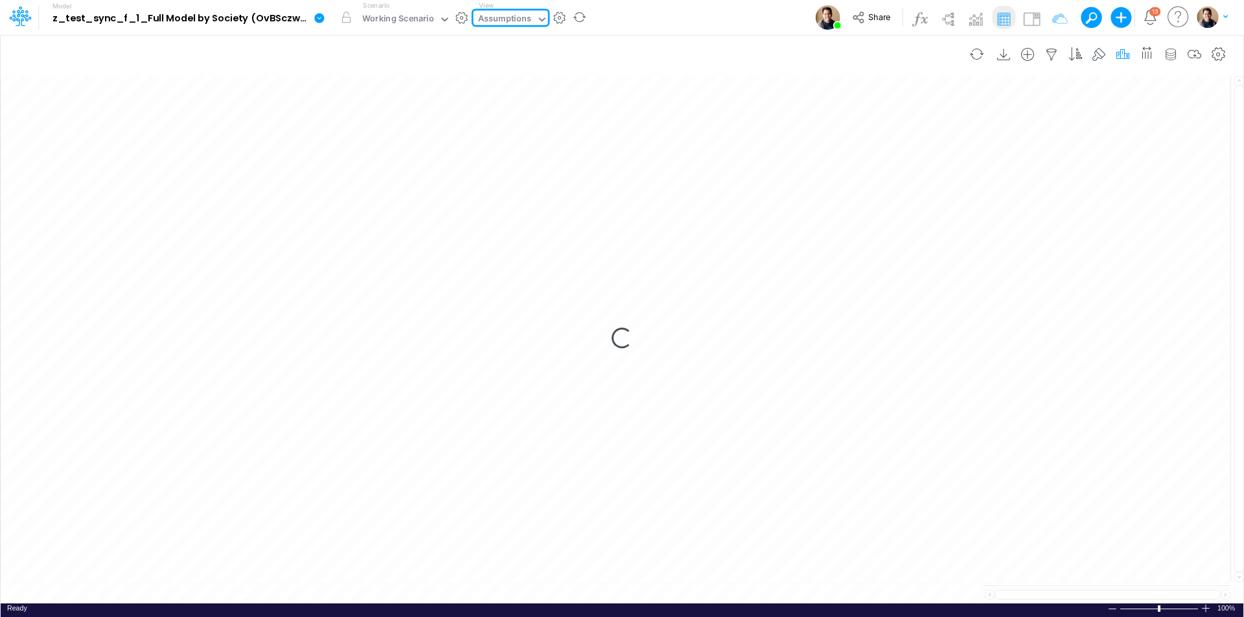
click at [1133, 56] on button "button" at bounding box center [1123, 54] width 24 height 26
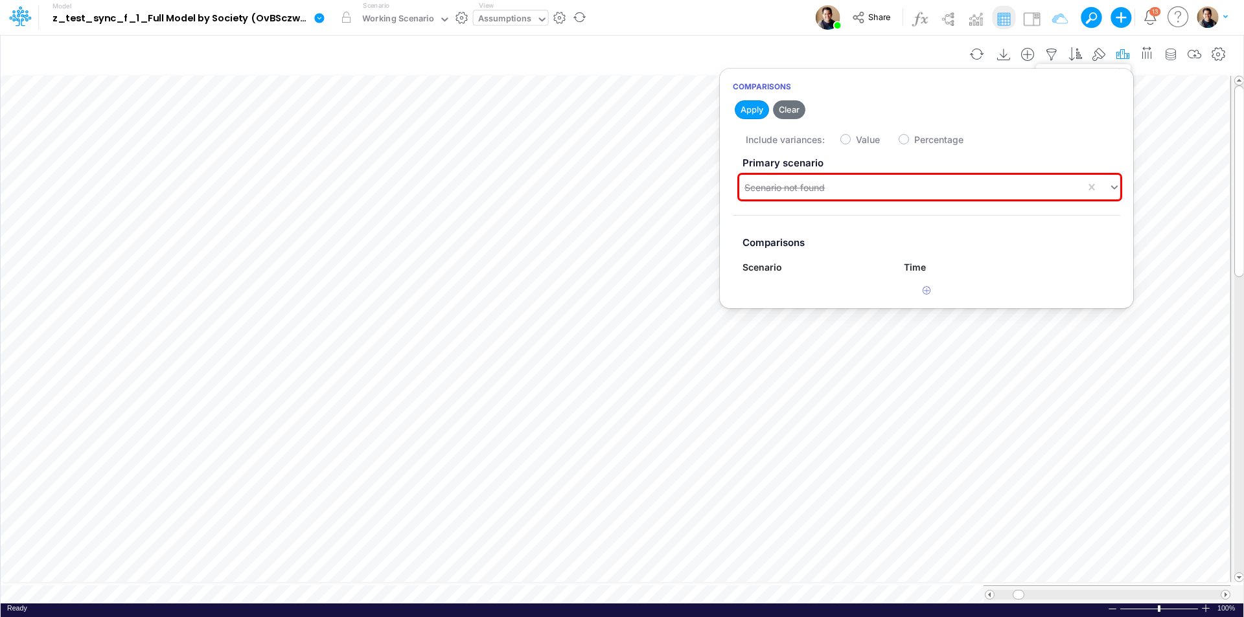
click at [1122, 54] on icon "button" at bounding box center [1122, 55] width 19 height 14
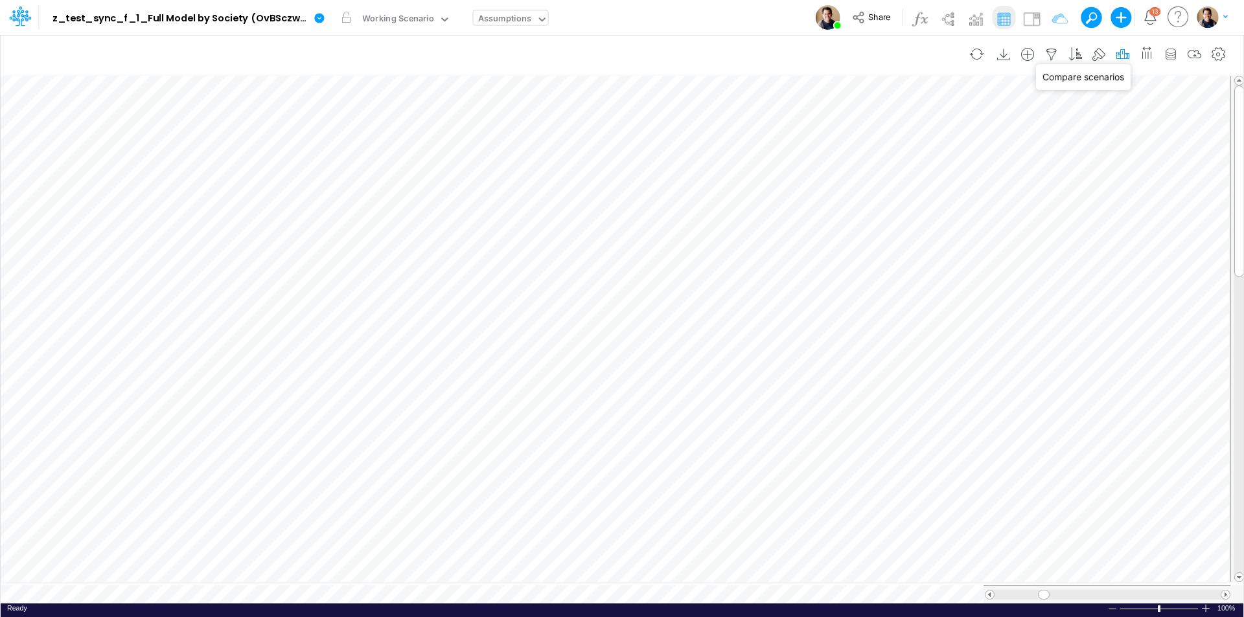
click at [1125, 55] on icon "button" at bounding box center [1122, 55] width 19 height 14
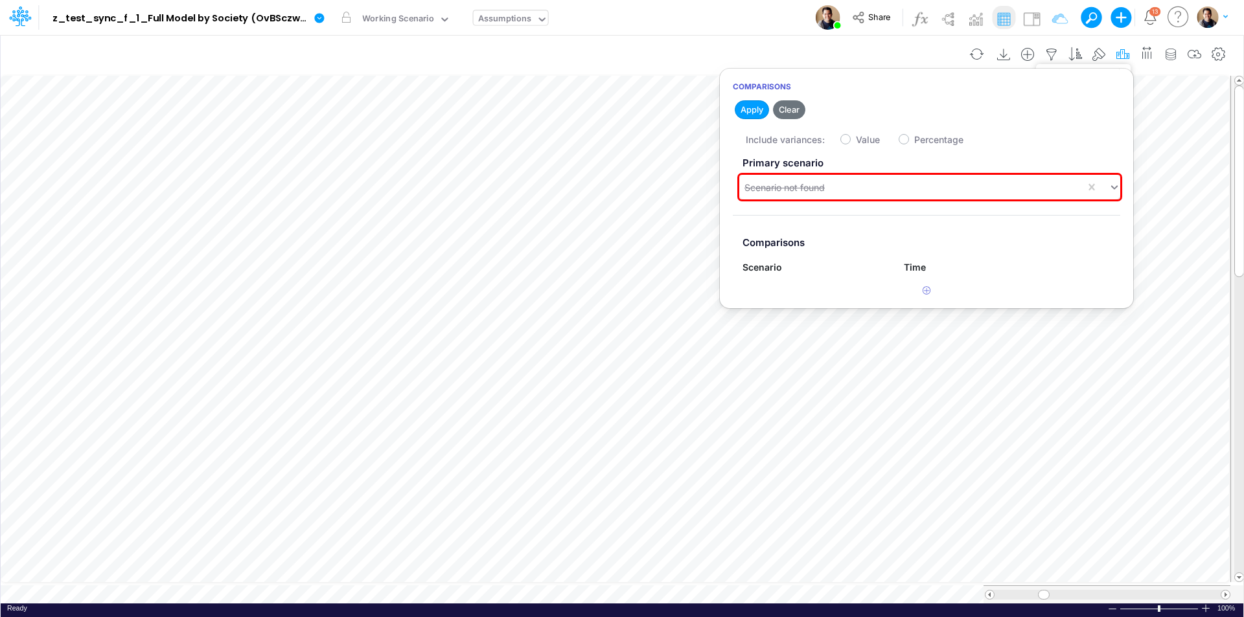
click at [1122, 54] on icon "button" at bounding box center [1122, 55] width 19 height 14
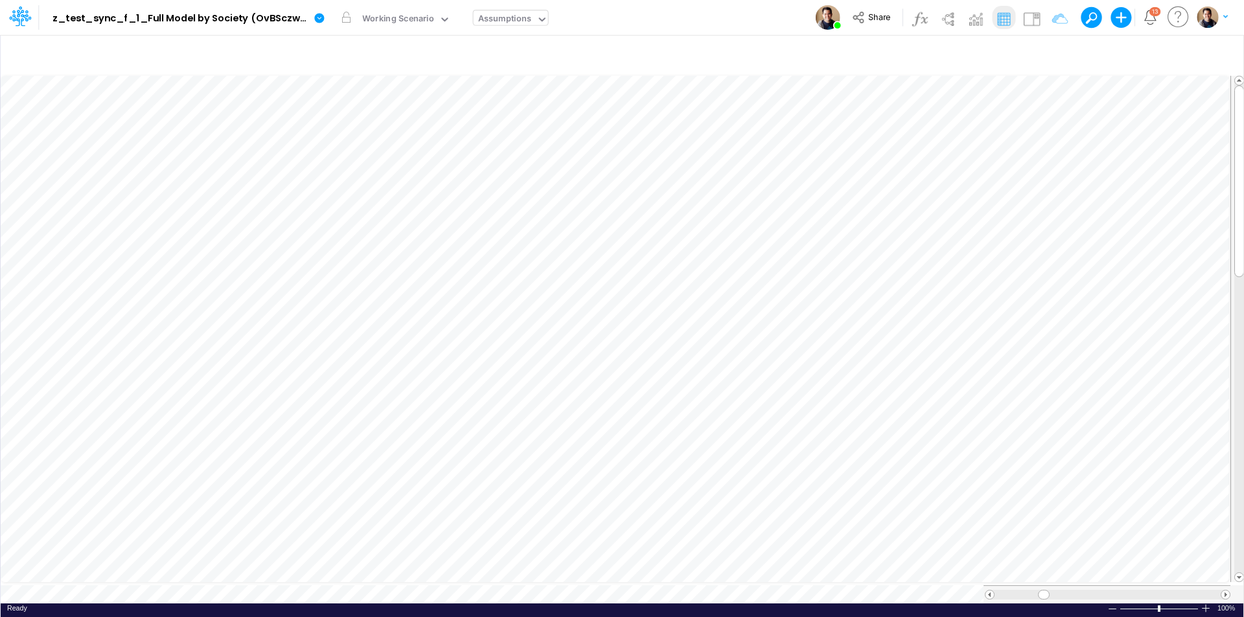
click at [238, 591] on div "Insert new Conditional formatting Paste Cut Copy AutoFill Ready 100% Sum: null …" at bounding box center [621, 325] width 1243 height 583
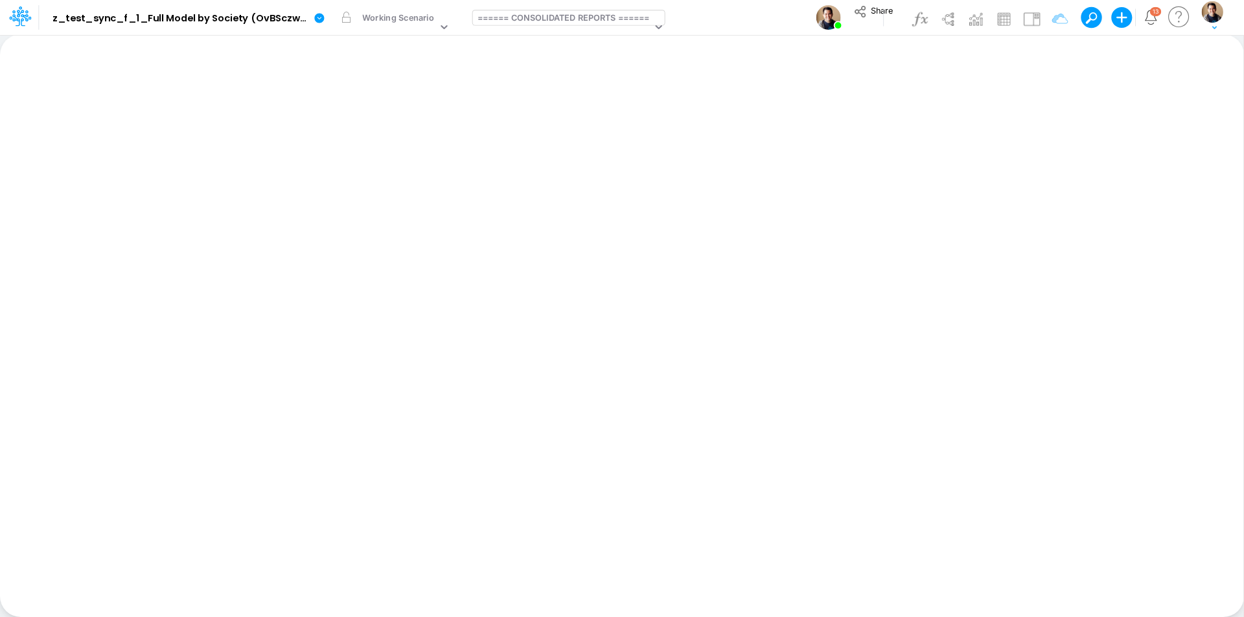
click at [1017, 21] on div at bounding box center [992, 17] width 168 height 23
click at [1011, 20] on img at bounding box center [1004, 18] width 21 height 21
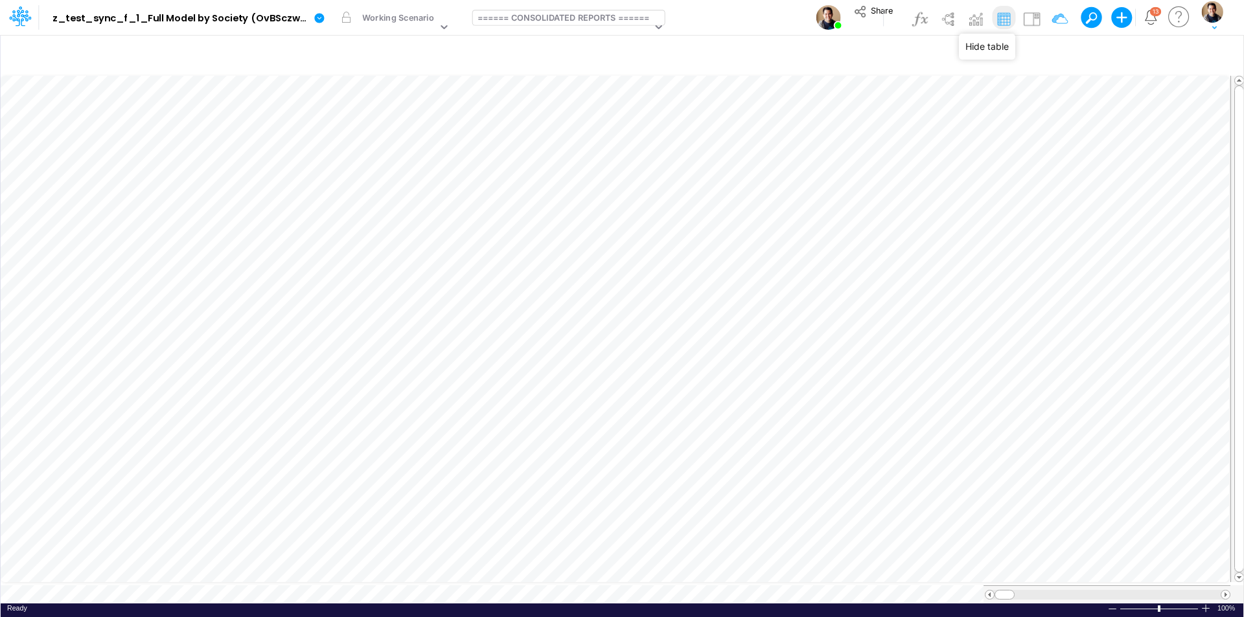
click at [1011, 20] on img at bounding box center [1004, 18] width 21 height 21
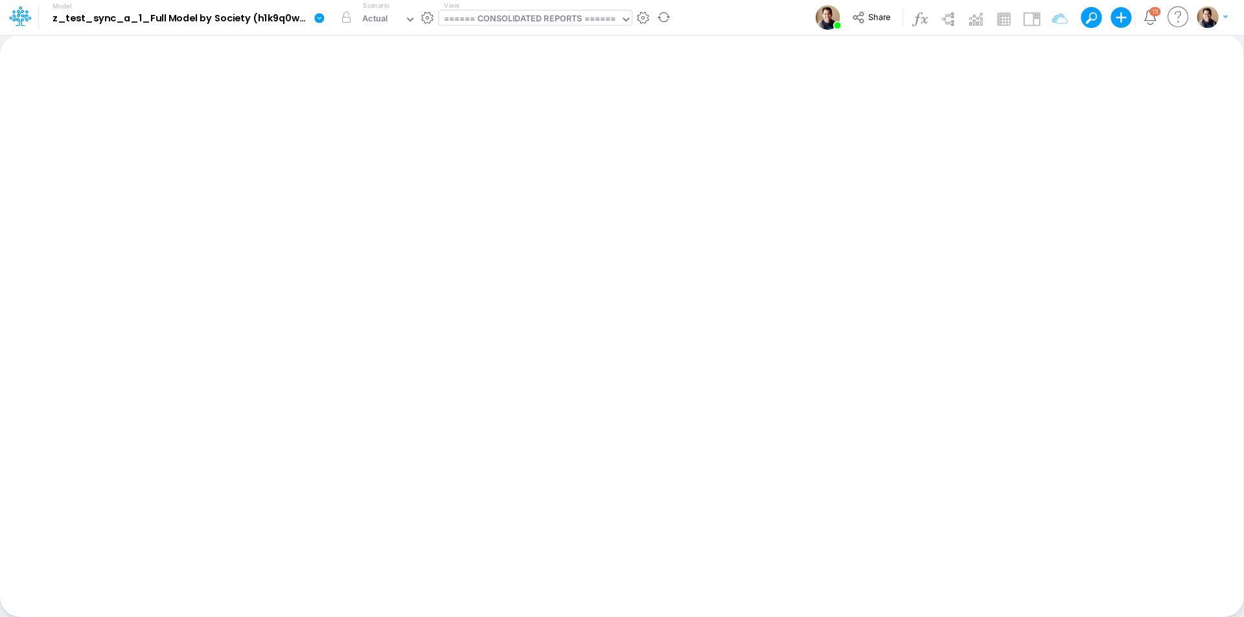
click at [549, 19] on div "====== CONSOLIDATED REPORTS ======" at bounding box center [530, 19] width 172 height 15
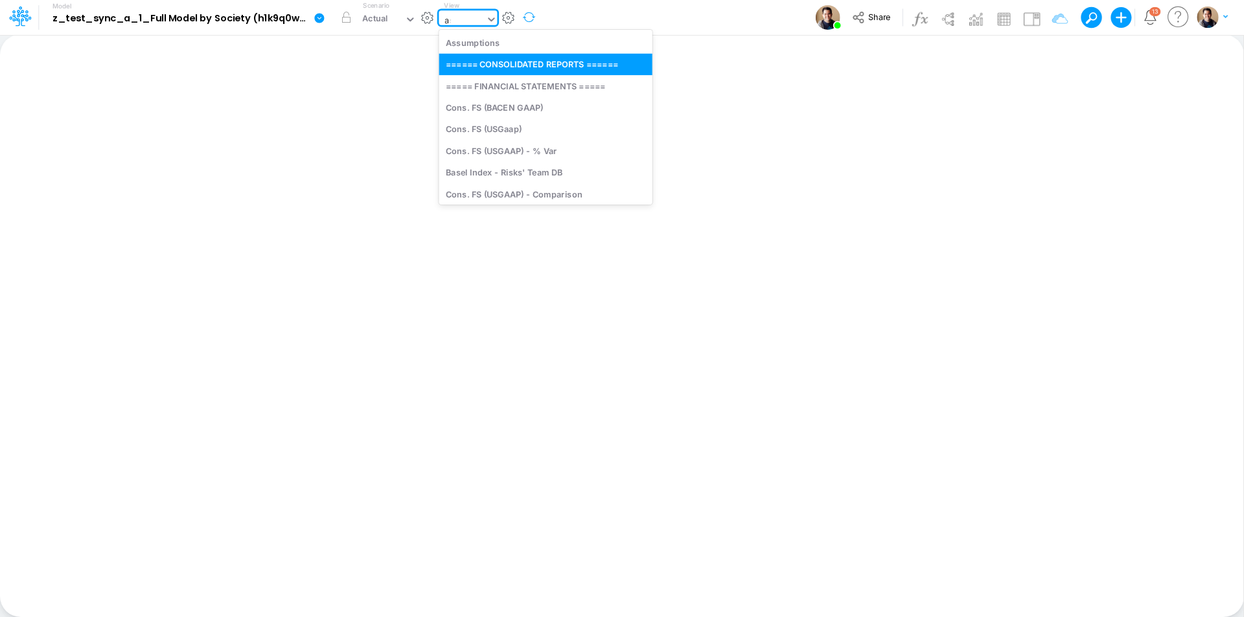
type input "ass"
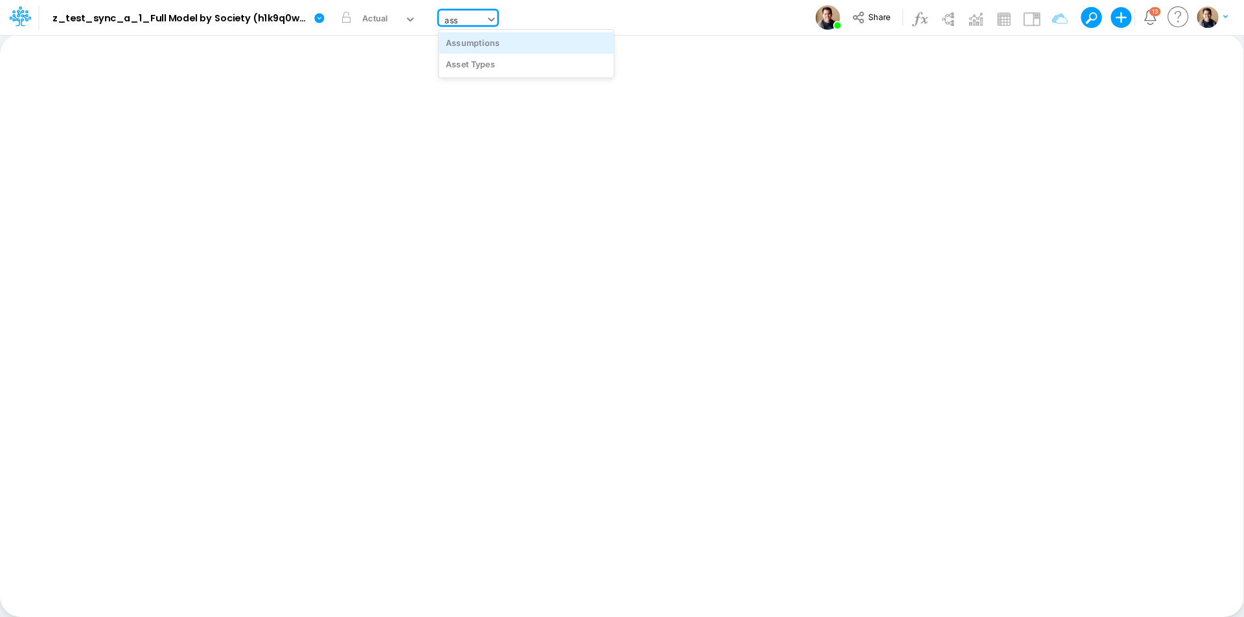
click at [527, 42] on div "Assumptions" at bounding box center [526, 42] width 175 height 21
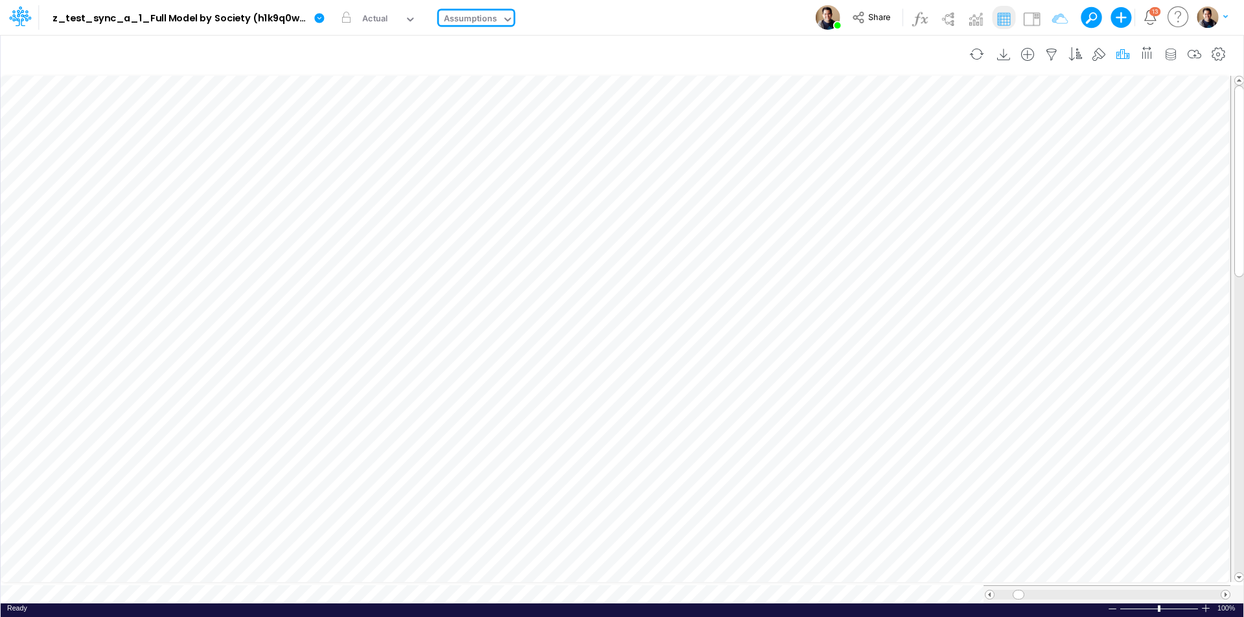
click at [1119, 54] on icon "button" at bounding box center [1122, 55] width 19 height 14
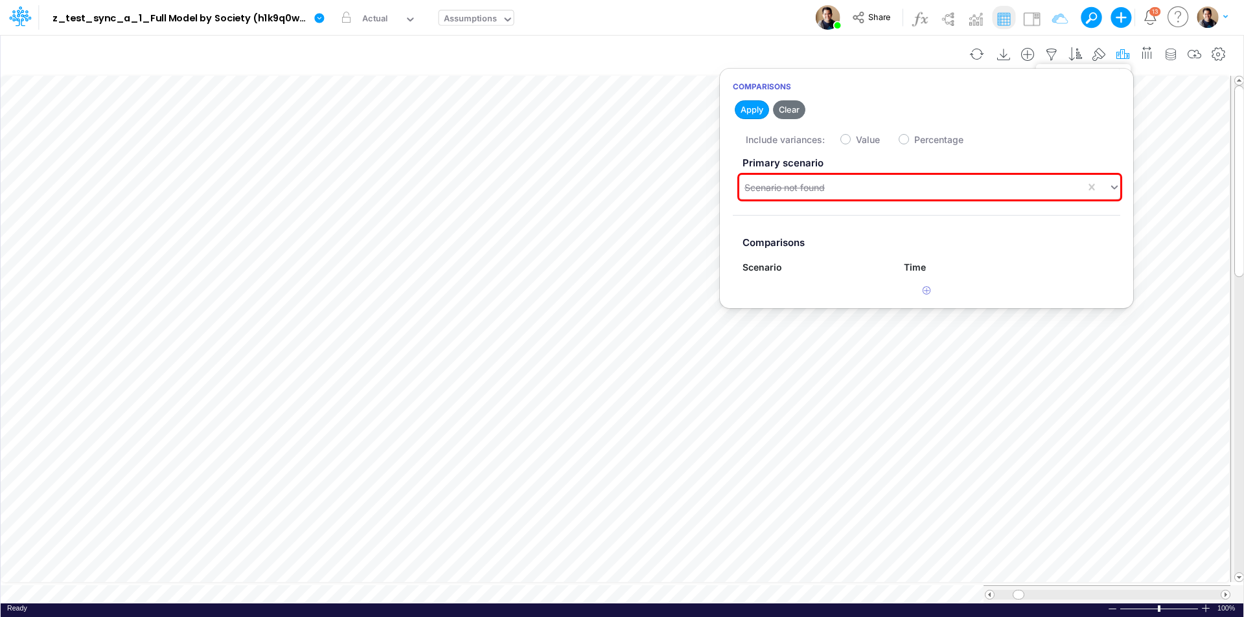
click at [1127, 55] on icon "button" at bounding box center [1122, 55] width 19 height 14
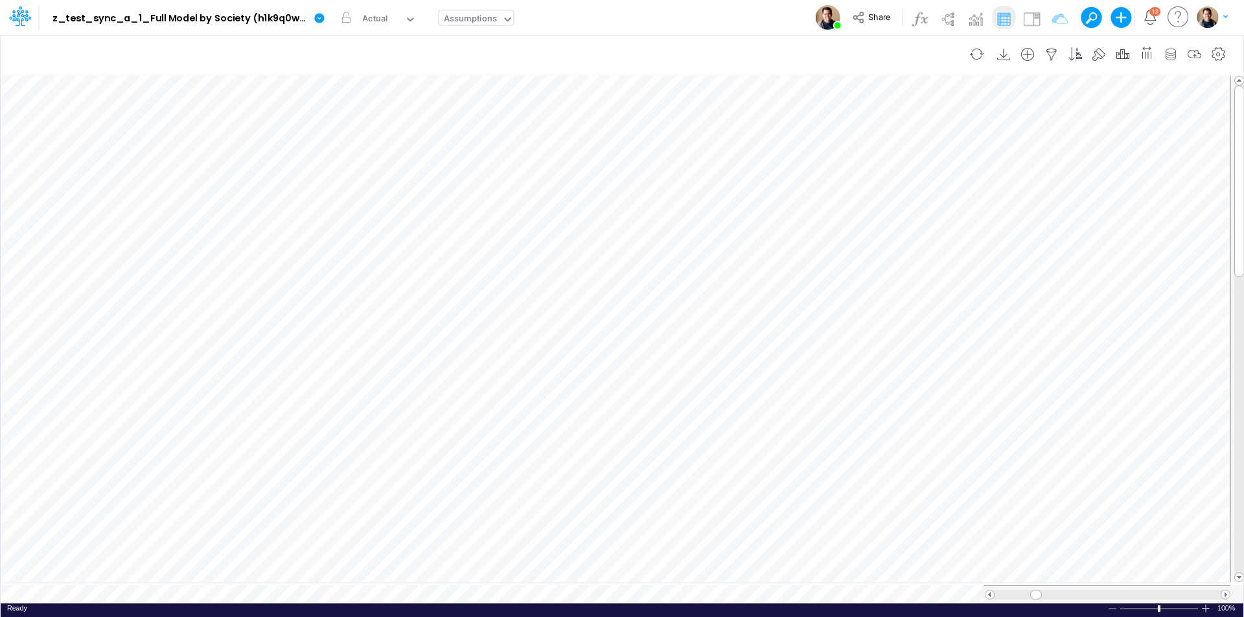
click at [1135, 62] on div at bounding box center [1147, 53] width 24 height 26
click at [1131, 56] on div "Reorder table columns × Group Summary Name Society Base Description Option Mont…" at bounding box center [622, 308] width 1244 height 617
click at [1128, 56] on icon "button" at bounding box center [1122, 55] width 19 height 14
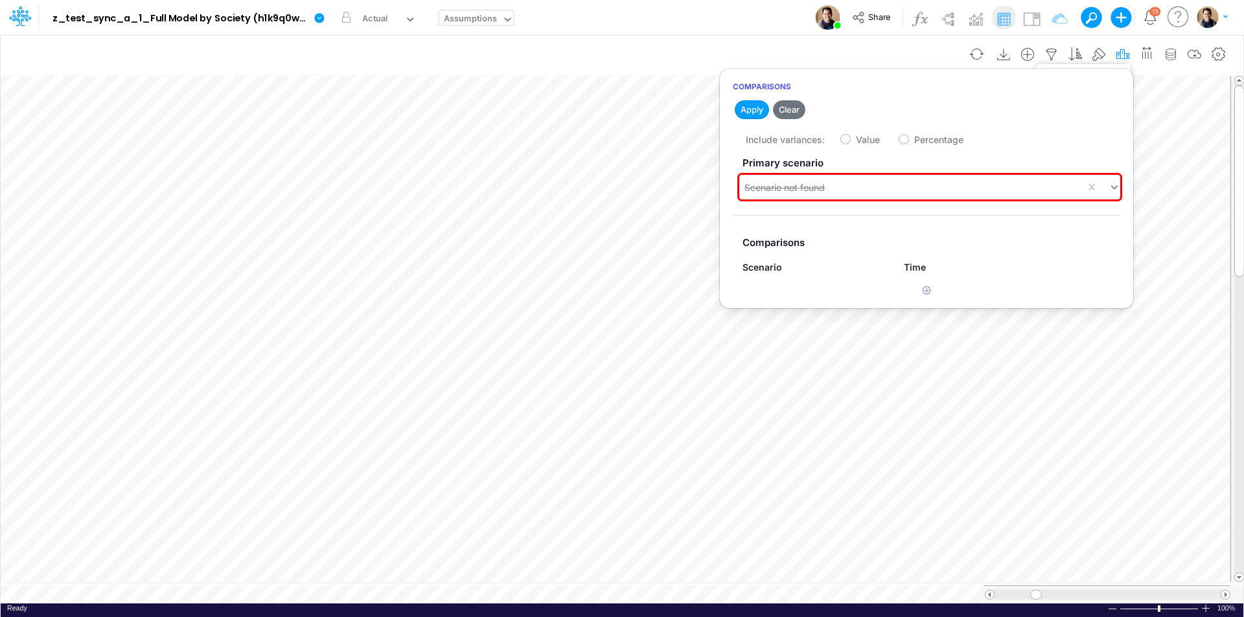
click at [1123, 56] on icon "button" at bounding box center [1122, 55] width 19 height 14
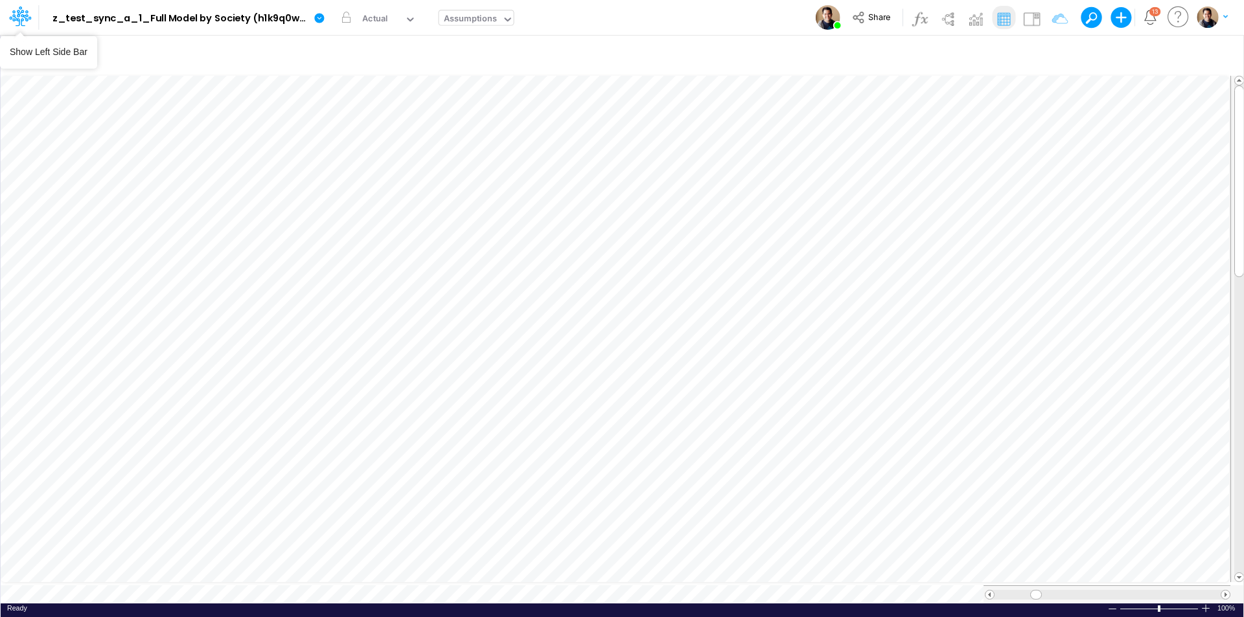
click at [23, 22] on icon at bounding box center [20, 16] width 22 height 22
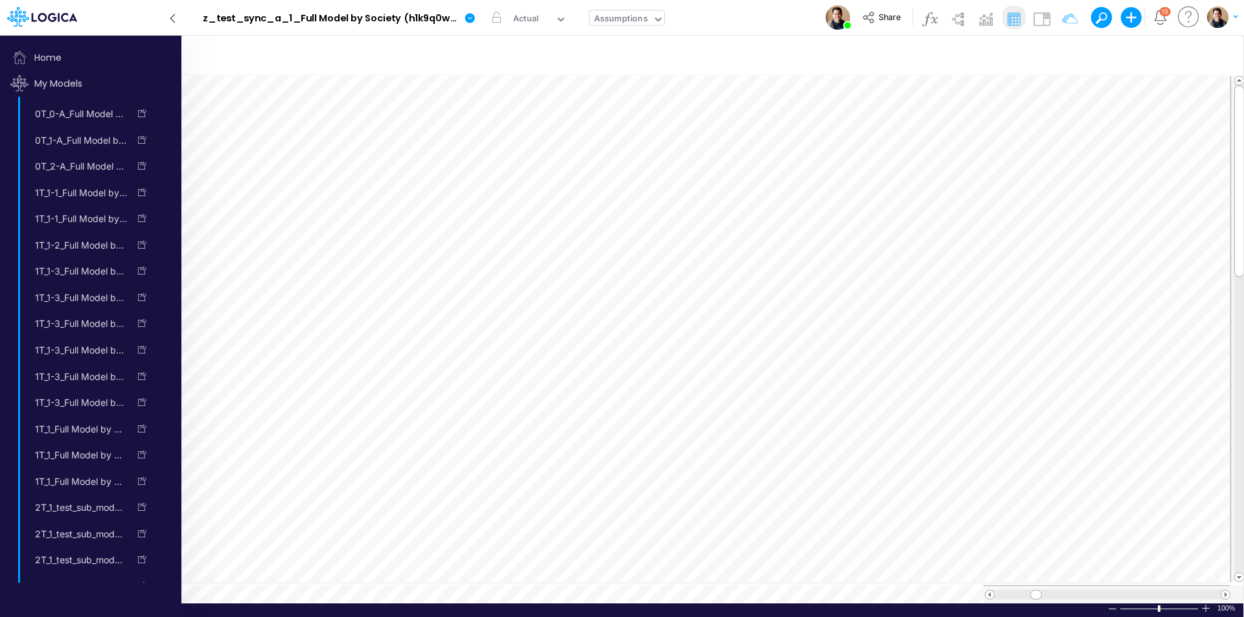
drag, startPoint x: 170, startPoint y: 21, endPoint x: 139, endPoint y: 3, distance: 36.3
click at [170, 21] on icon at bounding box center [173, 18] width 14 height 23
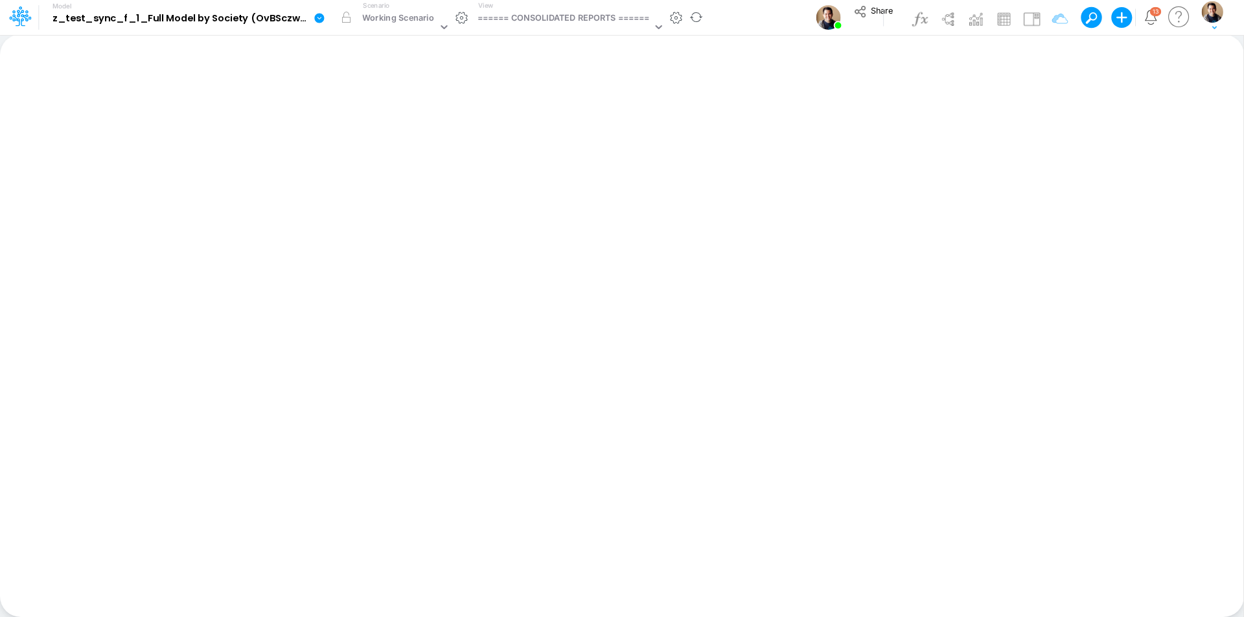
click at [324, 15] on icon at bounding box center [320, 18] width 12 height 12
click at [375, 130] on button "View model info" at bounding box center [384, 134] width 139 height 20
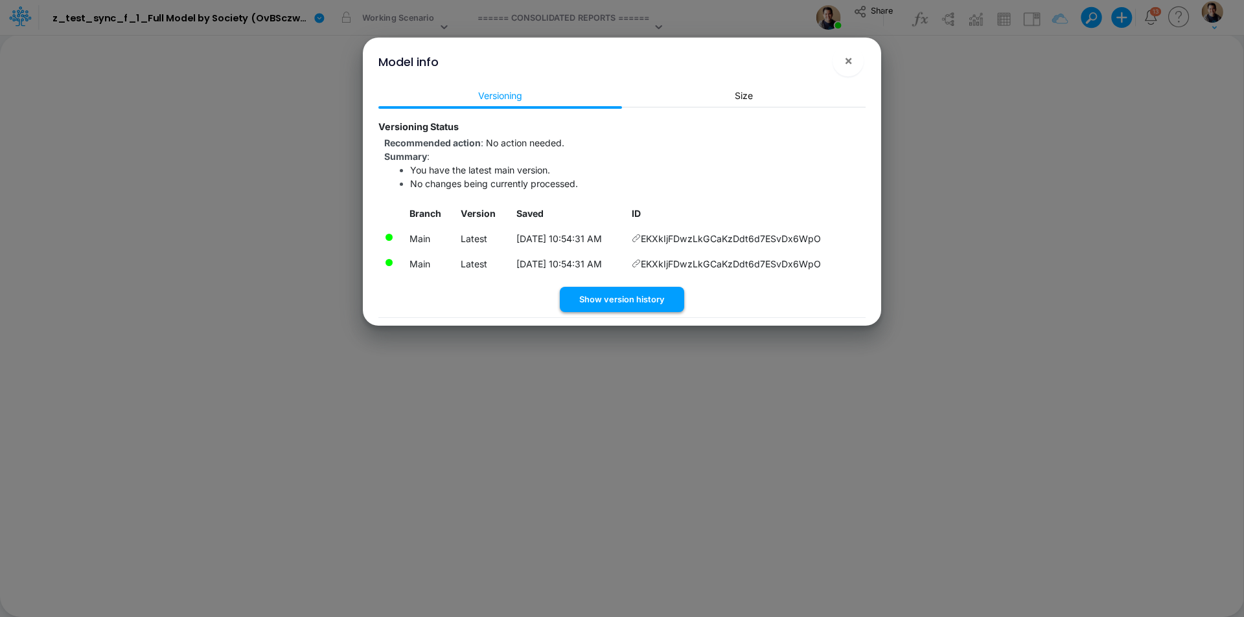
click at [648, 299] on button "Show version history" at bounding box center [622, 299] width 124 height 25
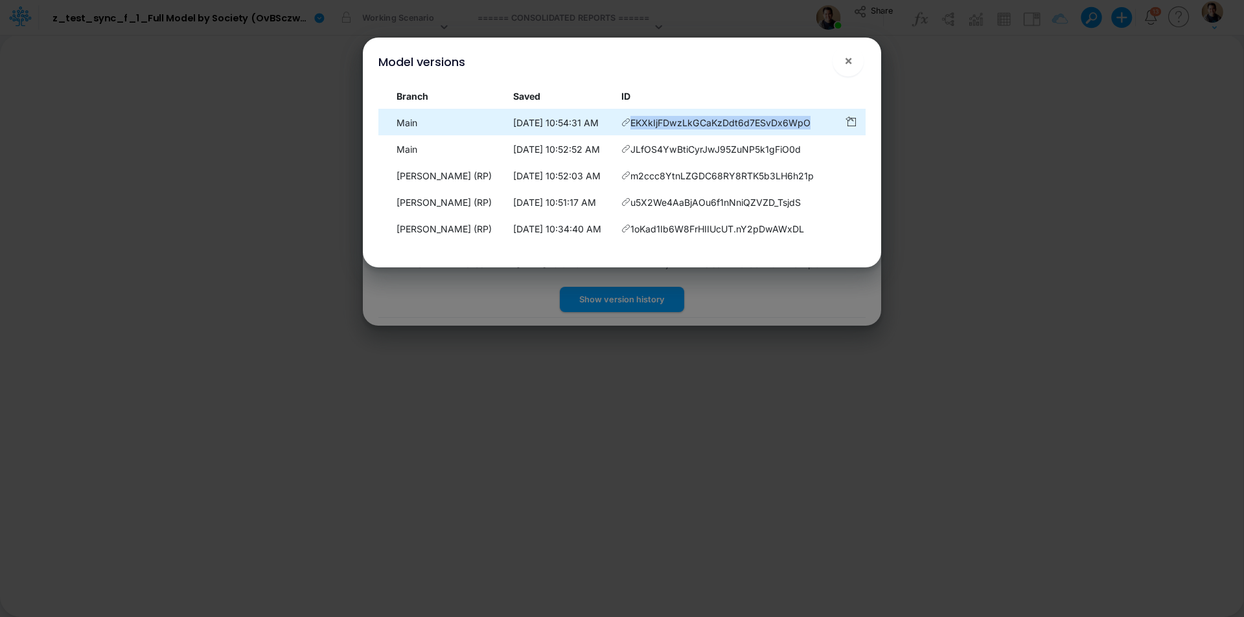
drag, startPoint x: 823, startPoint y: 122, endPoint x: 636, endPoint y: 130, distance: 186.7
click at [636, 130] on td "EKXkIjFDwzLkGCaKzDdt6d7ESvDx6WpO" at bounding box center [727, 122] width 222 height 25
copy span "EKXkIjFDwzLkGCaKzDdt6d7ESvDx6WpO"
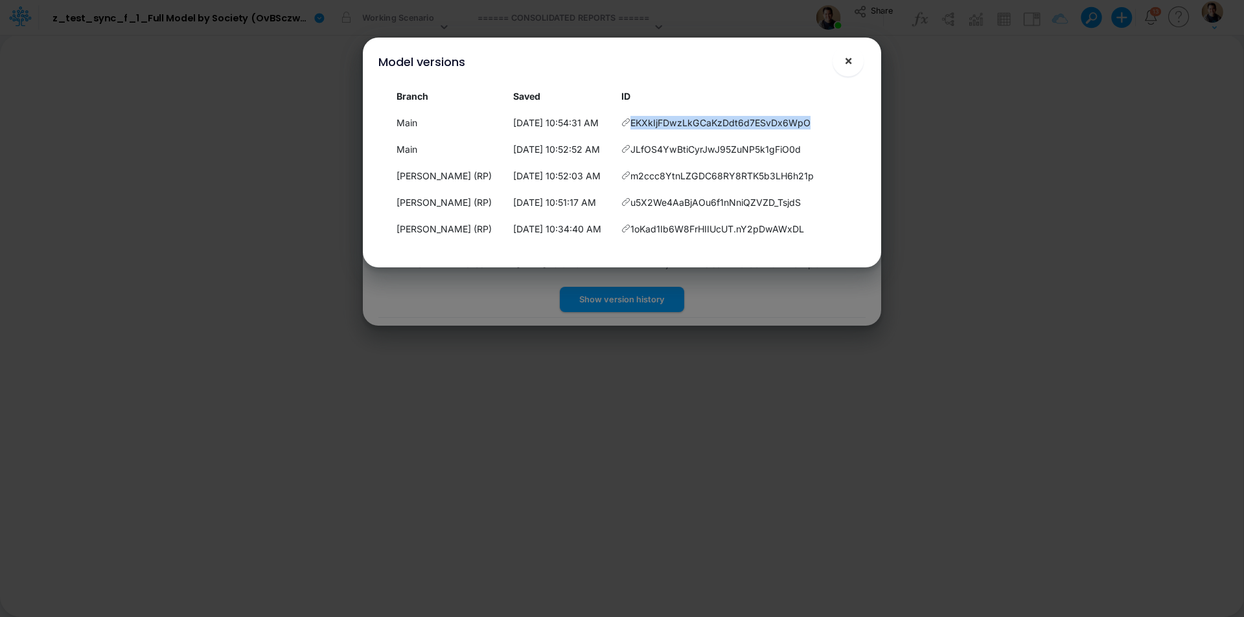
click at [849, 56] on span "×" at bounding box center [848, 60] width 8 height 16
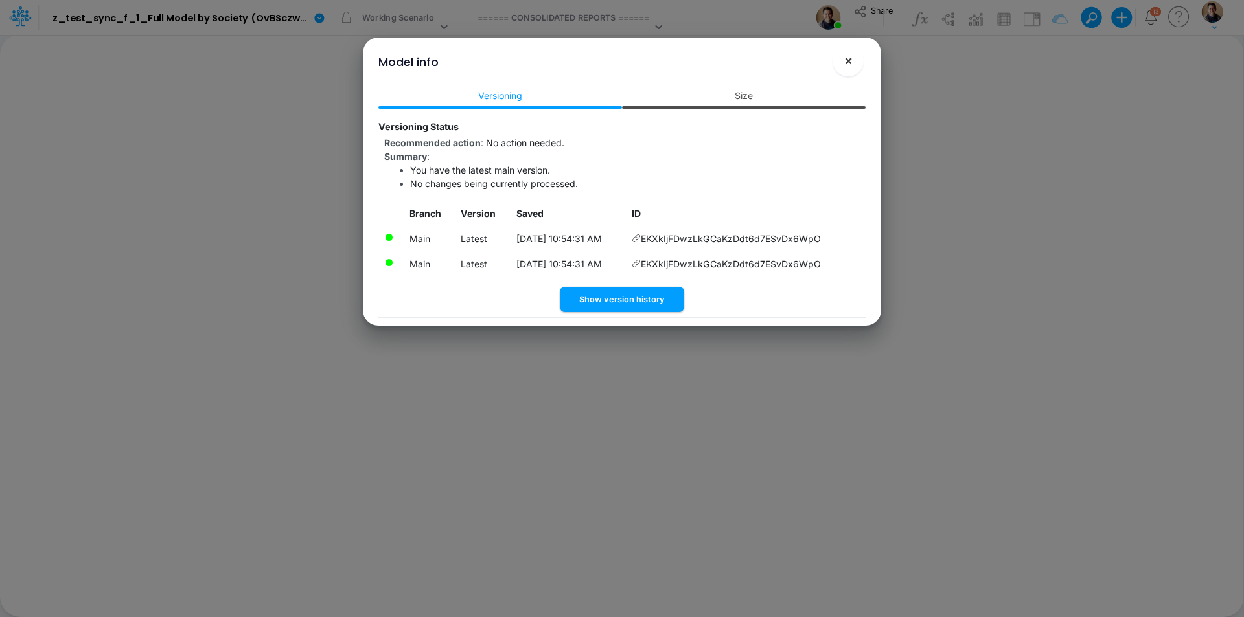
drag, startPoint x: 848, startPoint y: 60, endPoint x: 746, endPoint y: 71, distance: 102.3
click at [848, 60] on span "×" at bounding box center [848, 60] width 8 height 16
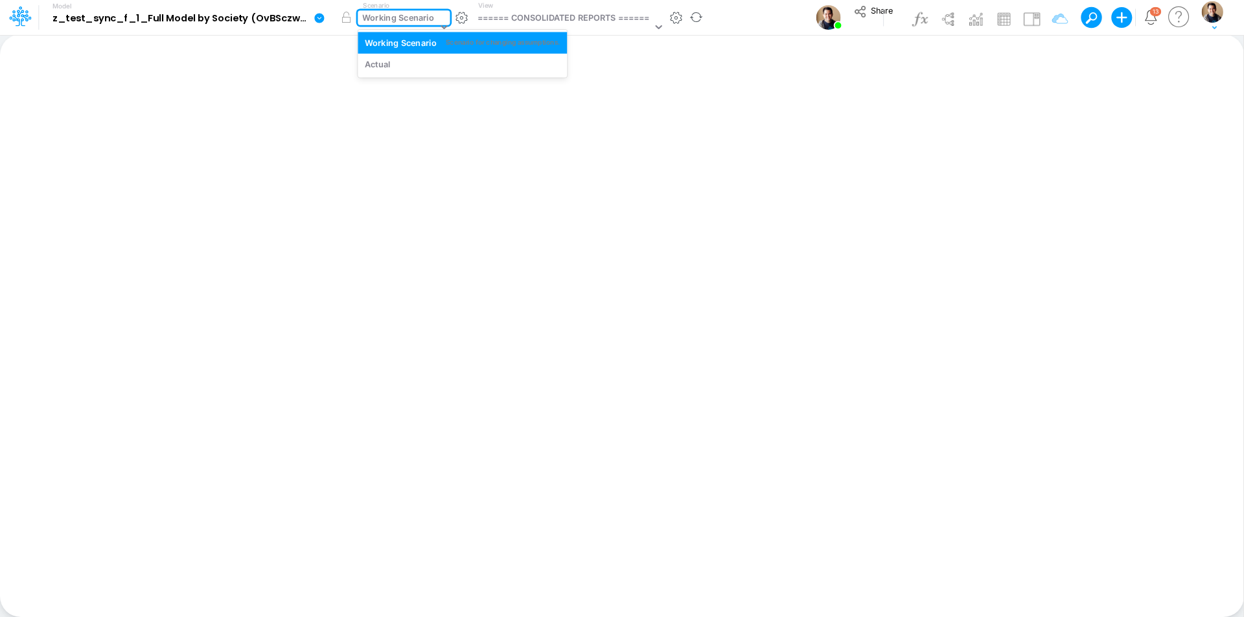
click at [395, 16] on div "Working Scenario" at bounding box center [399, 19] width 72 height 15
drag, startPoint x: 395, startPoint y: 16, endPoint x: 354, endPoint y: 18, distance: 40.9
click at [395, 16] on div "Working Scenario" at bounding box center [399, 19] width 72 height 15
click at [314, 18] on icon at bounding box center [320, 18] width 12 height 12
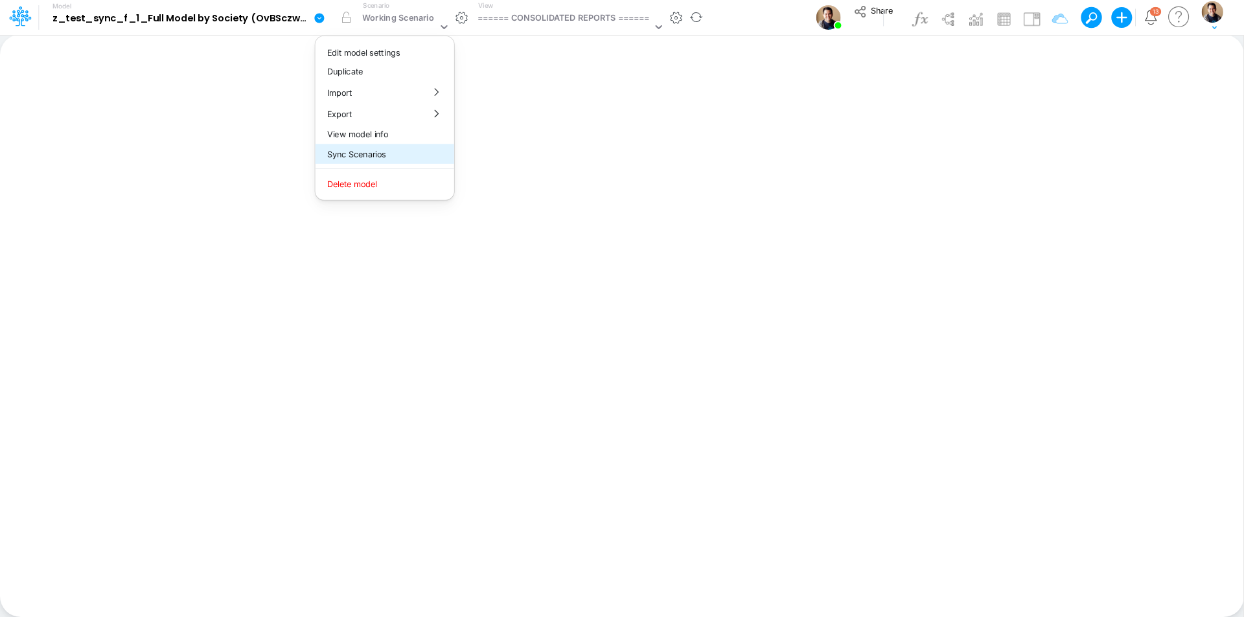
click at [352, 152] on button "Sync Scenarios" at bounding box center [384, 154] width 139 height 20
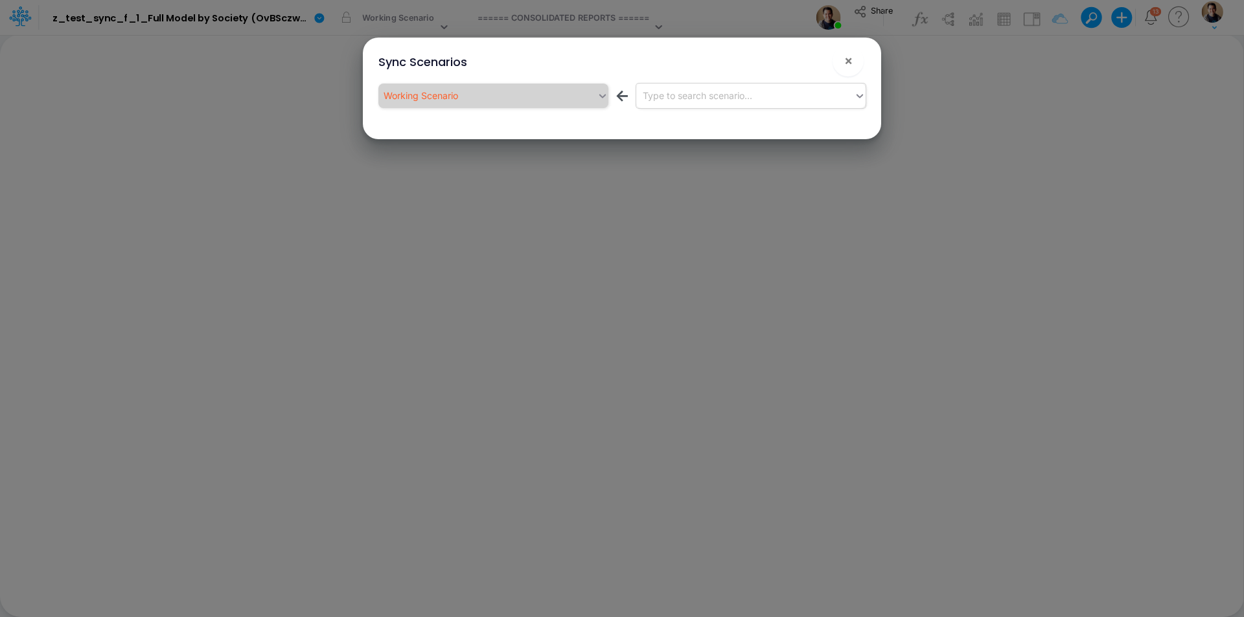
click at [705, 93] on div "Type to search scenario..." at bounding box center [697, 96] width 109 height 14
drag, startPoint x: 705, startPoint y: 172, endPoint x: 704, endPoint y: 165, distance: 7.2
click at [704, 168] on div "Sync Scenarios × Working Scenario ← Type to search scenario..." at bounding box center [622, 308] width 1244 height 617
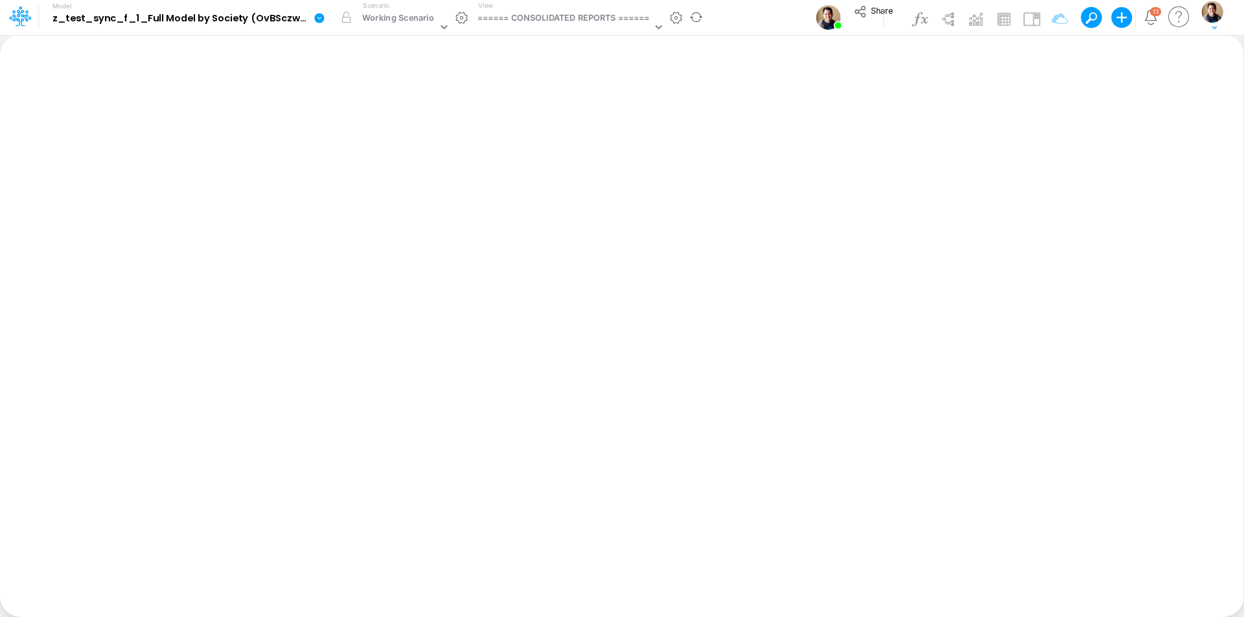
click at [319, 16] on icon at bounding box center [319, 18] width 10 height 10
click at [378, 150] on button "Sync Scenarios" at bounding box center [384, 154] width 139 height 20
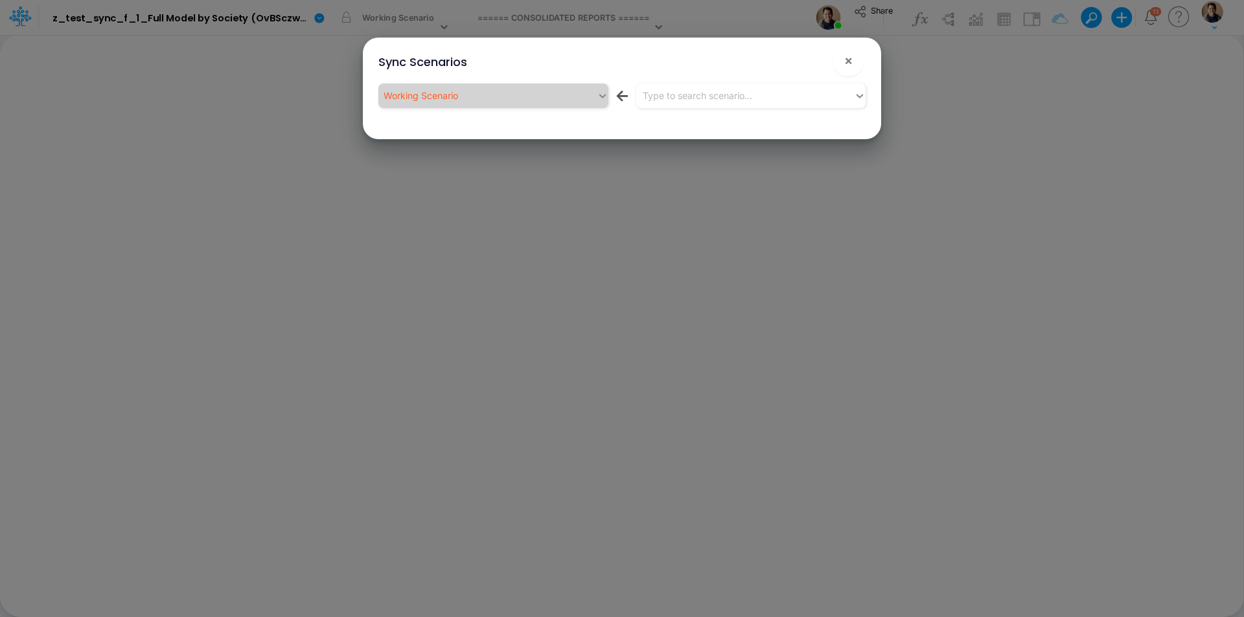
click at [746, 79] on div "Sync Scenarios ×" at bounding box center [622, 59] width 508 height 43
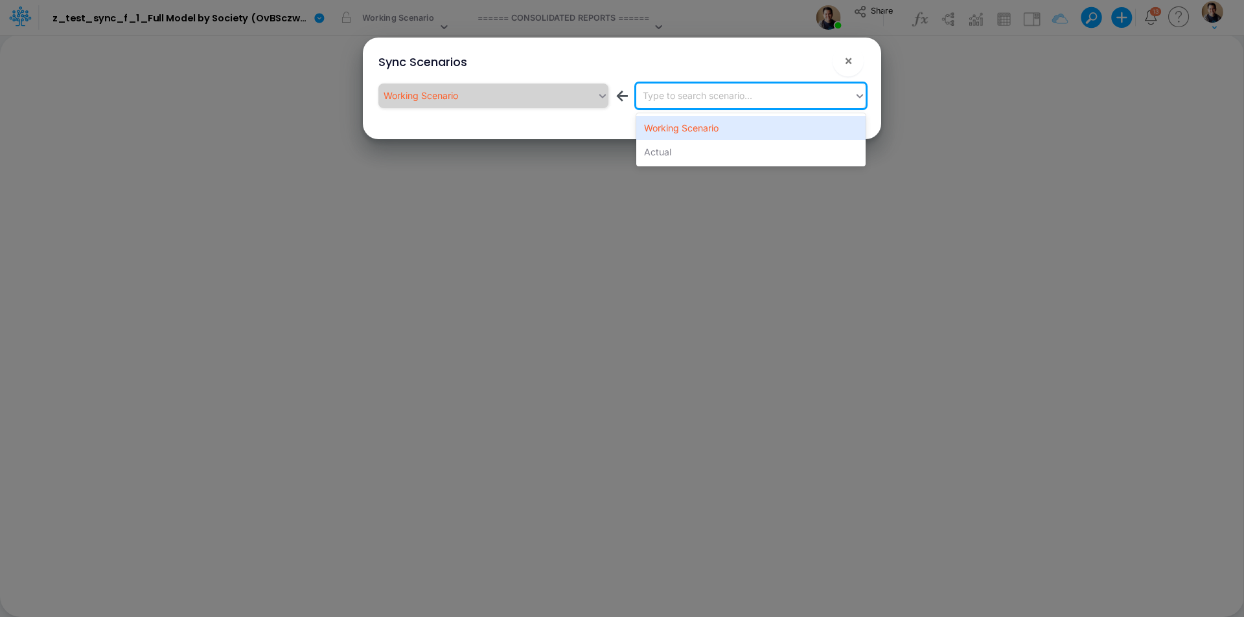
click at [749, 98] on div "Type to search scenario..." at bounding box center [697, 96] width 109 height 14
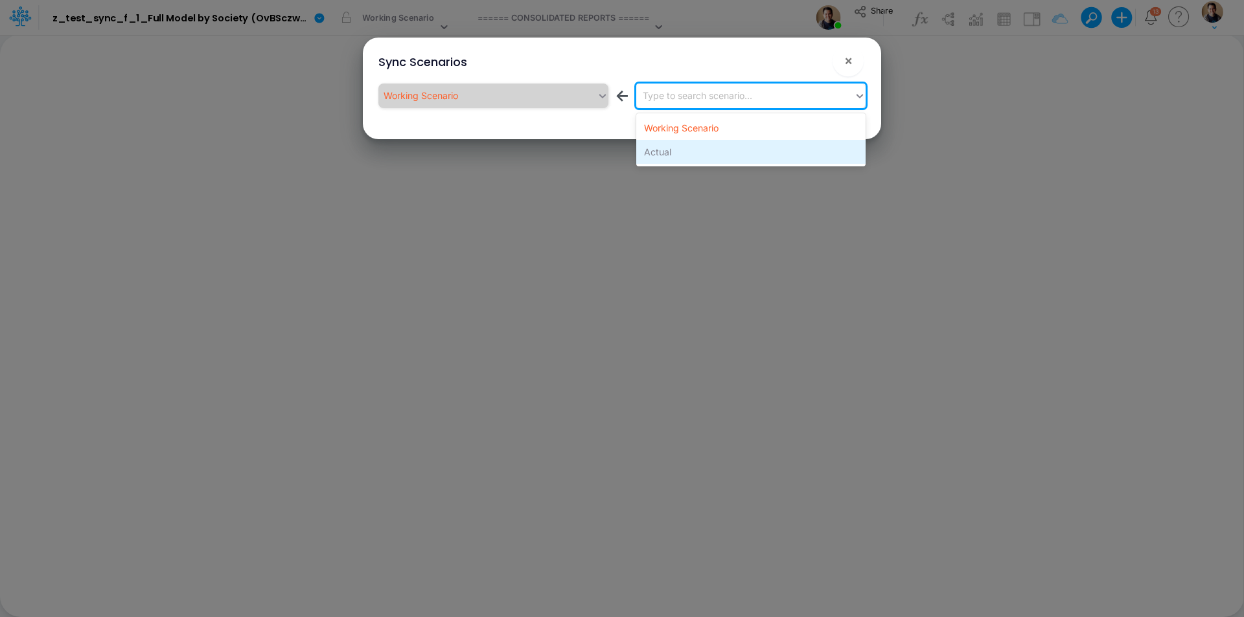
click at [745, 152] on div "Actual" at bounding box center [750, 152] width 229 height 24
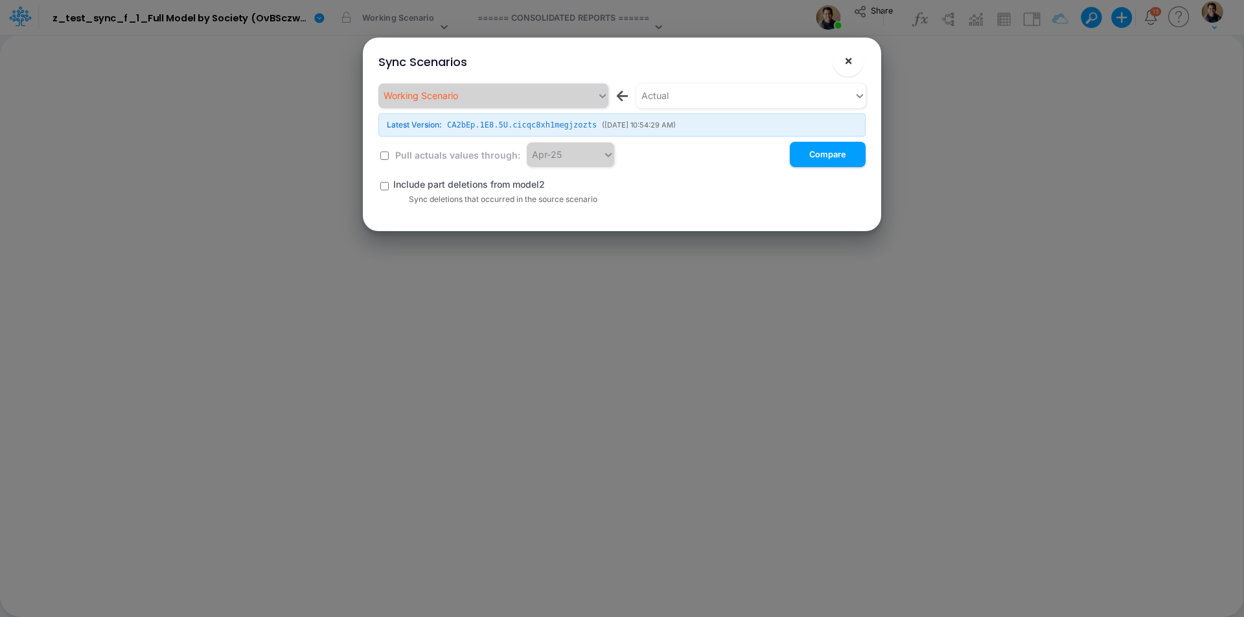
click at [853, 62] on button "×" at bounding box center [847, 60] width 31 height 31
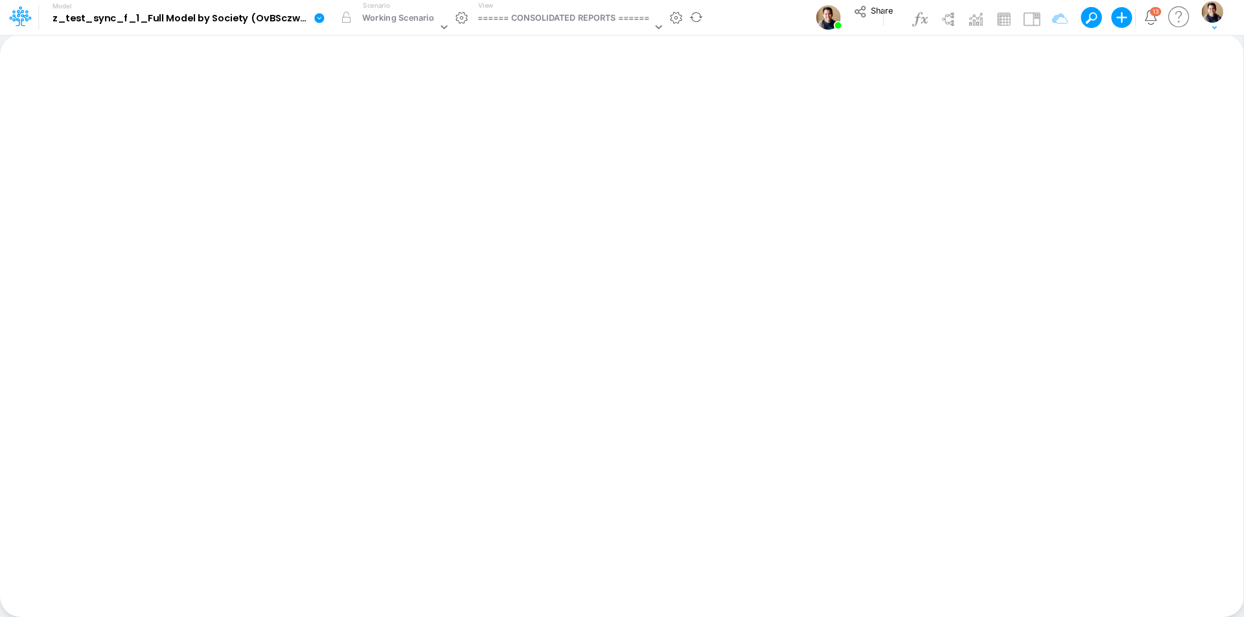
drag, startPoint x: 317, startPoint y: 13, endPoint x: 326, endPoint y: 34, distance: 22.9
click at [317, 13] on icon at bounding box center [320, 18] width 12 height 12
click at [383, 152] on button "Sync Scenarios" at bounding box center [384, 154] width 139 height 20
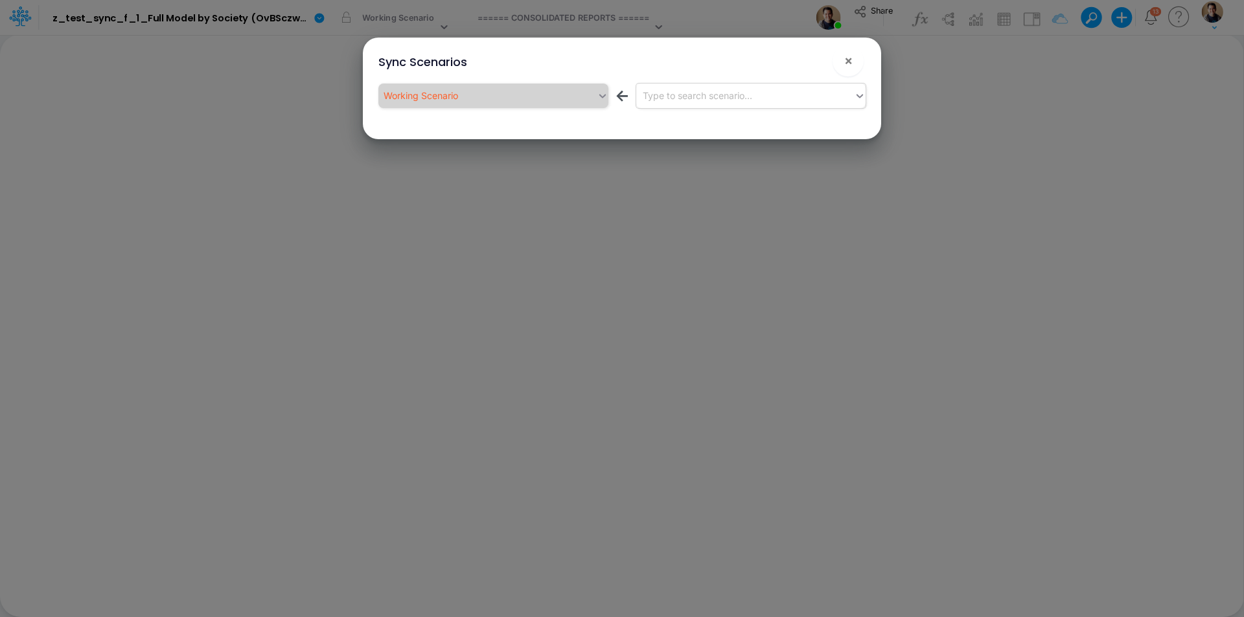
click at [783, 104] on div "Type to search scenario..." at bounding box center [745, 95] width 218 height 21
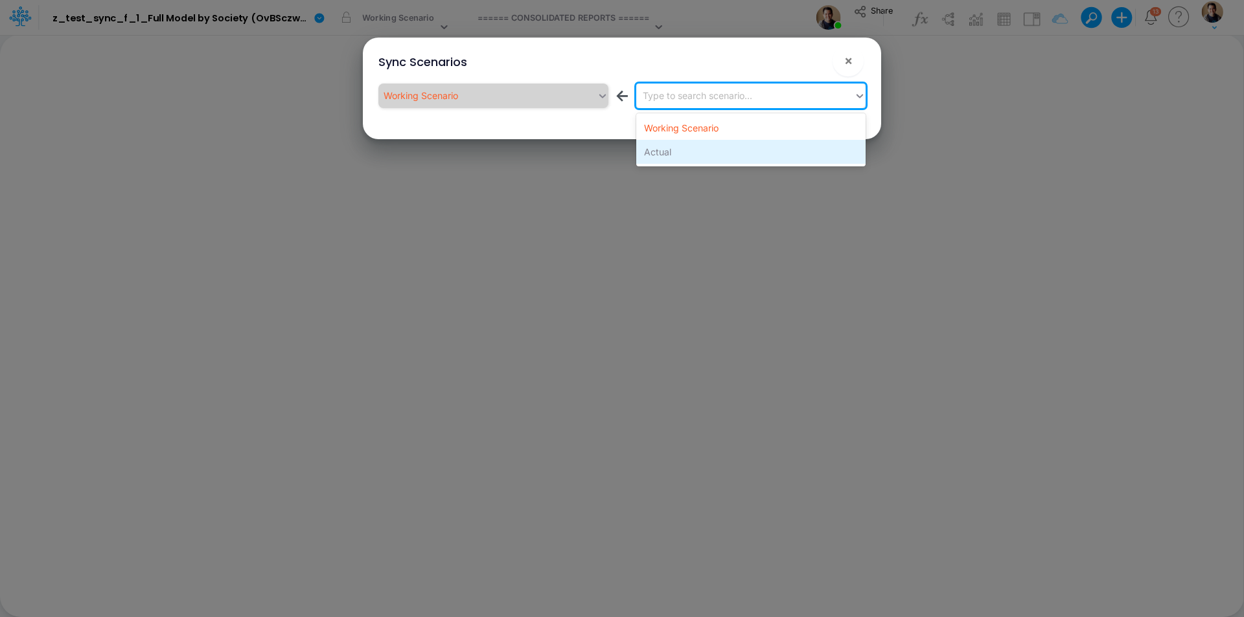
click at [764, 150] on div "Actual" at bounding box center [750, 152] width 229 height 24
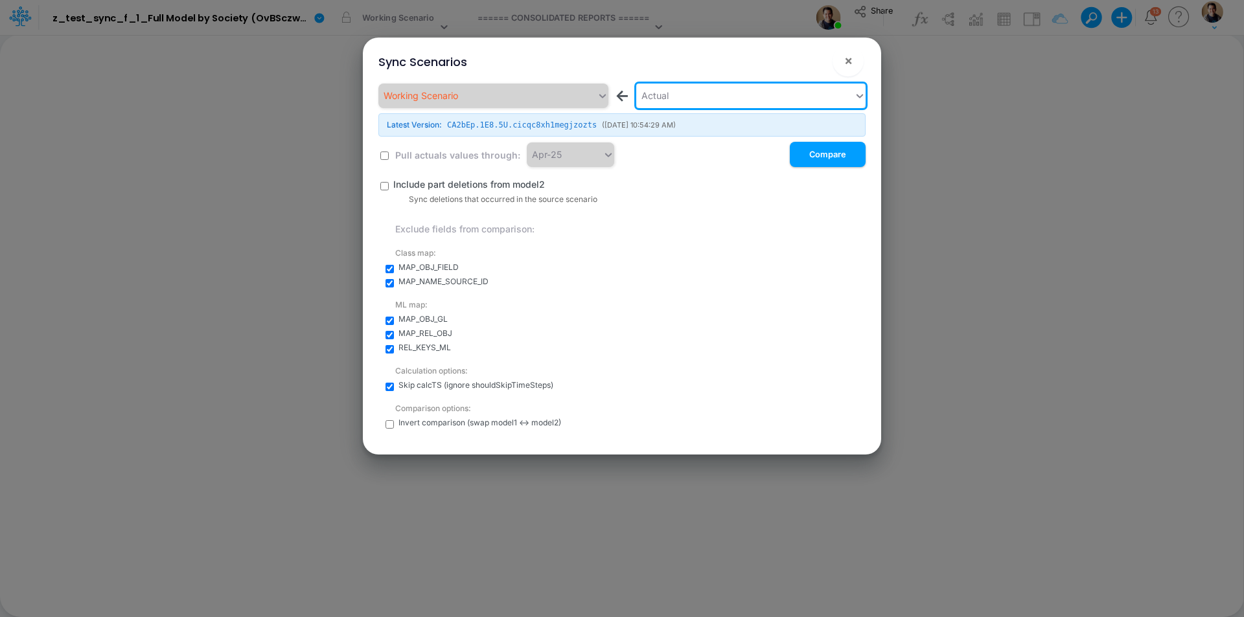
click at [385, 156] on input "checkbox" at bounding box center [384, 156] width 8 height 8
checkbox input "true"
click at [591, 162] on div "Apr-25" at bounding box center [565, 154] width 76 height 21
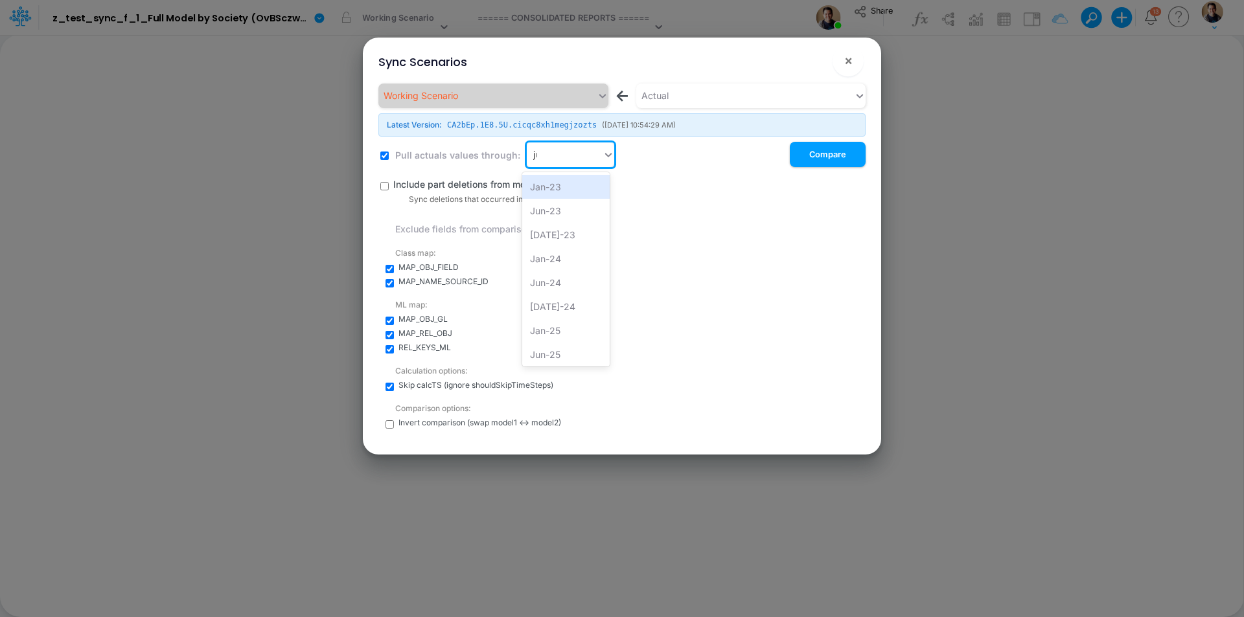
type input "jun"
click at [577, 228] on div "Jun-25" at bounding box center [565, 235] width 87 height 24
click at [383, 184] on input "checkbox" at bounding box center [384, 186] width 8 height 8
checkbox input "true"
click at [389, 269] on input "checkbox" at bounding box center [389, 269] width 8 height 8
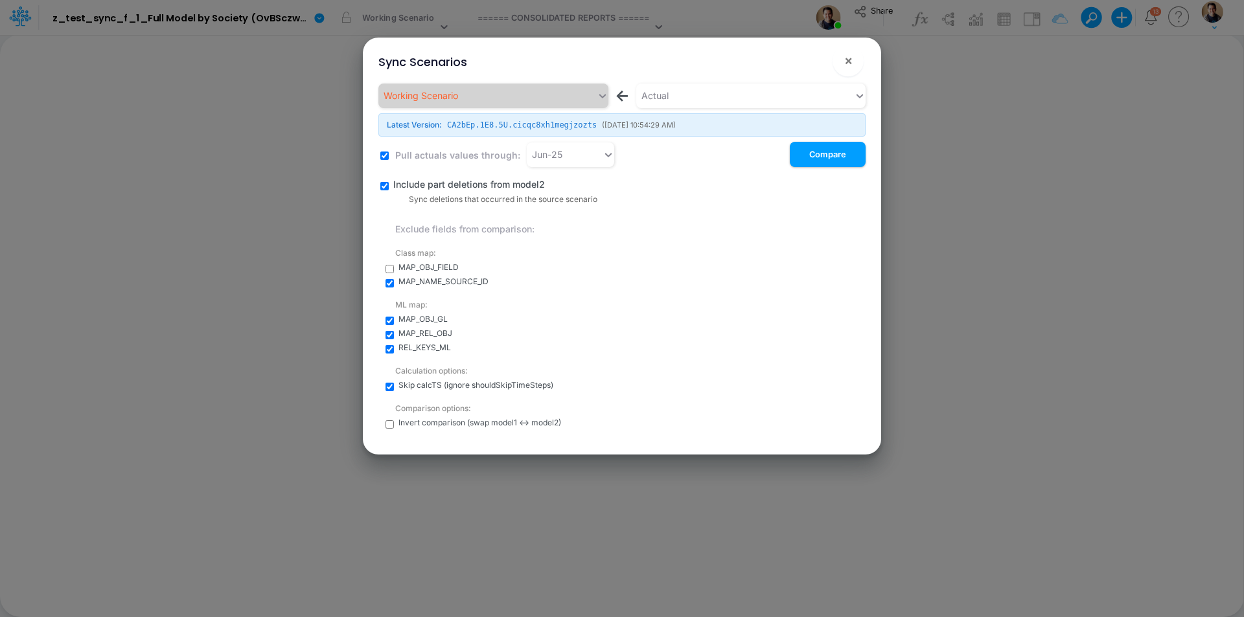
checkbox input "false"
click at [389, 284] on input "checkbox" at bounding box center [389, 283] width 8 height 8
checkbox input "false"
click at [391, 321] on input "checkbox" at bounding box center [389, 321] width 8 height 8
checkbox input "false"
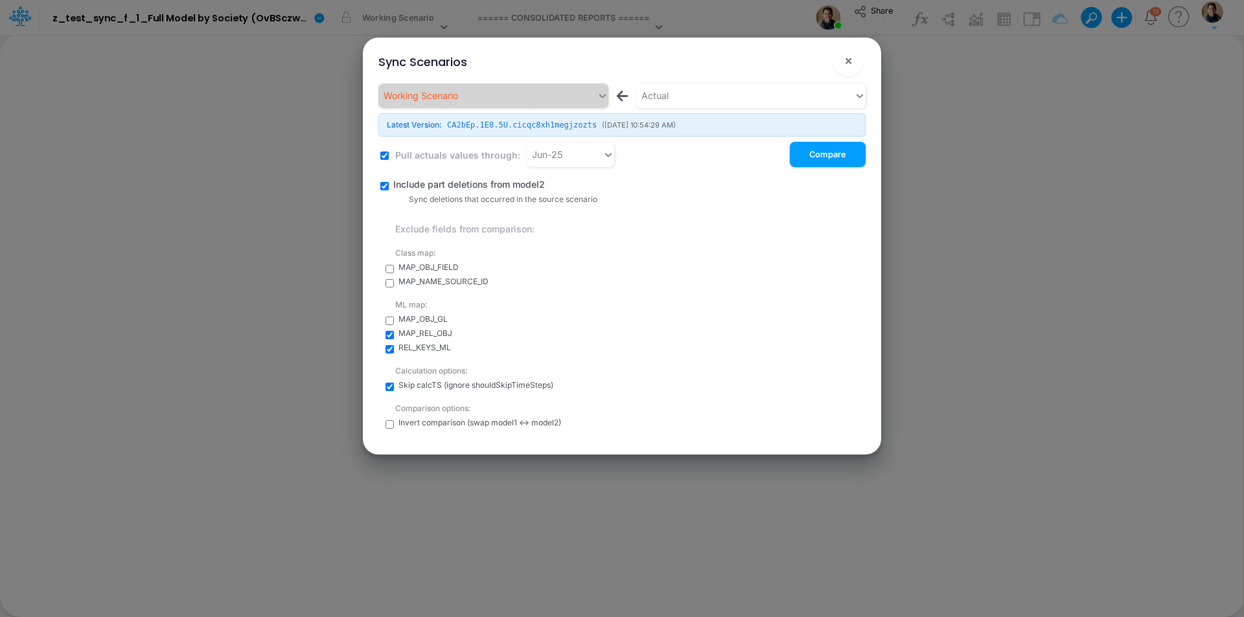
click at [389, 334] on input "checkbox" at bounding box center [389, 335] width 8 height 8
checkbox input "false"
click at [389, 347] on input "checkbox" at bounding box center [389, 349] width 8 height 8
checkbox input "false"
click at [388, 385] on input "checkbox" at bounding box center [389, 387] width 8 height 8
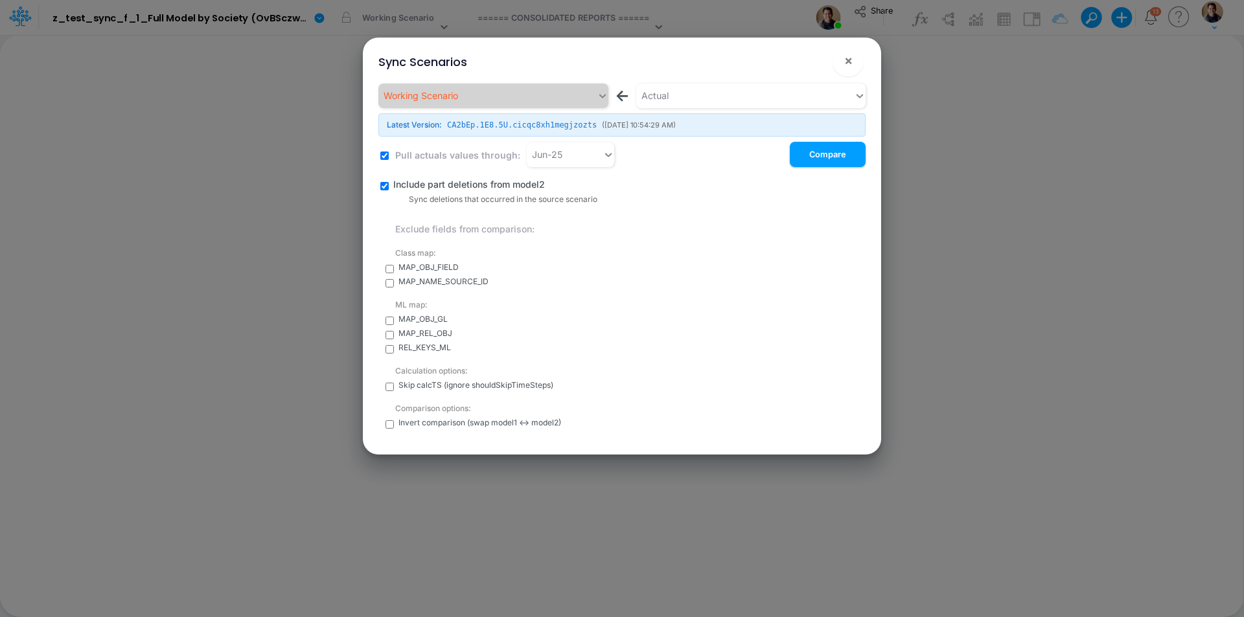
checkbox input "false"
click at [850, 154] on button "Compare" at bounding box center [828, 154] width 76 height 25
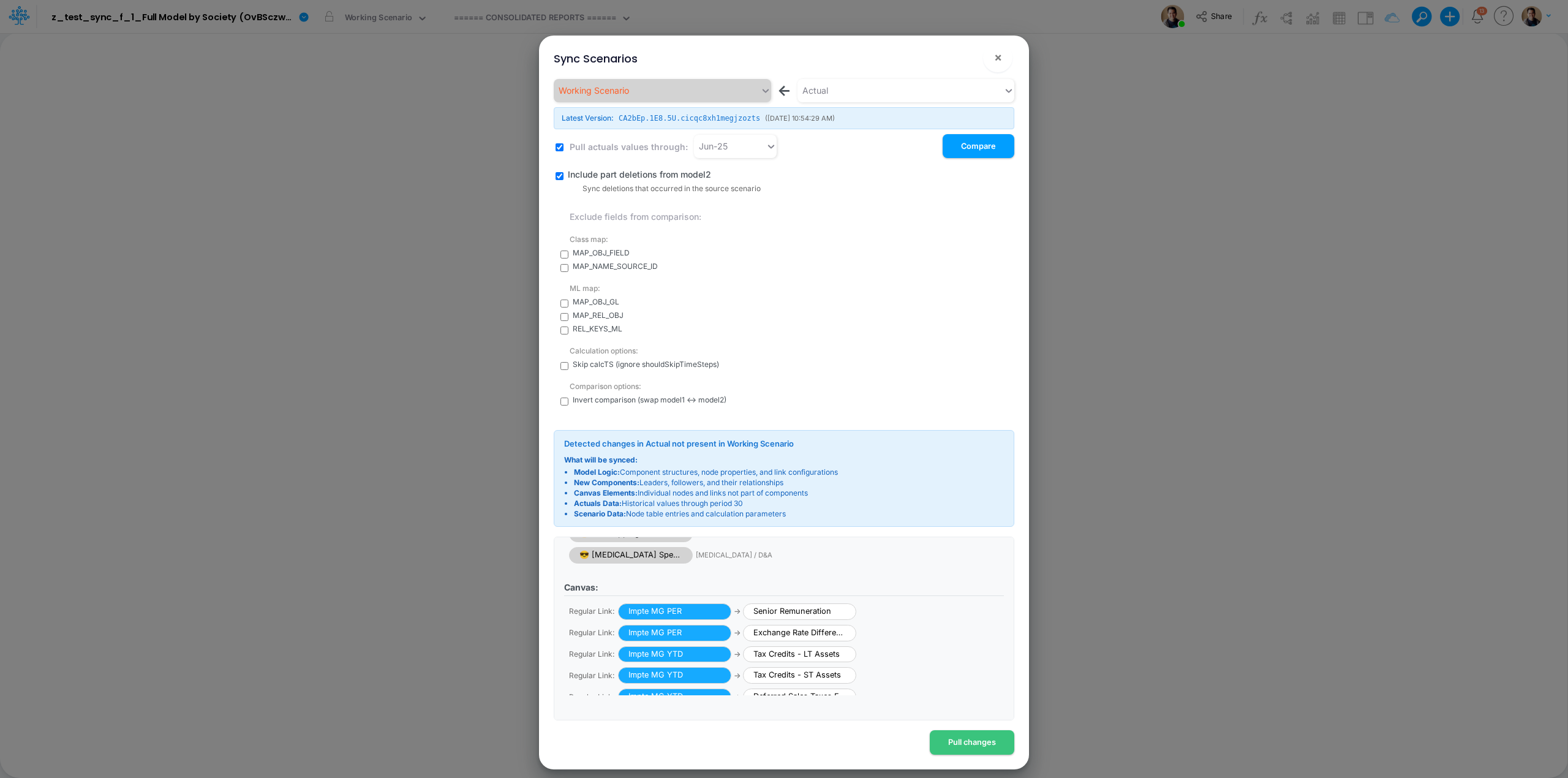
scroll to position [79, 0]
click at [962, 583] on button "Pull changes" at bounding box center [971, 741] width 84 height 24
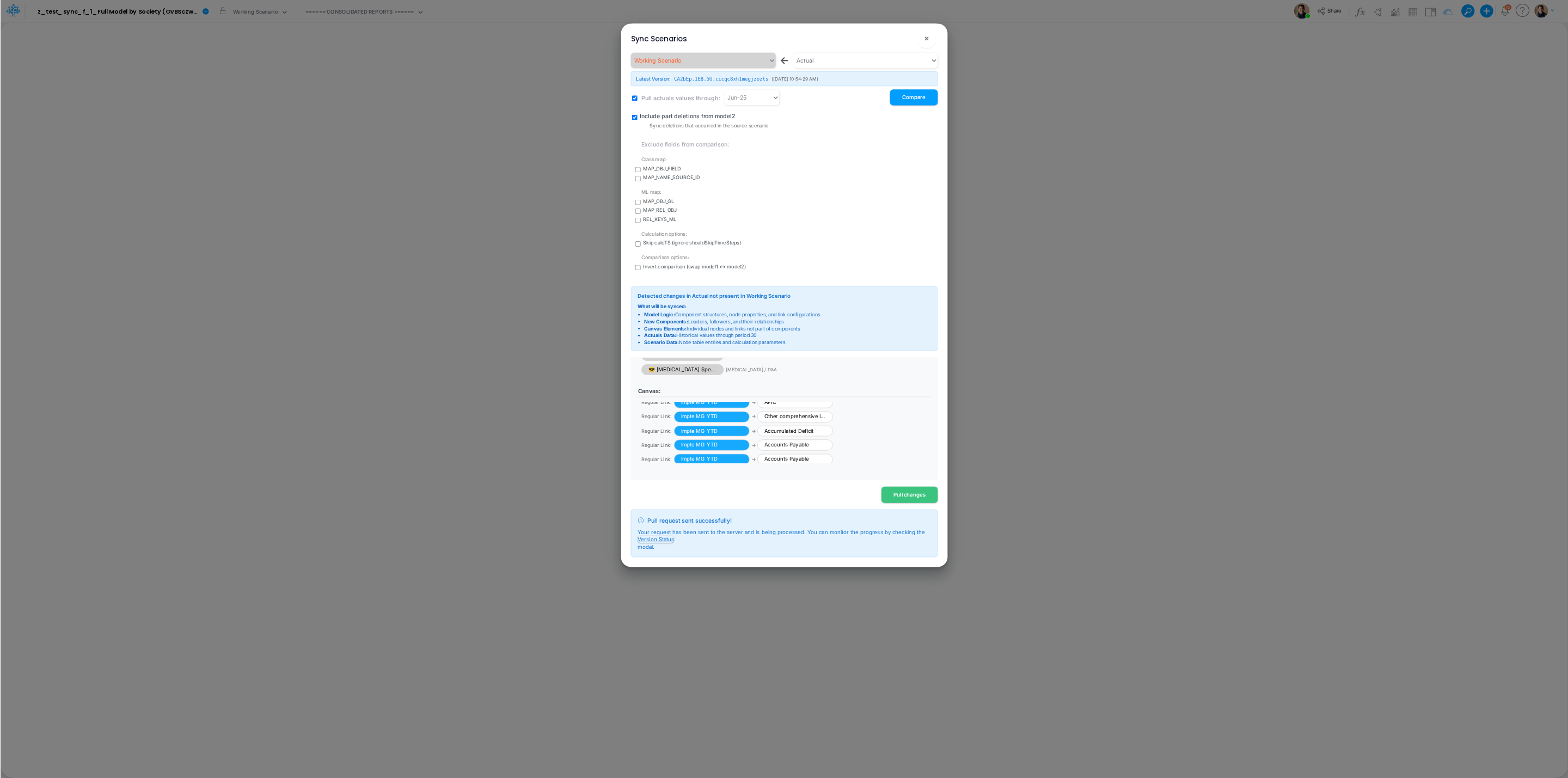
scroll to position [291, 0]
